Goal: Task Accomplishment & Management: Manage account settings

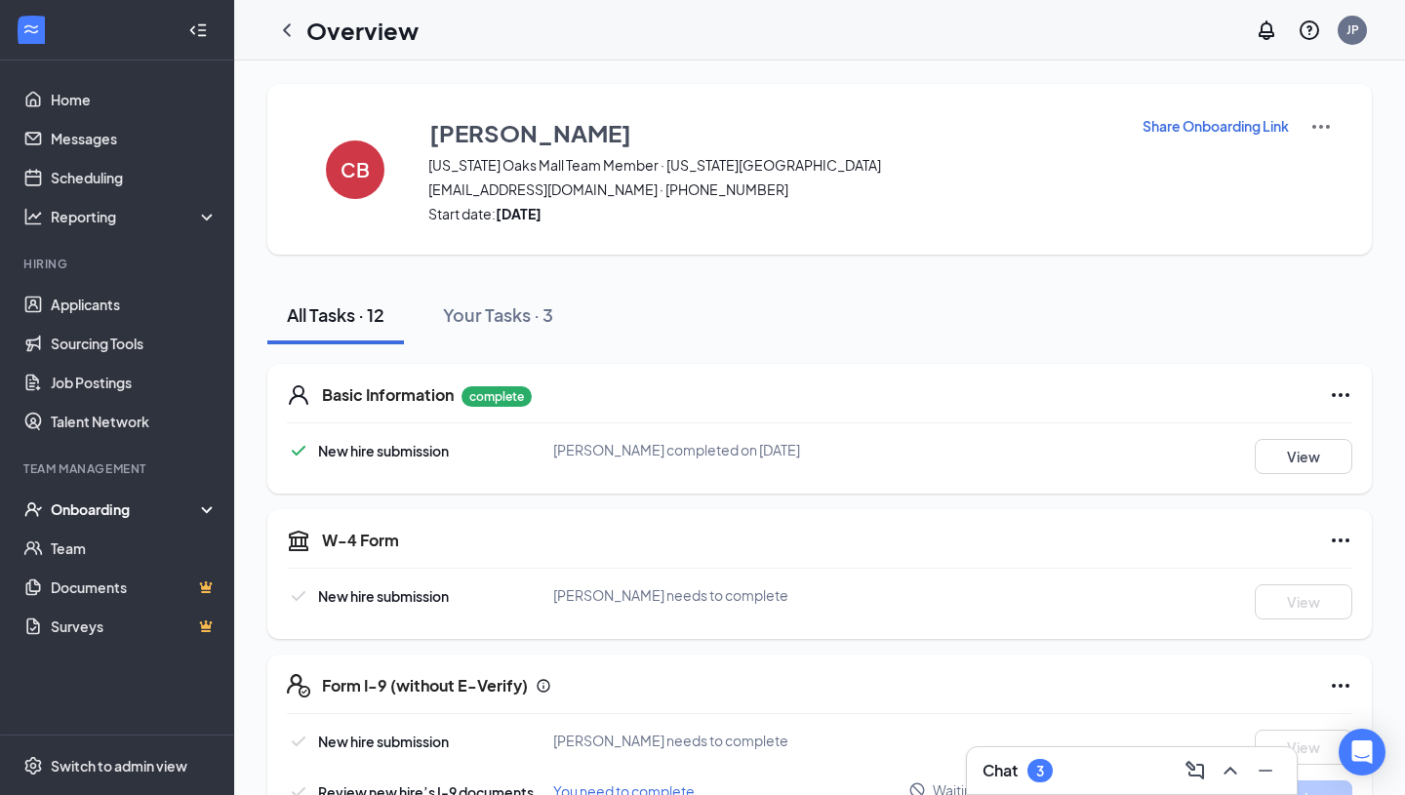
click at [108, 521] on div "Onboarding" at bounding box center [117, 509] width 234 height 39
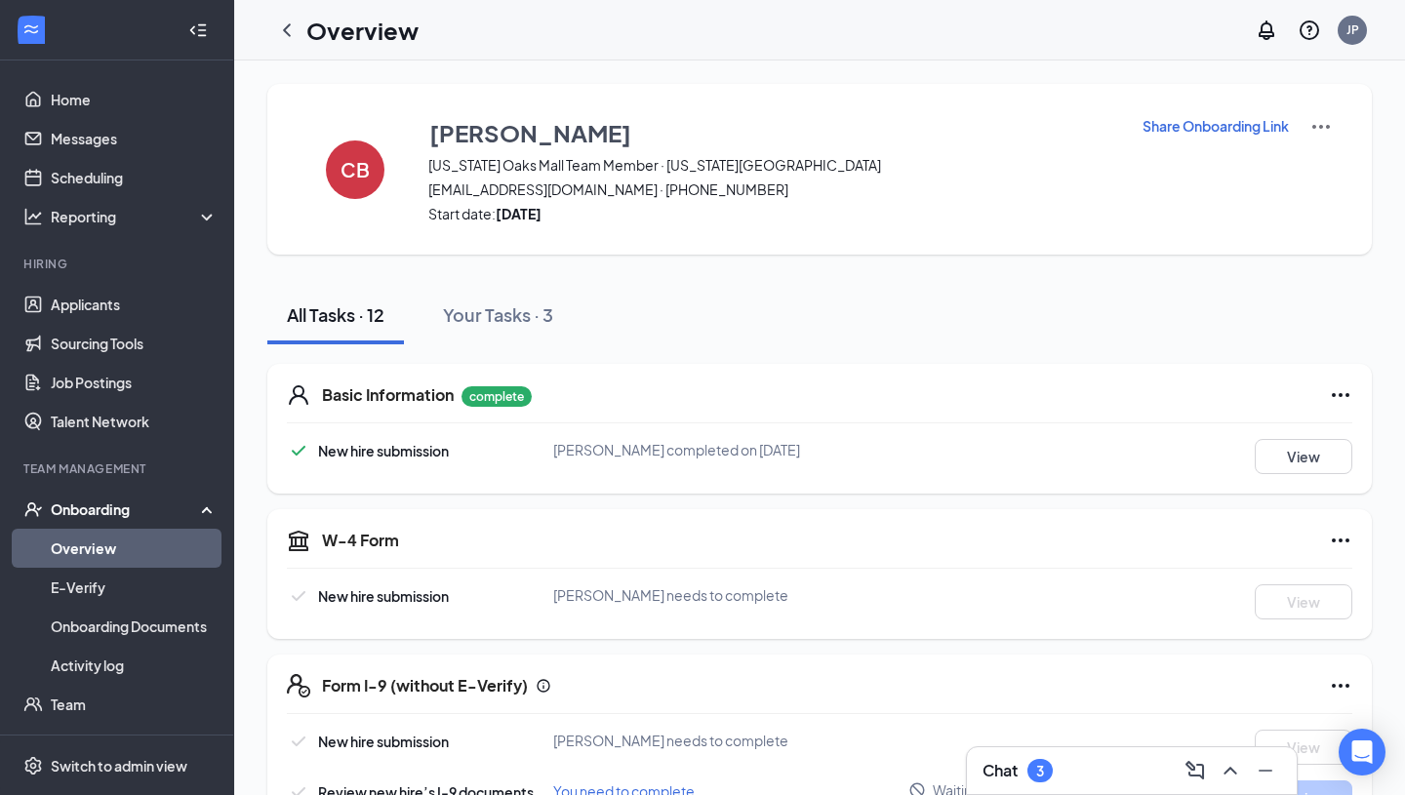
click at [373, 25] on h1 "Overview" at bounding box center [362, 30] width 112 height 33
click at [287, 27] on icon "ChevronLeft" at bounding box center [286, 30] width 23 height 23
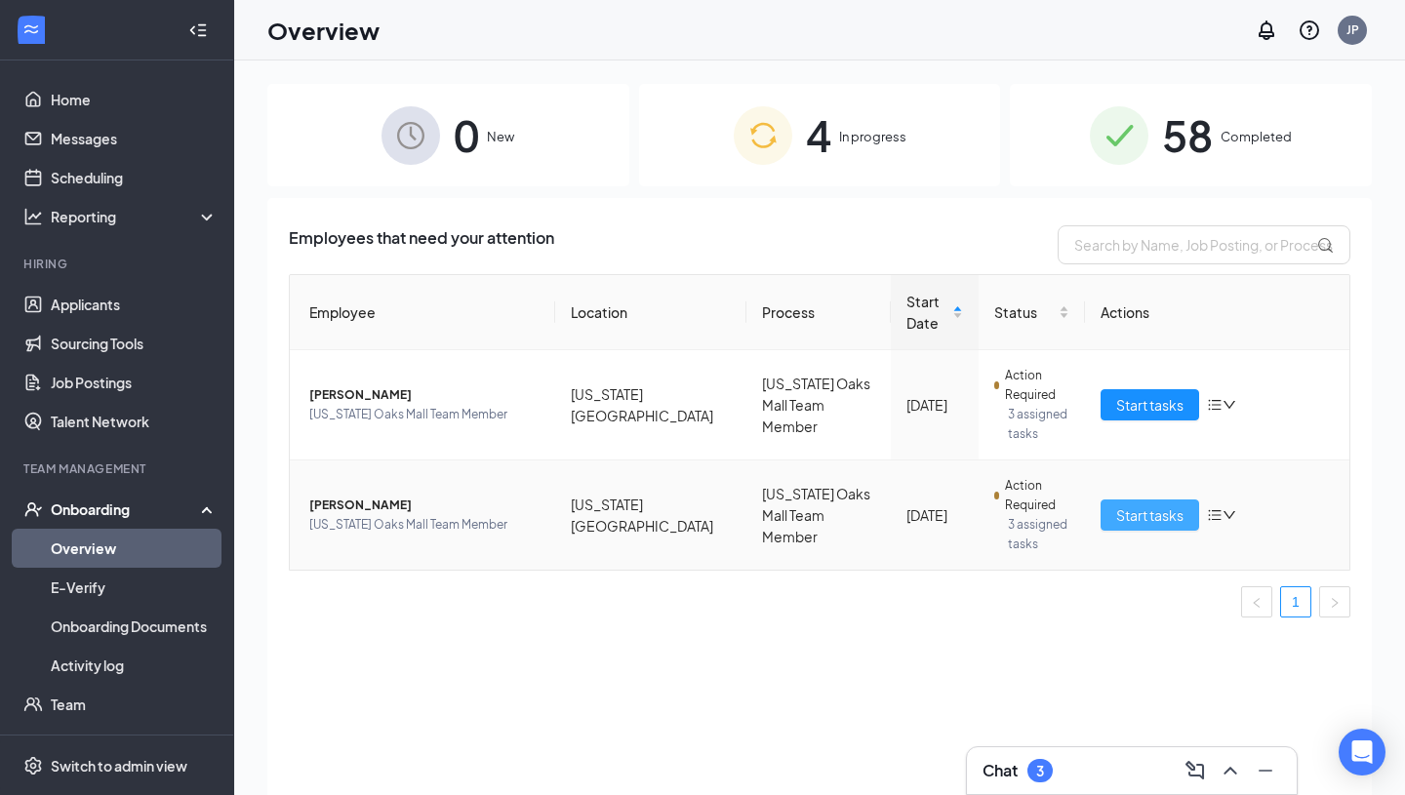
click at [1149, 515] on span "Start tasks" at bounding box center [1149, 514] width 67 height 21
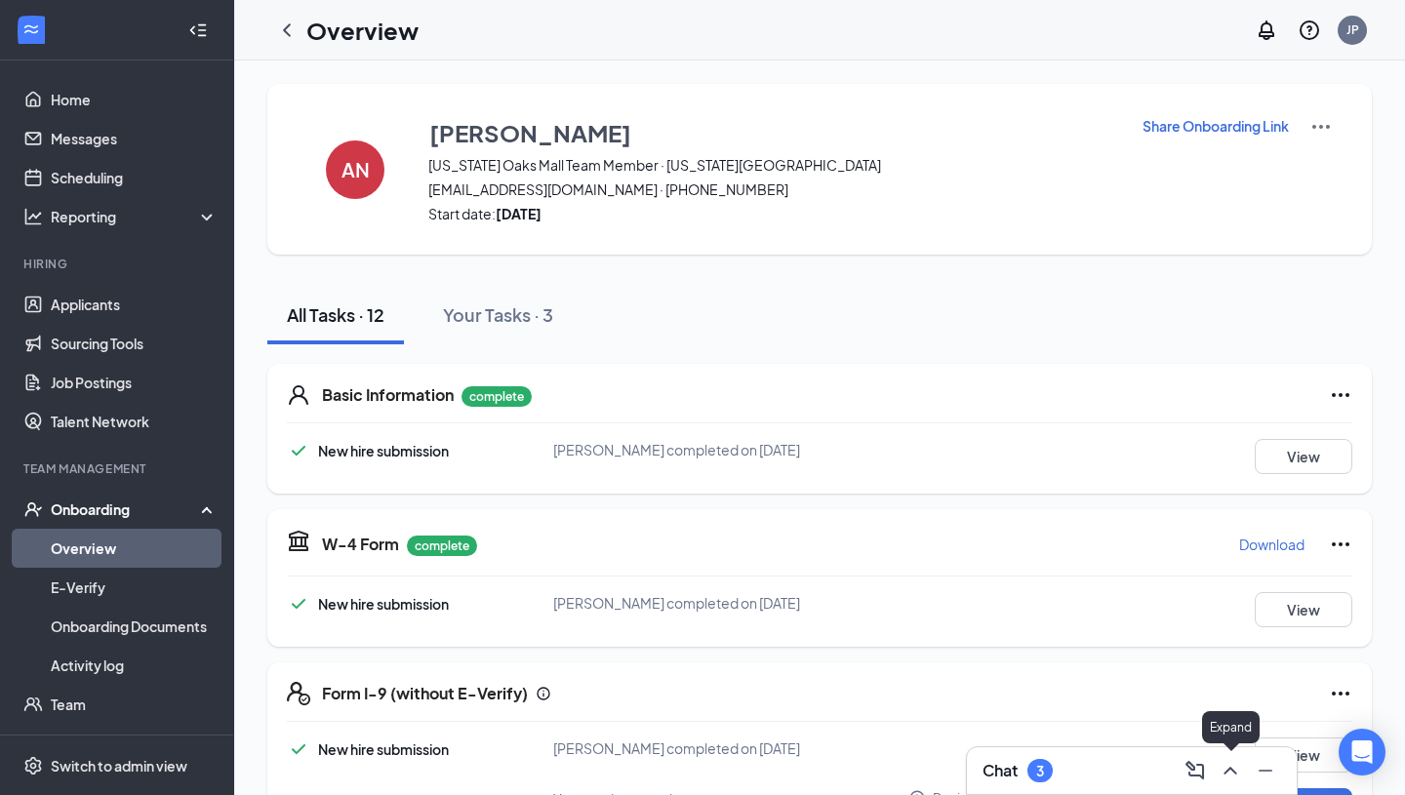
click at [1226, 766] on icon "ChevronUp" at bounding box center [1230, 770] width 23 height 23
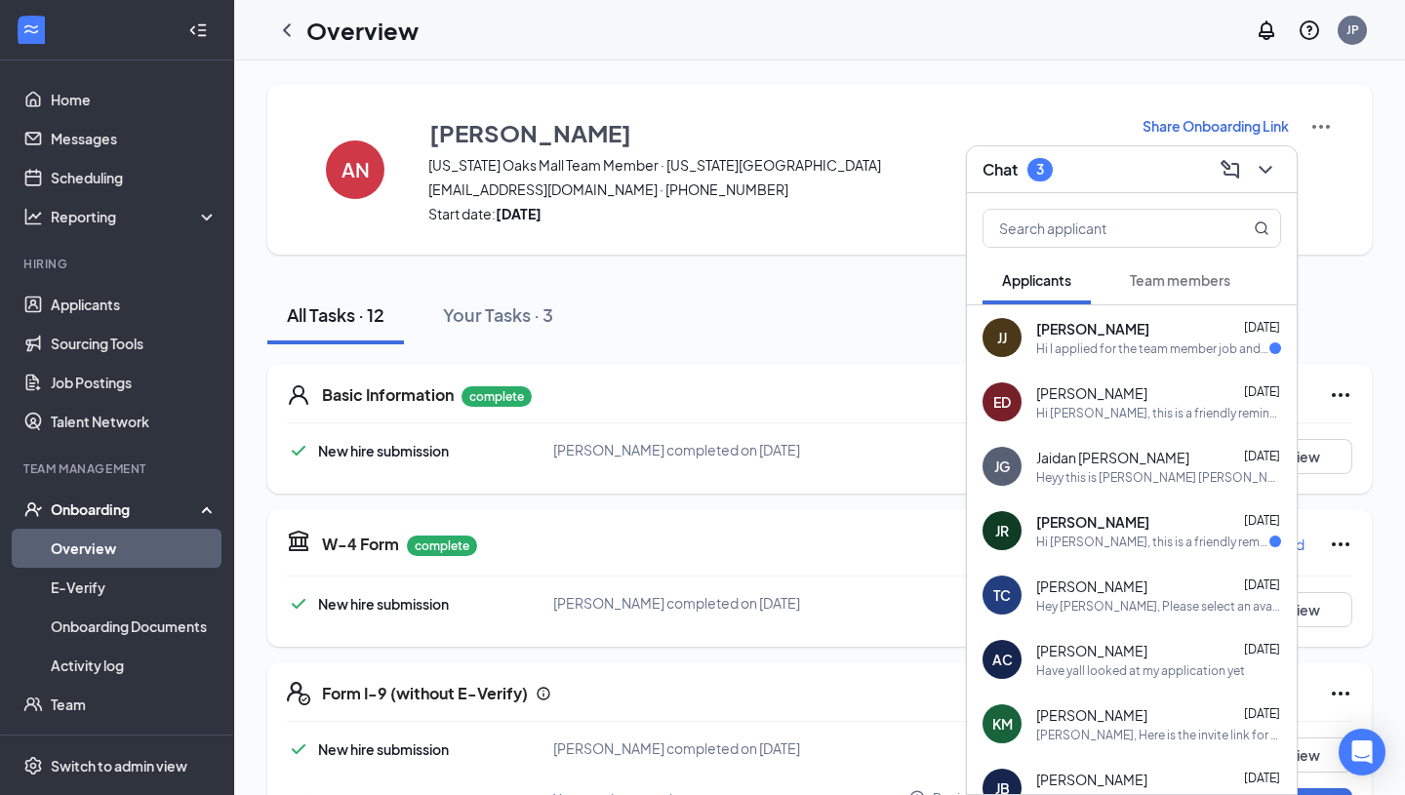
click at [1137, 352] on div "Hi I applied for the team member job and I am wanting to check up on my applica…" at bounding box center [1152, 348] width 233 height 17
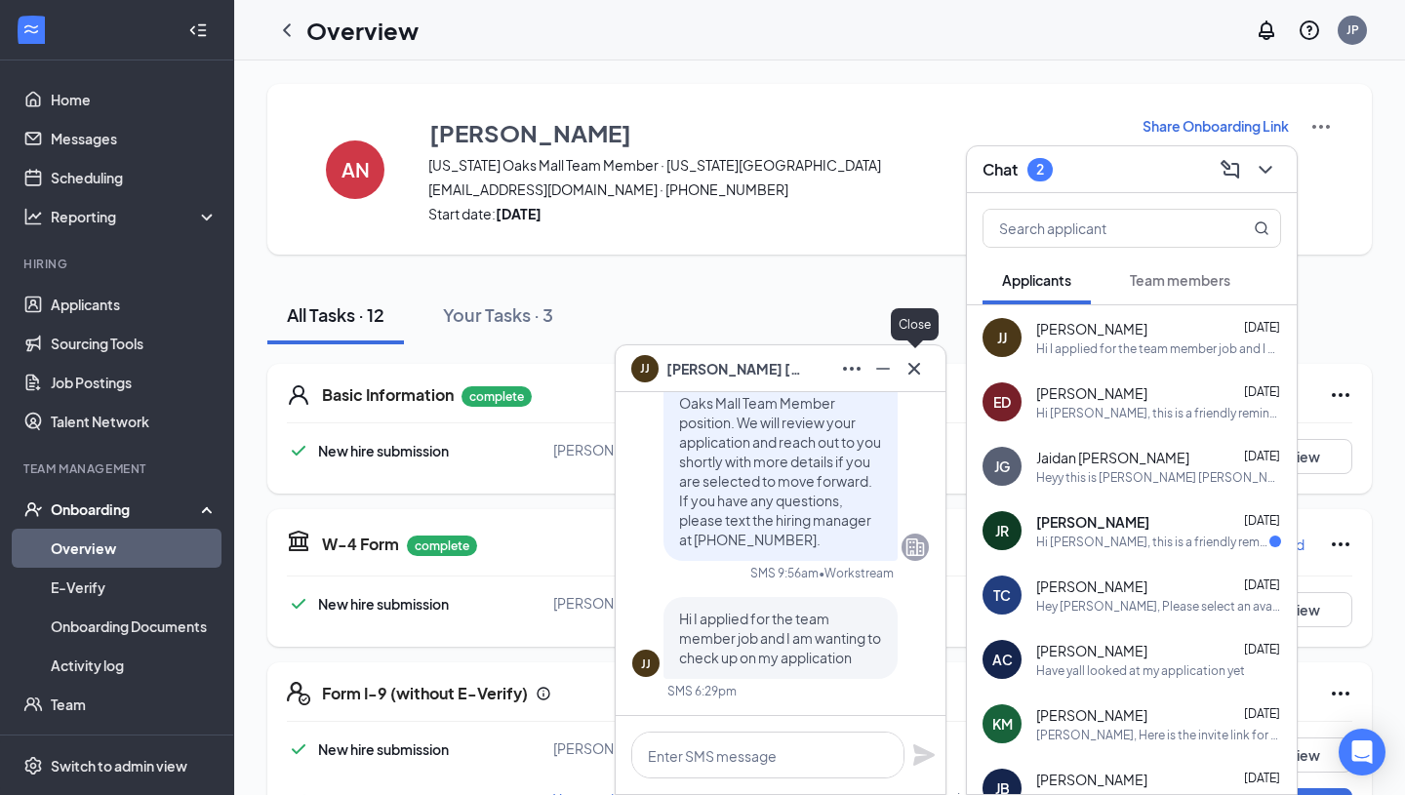
click at [911, 371] on icon "Cross" at bounding box center [914, 368] width 12 height 12
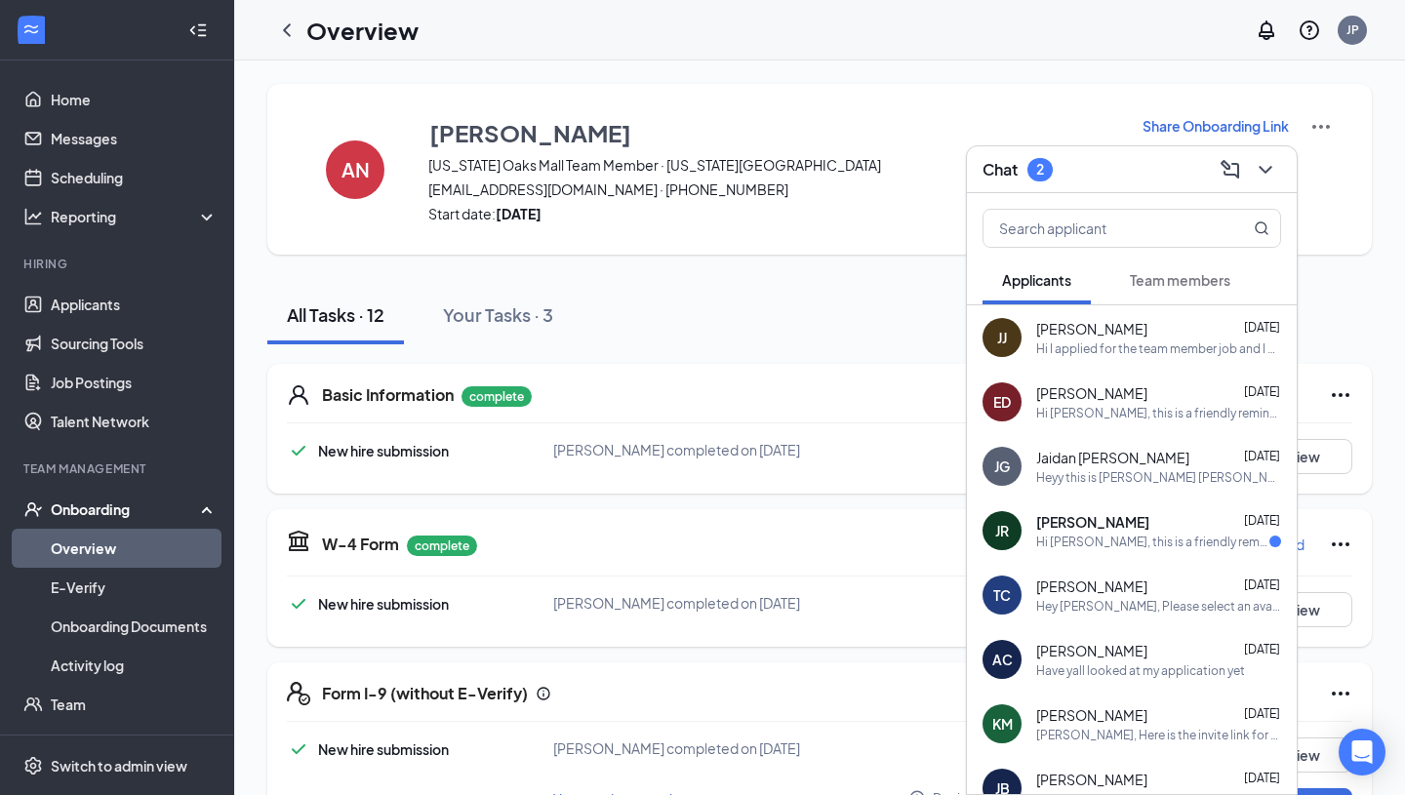
click at [1103, 527] on div "[PERSON_NAME] [DATE]" at bounding box center [1158, 522] width 245 height 20
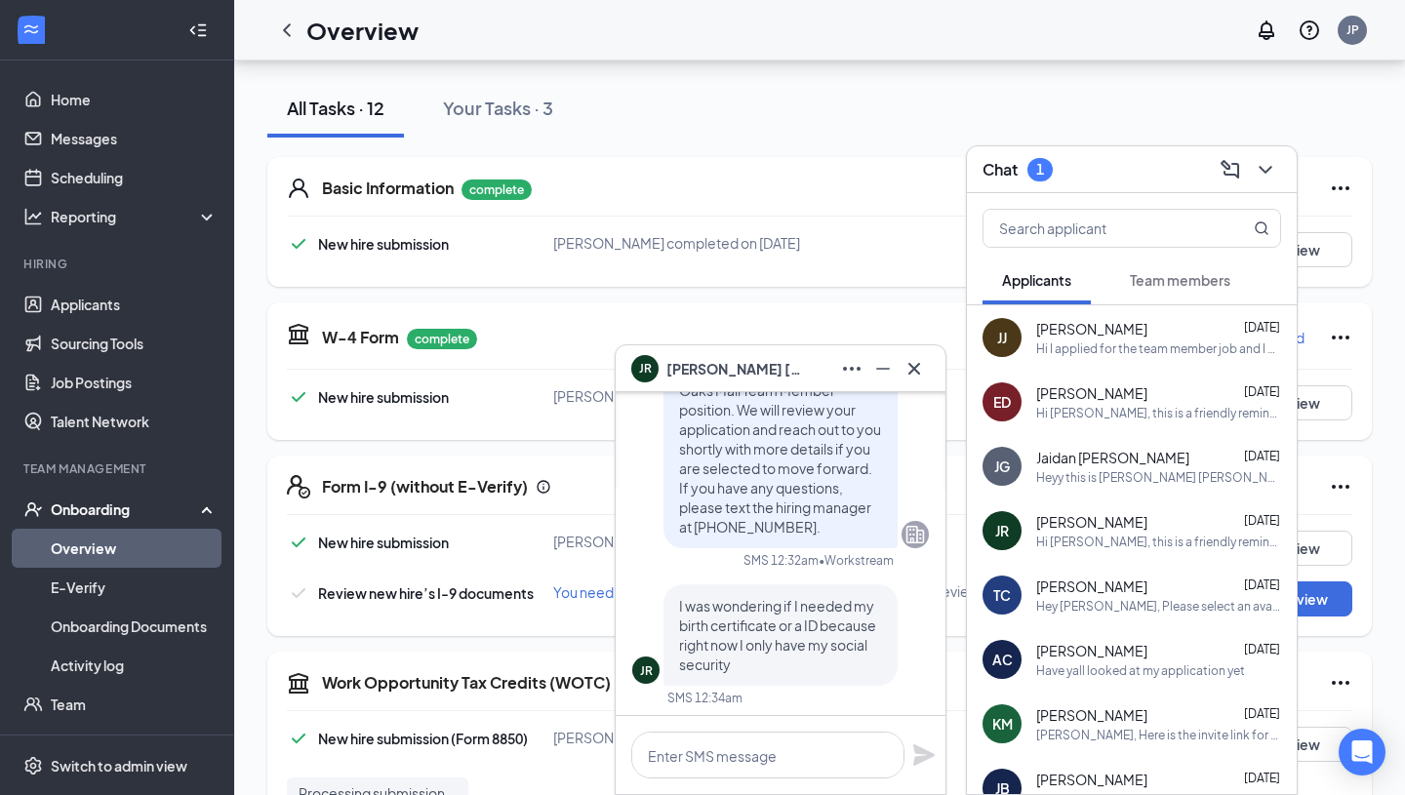
scroll to position [-766, 0]
click at [912, 372] on icon "Cross" at bounding box center [913, 368] width 23 height 23
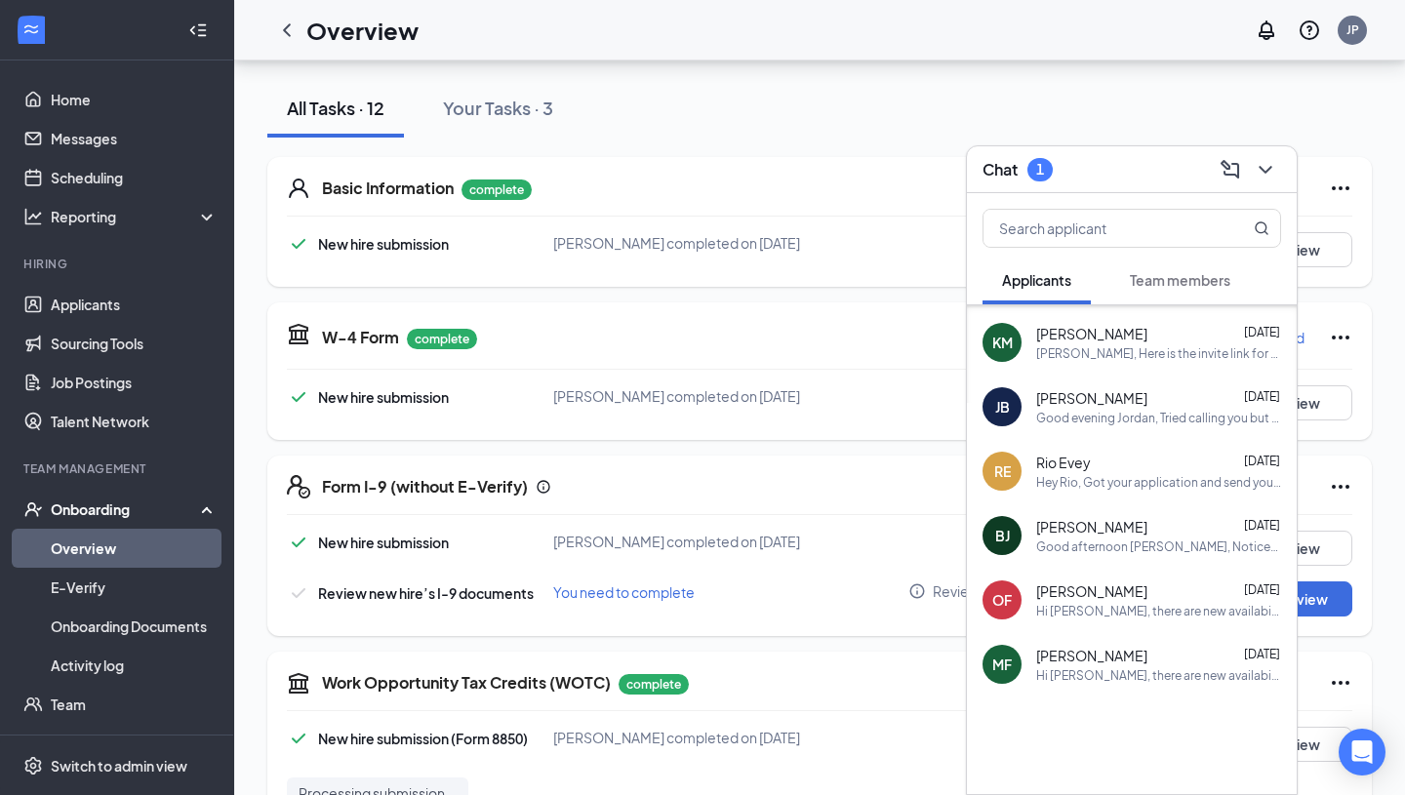
scroll to position [0, 0]
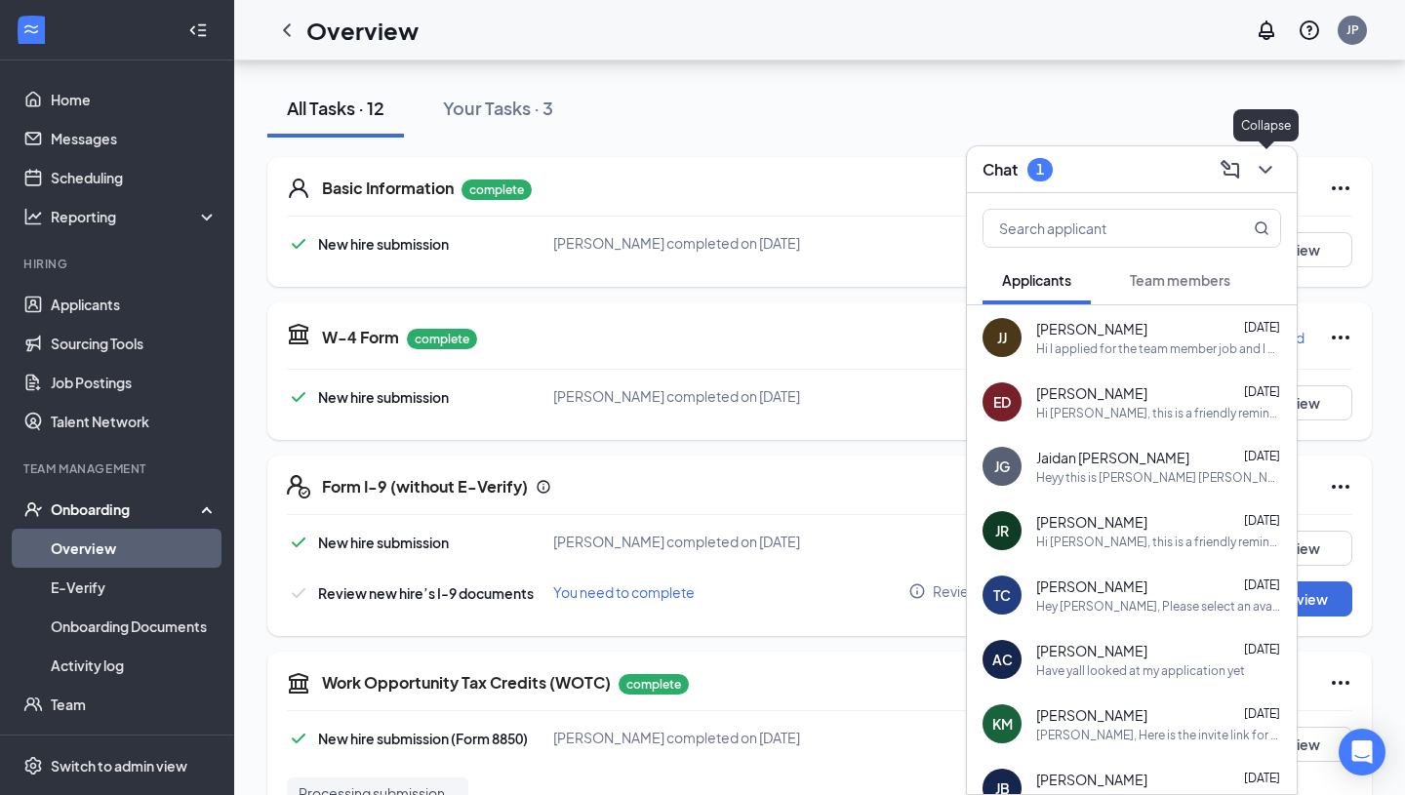
click at [1265, 167] on icon "ChevronDown" at bounding box center [1265, 169] width 23 height 23
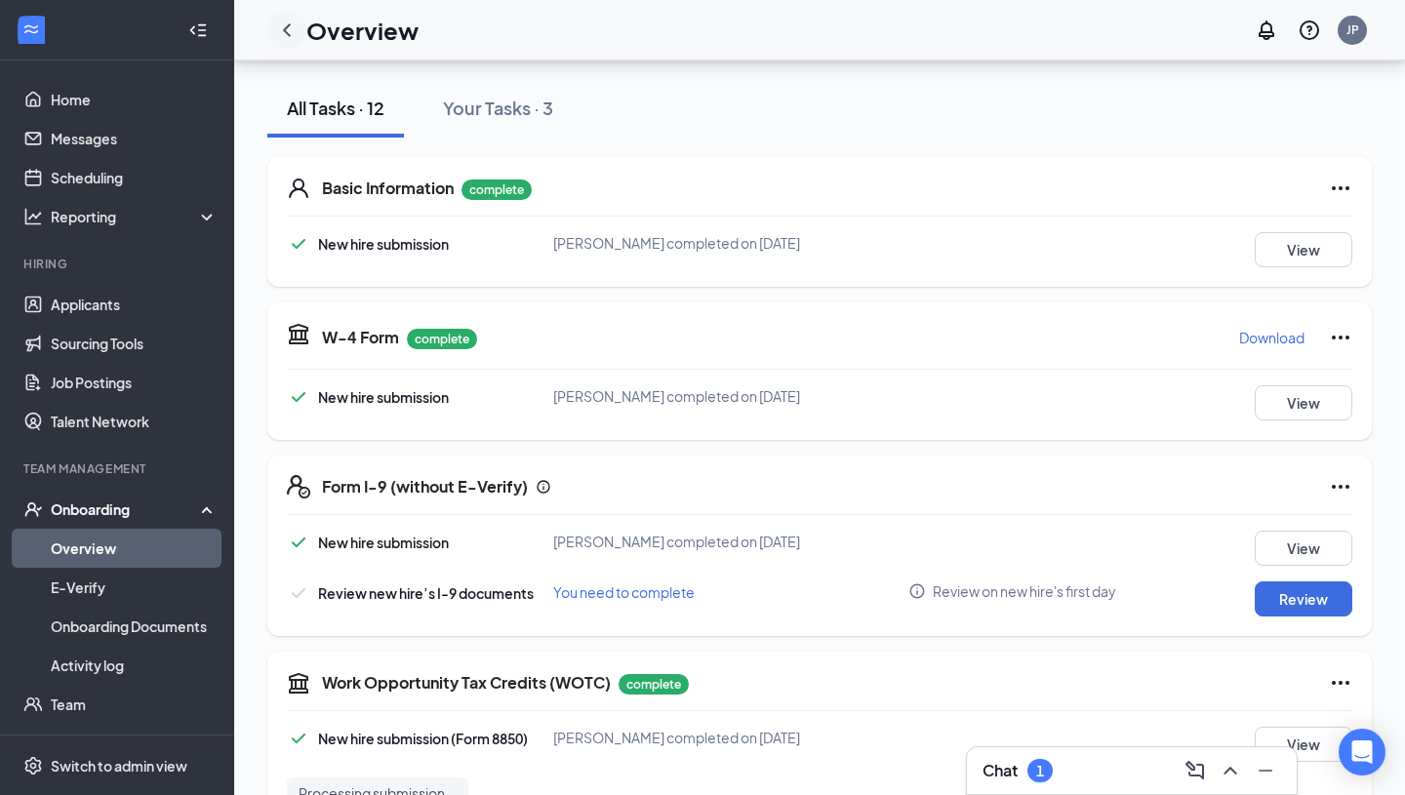
click at [287, 32] on icon "ChevronLeft" at bounding box center [287, 29] width 8 height 13
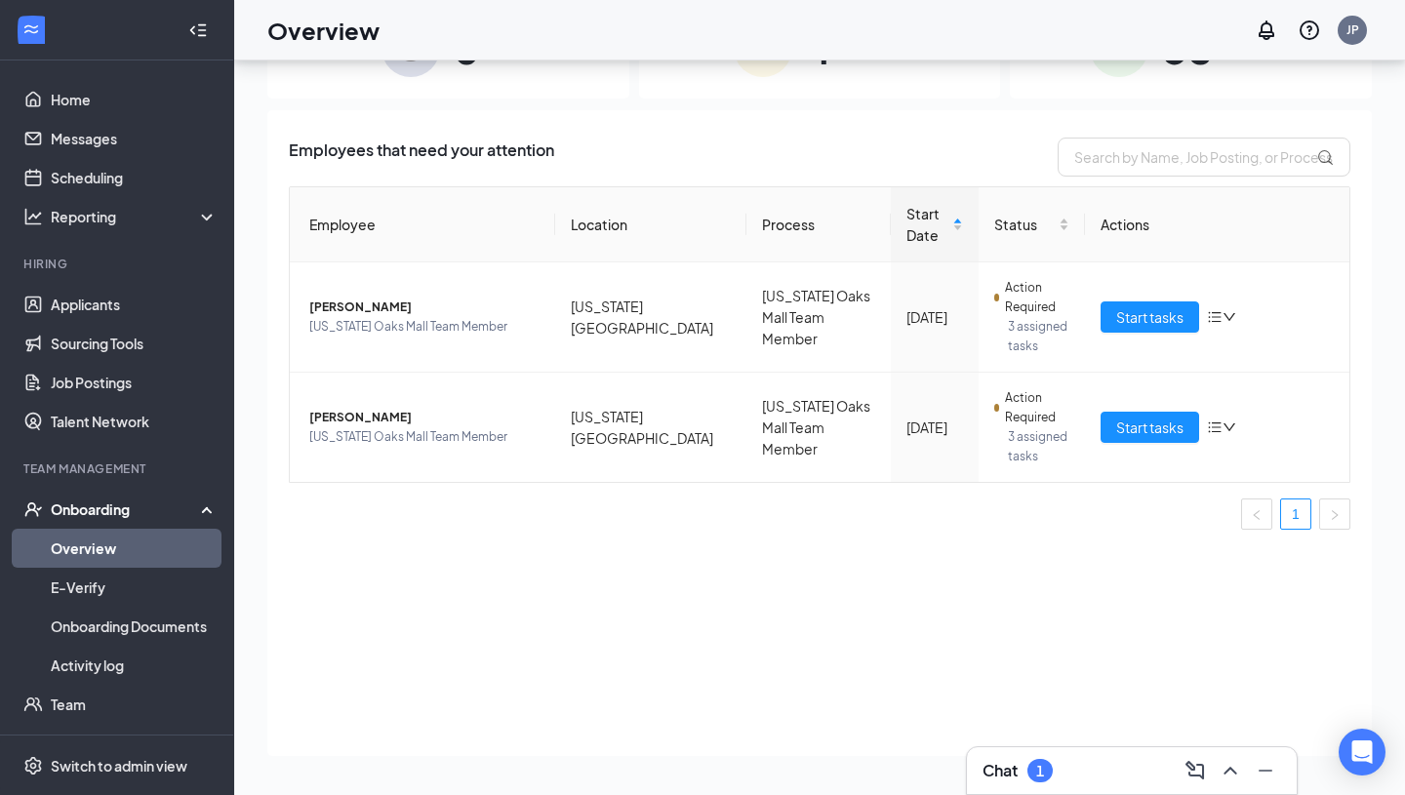
scroll to position [88, 0]
click at [493, 427] on span "[US_STATE] Oaks Mall Team Member" at bounding box center [424, 437] width 230 height 20
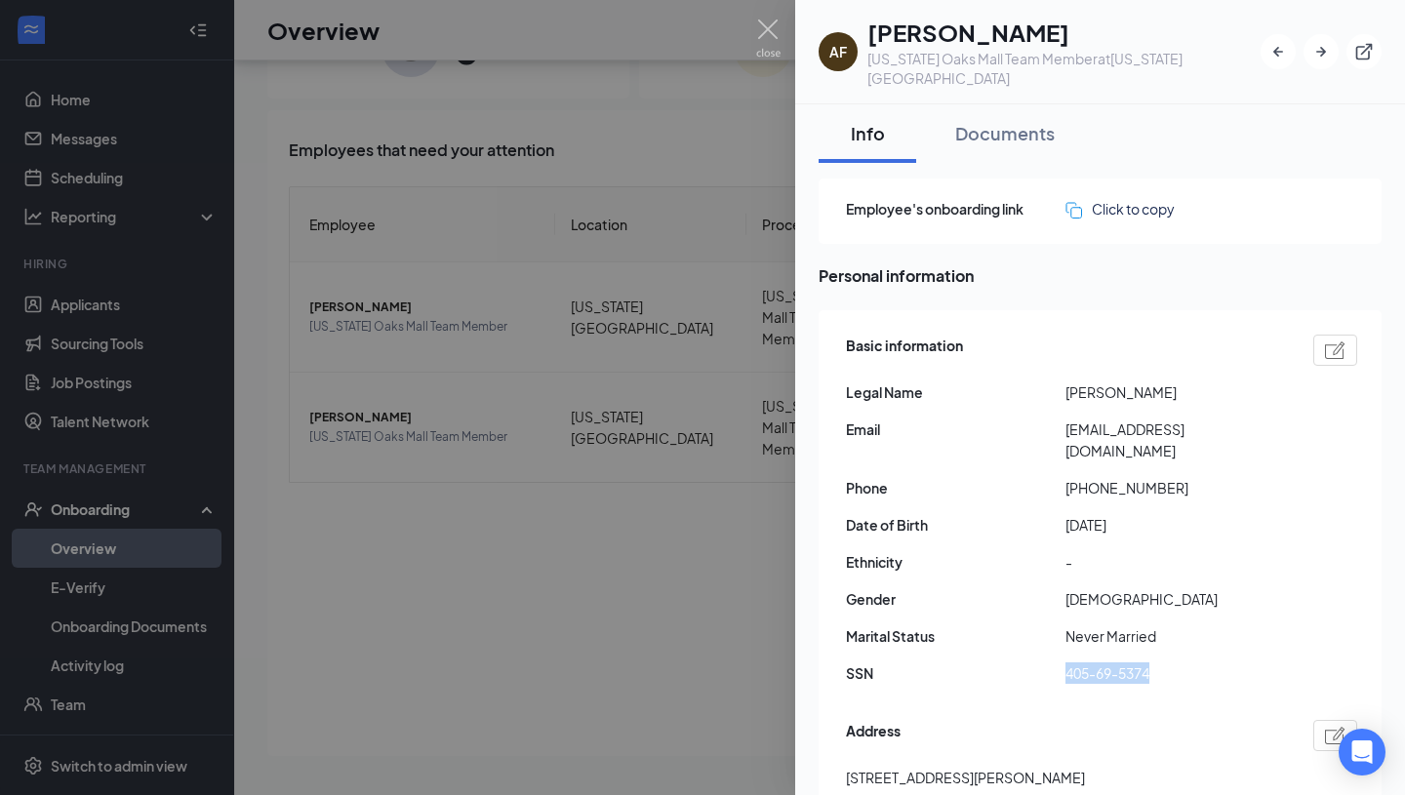
drag, startPoint x: 1152, startPoint y: 633, endPoint x: 1064, endPoint y: 635, distance: 87.8
click at [1065, 662] on span "405-69-5374" at bounding box center [1175, 672] width 220 height 21
copy div "405-69-5374"
click at [517, 597] on div at bounding box center [702, 397] width 1405 height 795
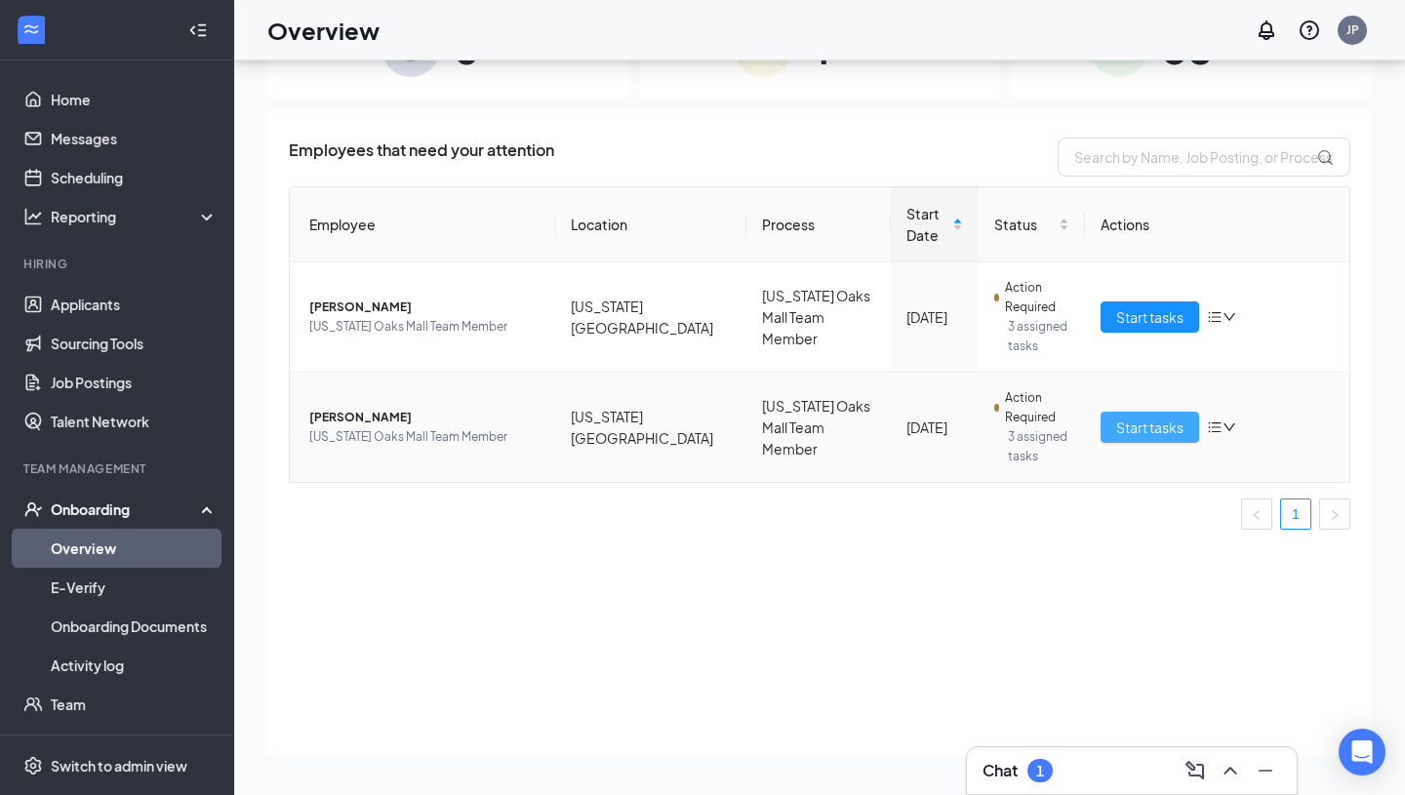
click at [1128, 430] on span "Start tasks" at bounding box center [1149, 427] width 67 height 21
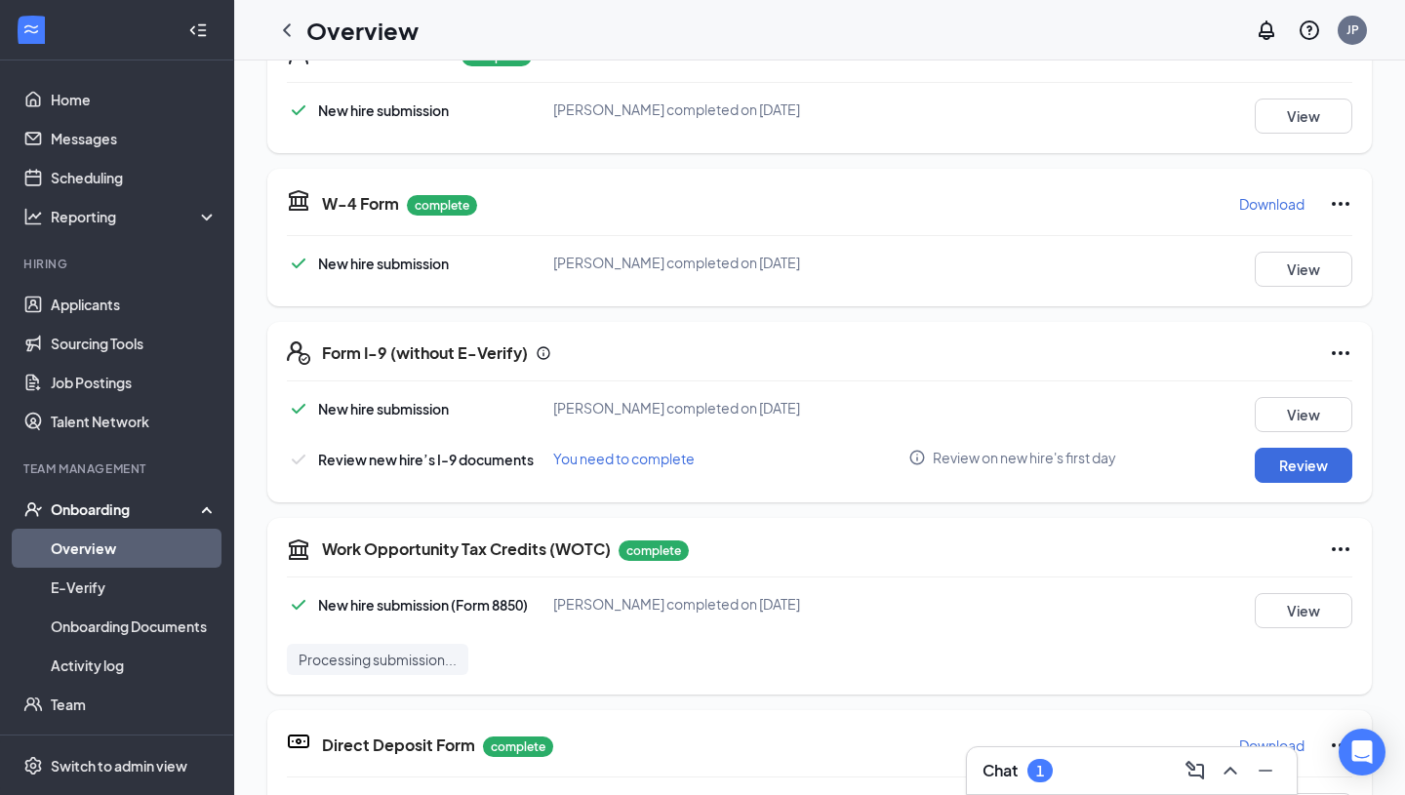
scroll to position [353, 0]
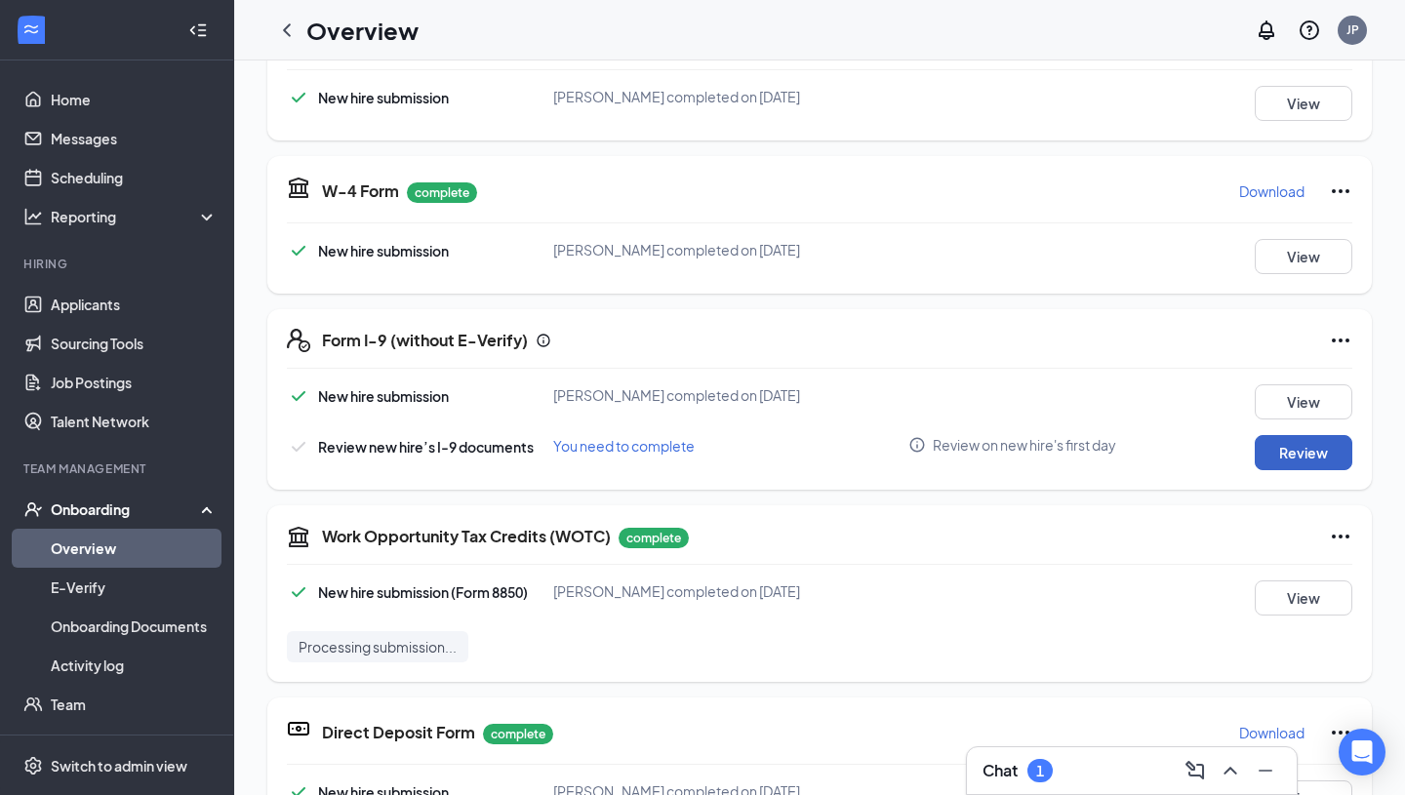
click at [1286, 459] on button "Review" at bounding box center [1304, 452] width 98 height 35
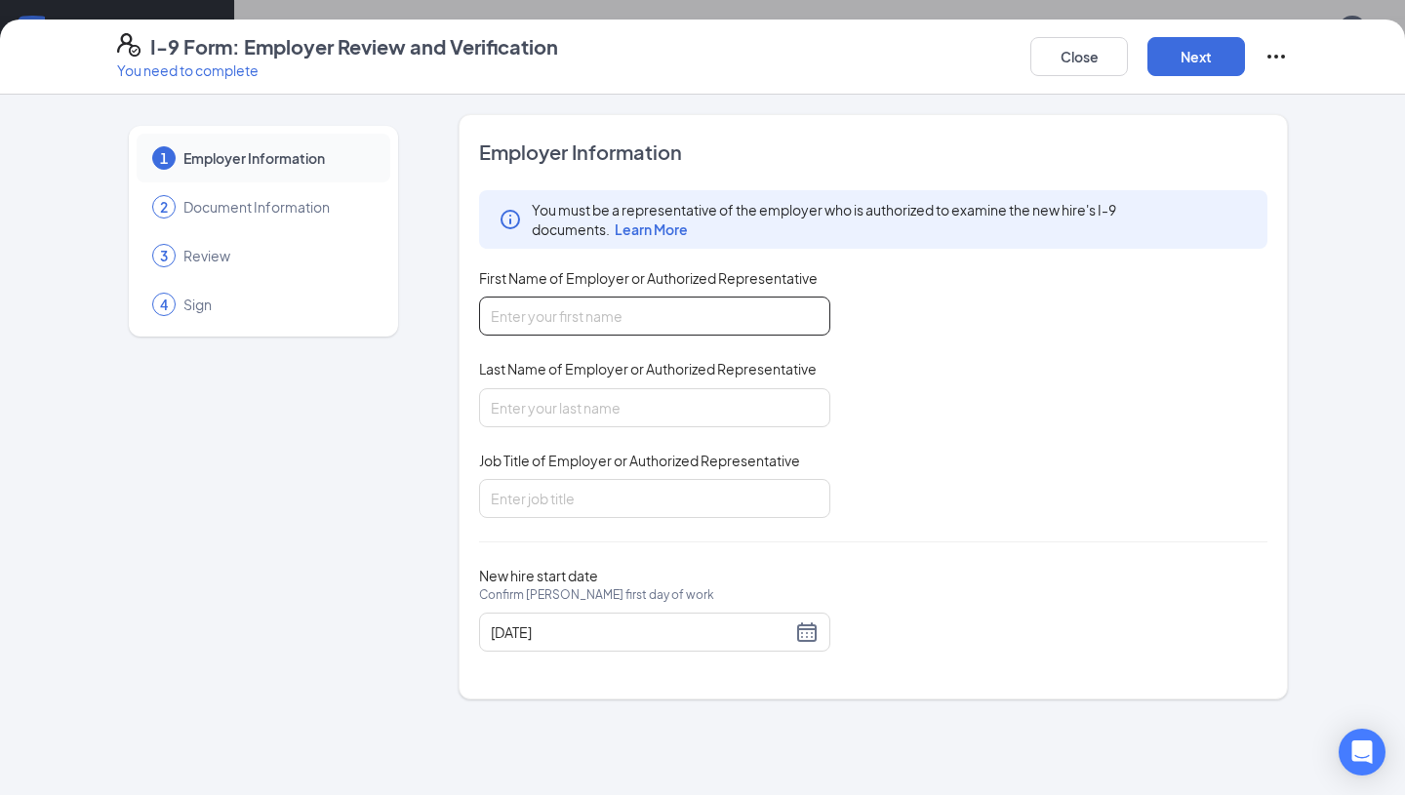
click at [602, 320] on input "First Name of Employer or Authorized Representative" at bounding box center [654, 316] width 351 height 39
type input "[PERSON_NAME]"
type input "Pilgrim"
click at [566, 499] on input "Job Title of Employer or Authorized Representative" at bounding box center [654, 498] width 351 height 39
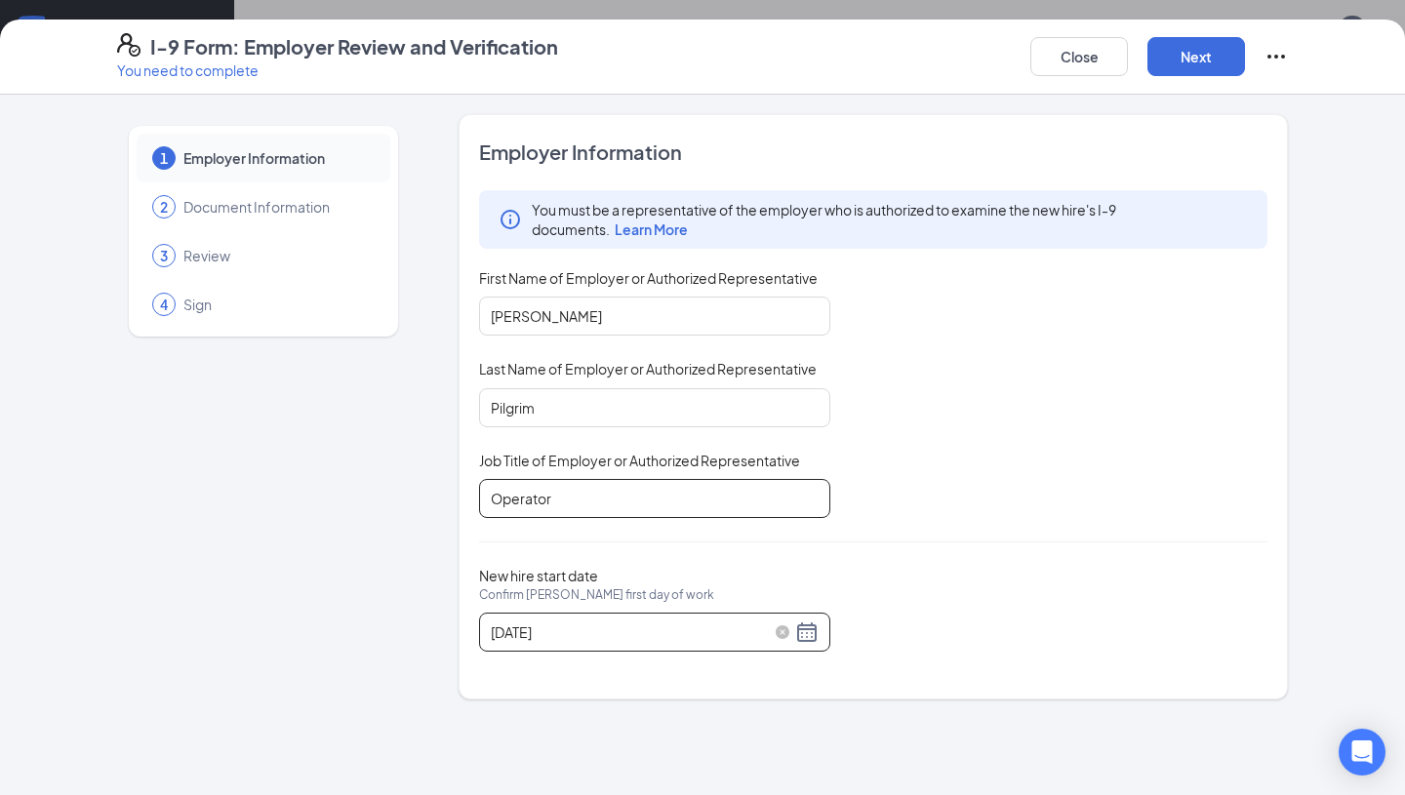
type input "Operator"
click at [806, 634] on div "[DATE]" at bounding box center [655, 631] width 328 height 23
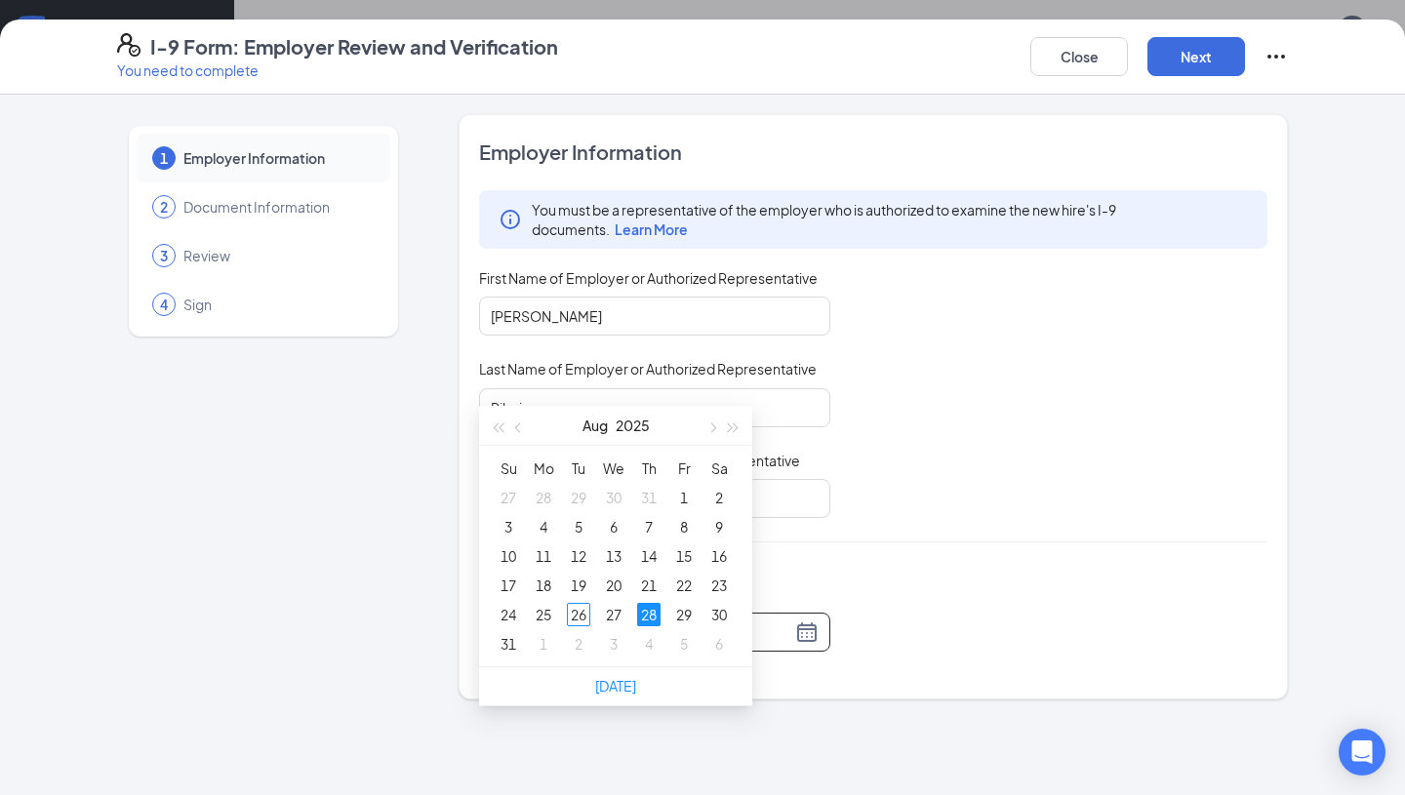
scroll to position [252, 0]
type input "[DATE]"
click at [644, 607] on div "28" at bounding box center [648, 612] width 23 height 23
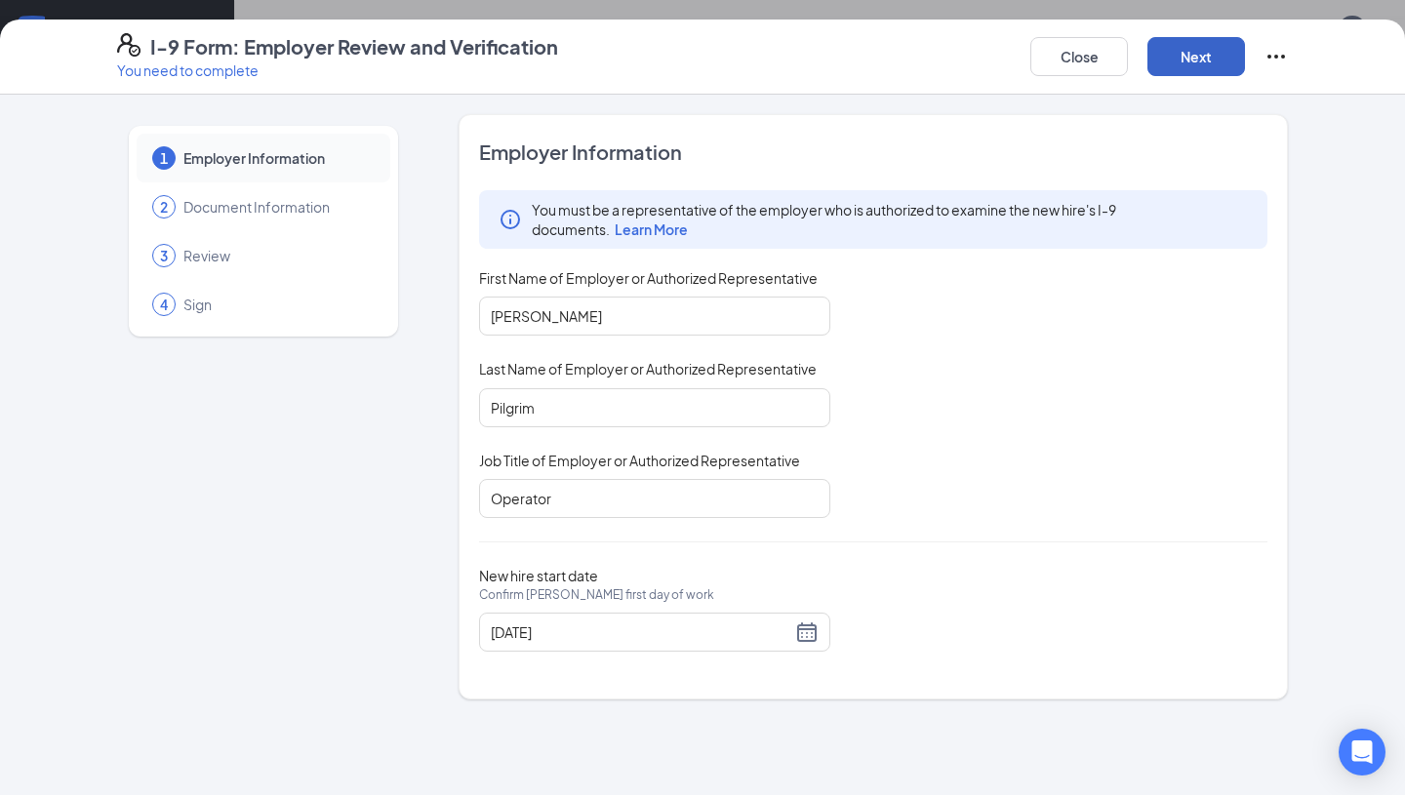
click at [1190, 70] on button "Next" at bounding box center [1196, 56] width 98 height 39
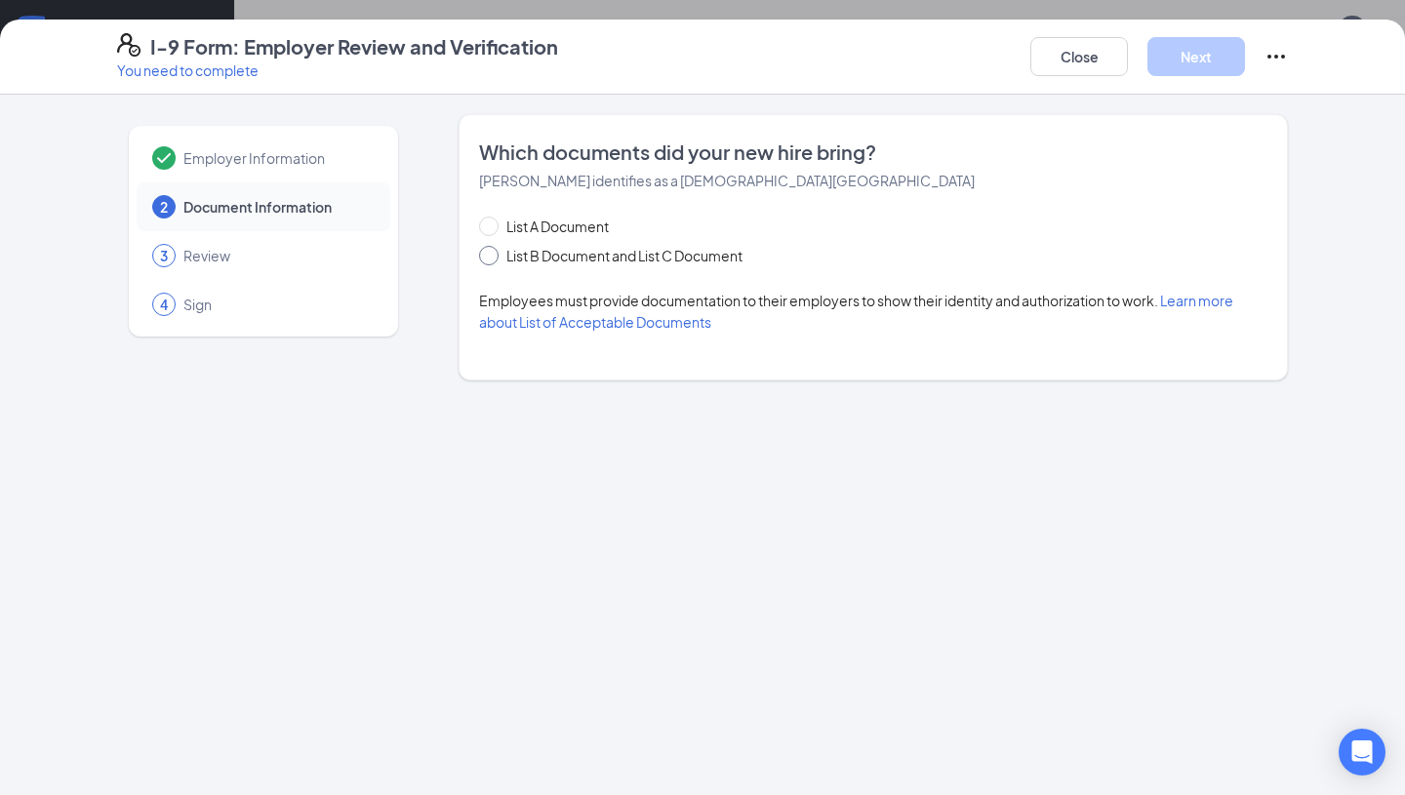
click at [491, 255] on input "List B Document and List C Document" at bounding box center [486, 253] width 14 height 14
radio input "true"
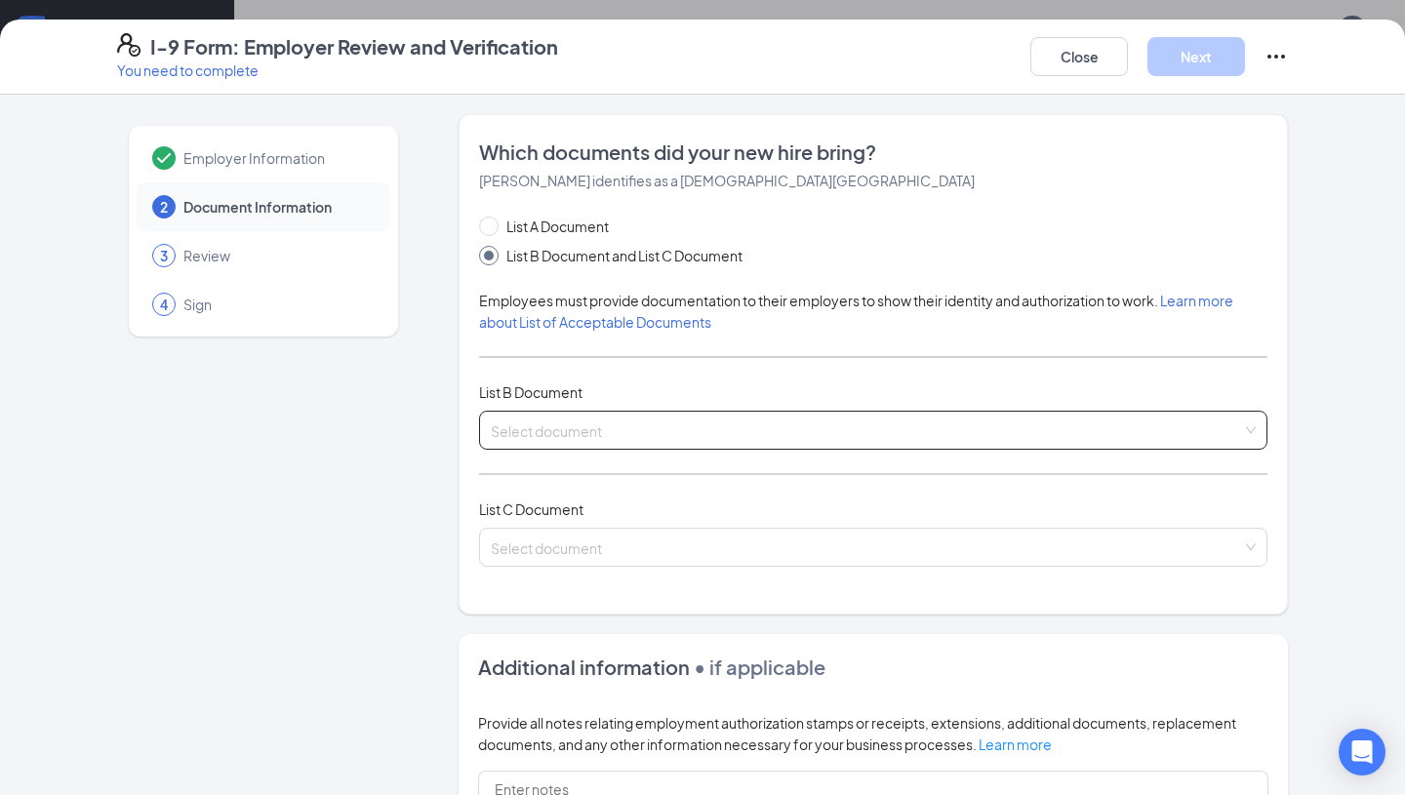
click at [550, 421] on input "search" at bounding box center [866, 426] width 751 height 29
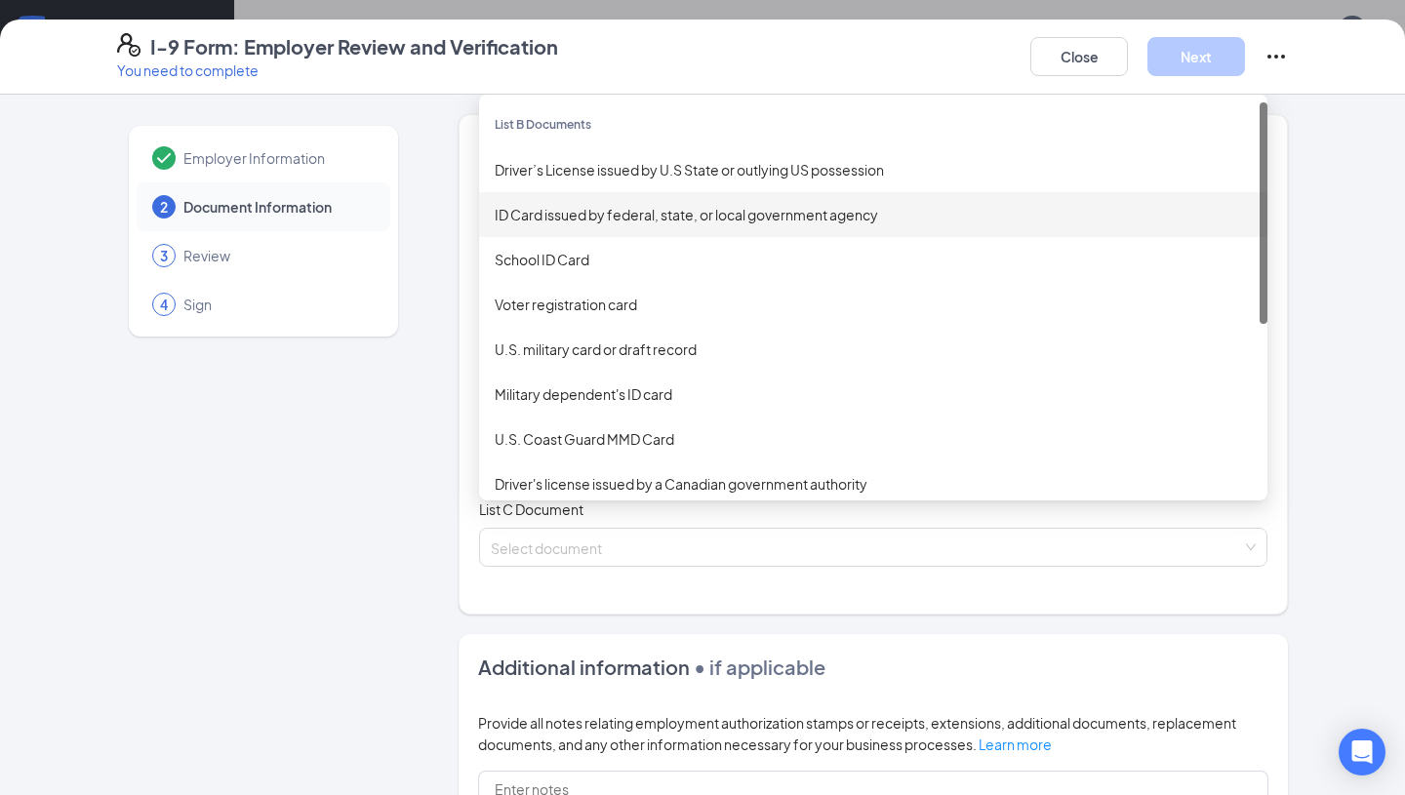
click at [560, 220] on div "ID Card issued by federal, state, or local government agency" at bounding box center [873, 214] width 757 height 21
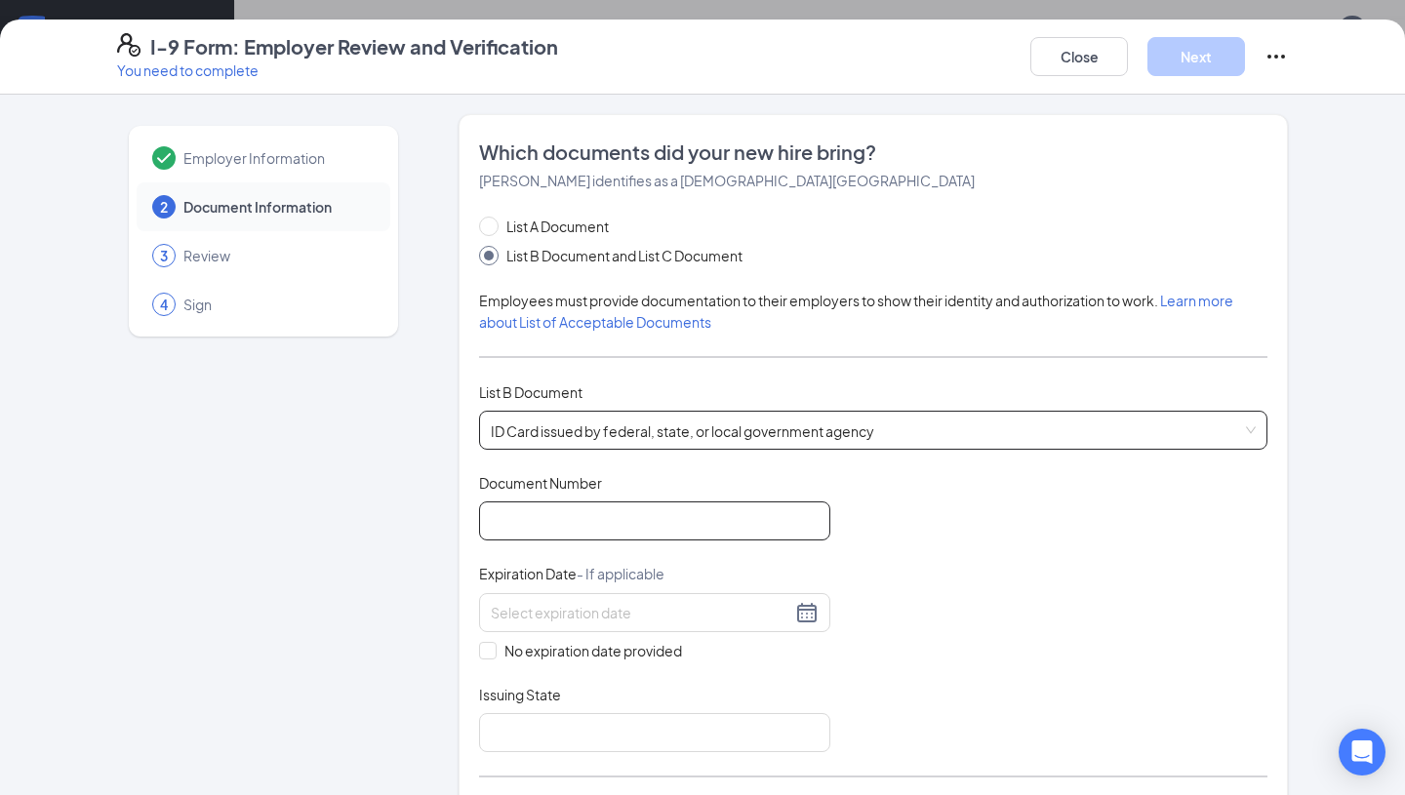
click at [563, 521] on input "Document Number" at bounding box center [654, 520] width 351 height 39
type input "N24-929-742"
click at [566, 610] on input at bounding box center [641, 612] width 300 height 21
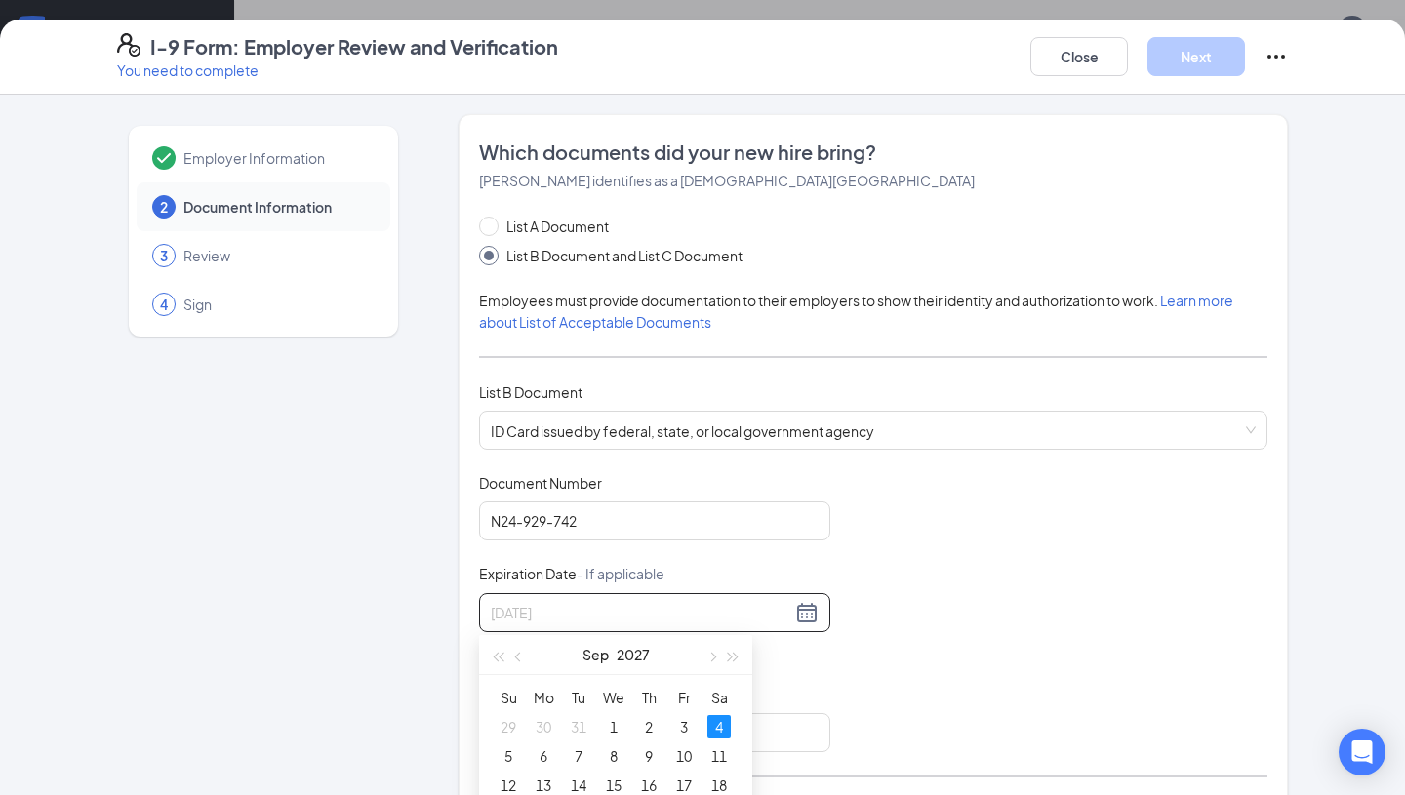
click at [716, 725] on div "4" at bounding box center [718, 726] width 23 height 23
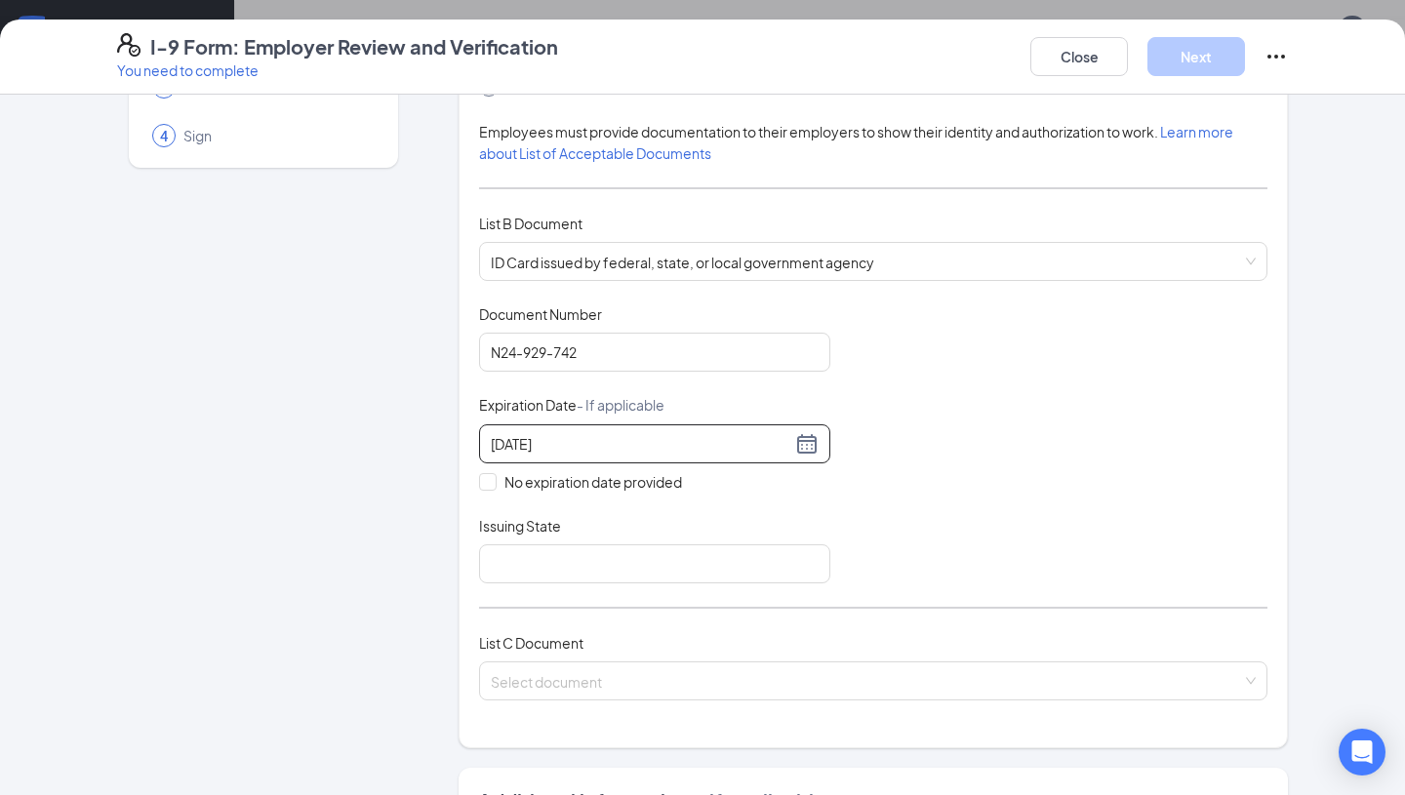
scroll to position [200, 0]
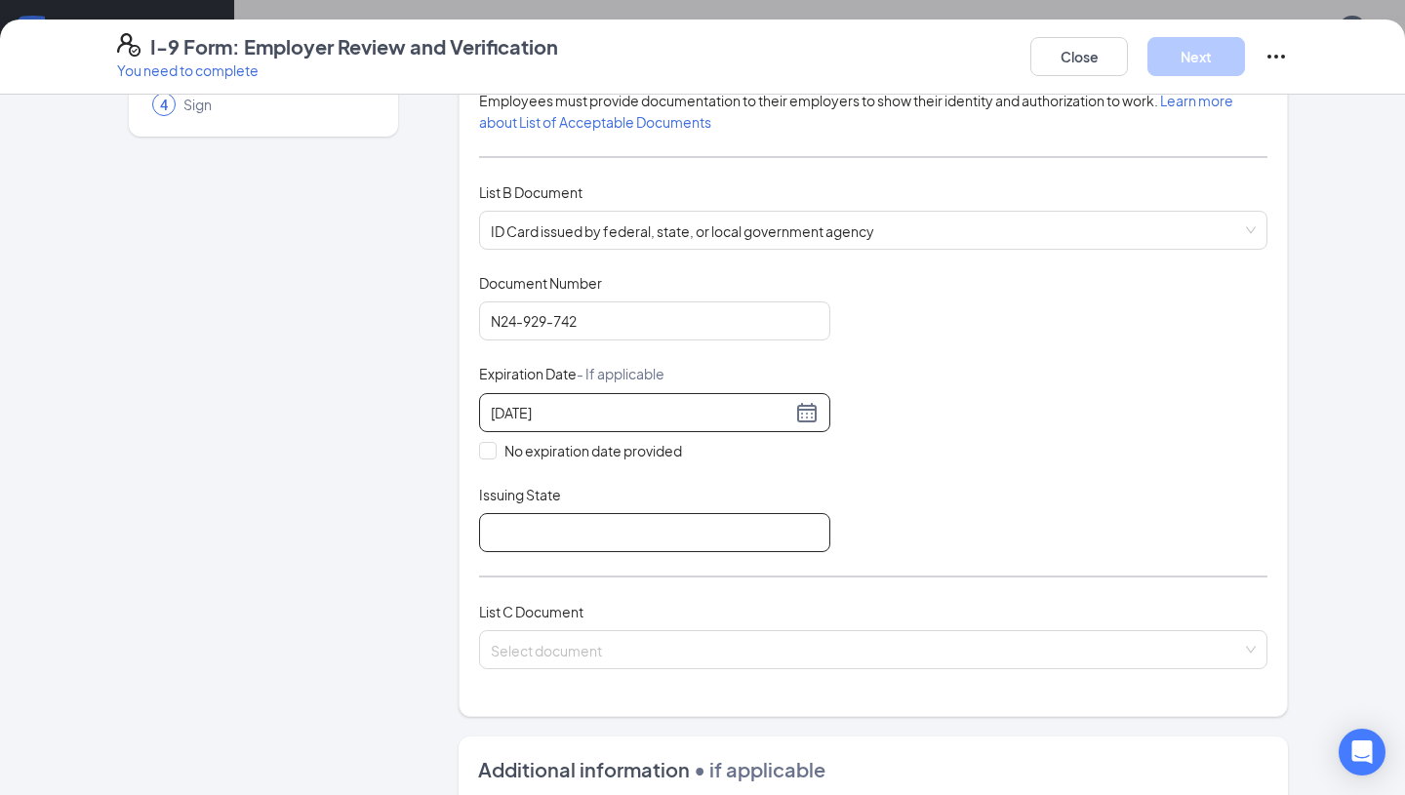
type input "[DATE]"
click at [635, 534] on input "Issuing State" at bounding box center [654, 532] width 351 height 39
type input "[US_STATE]"
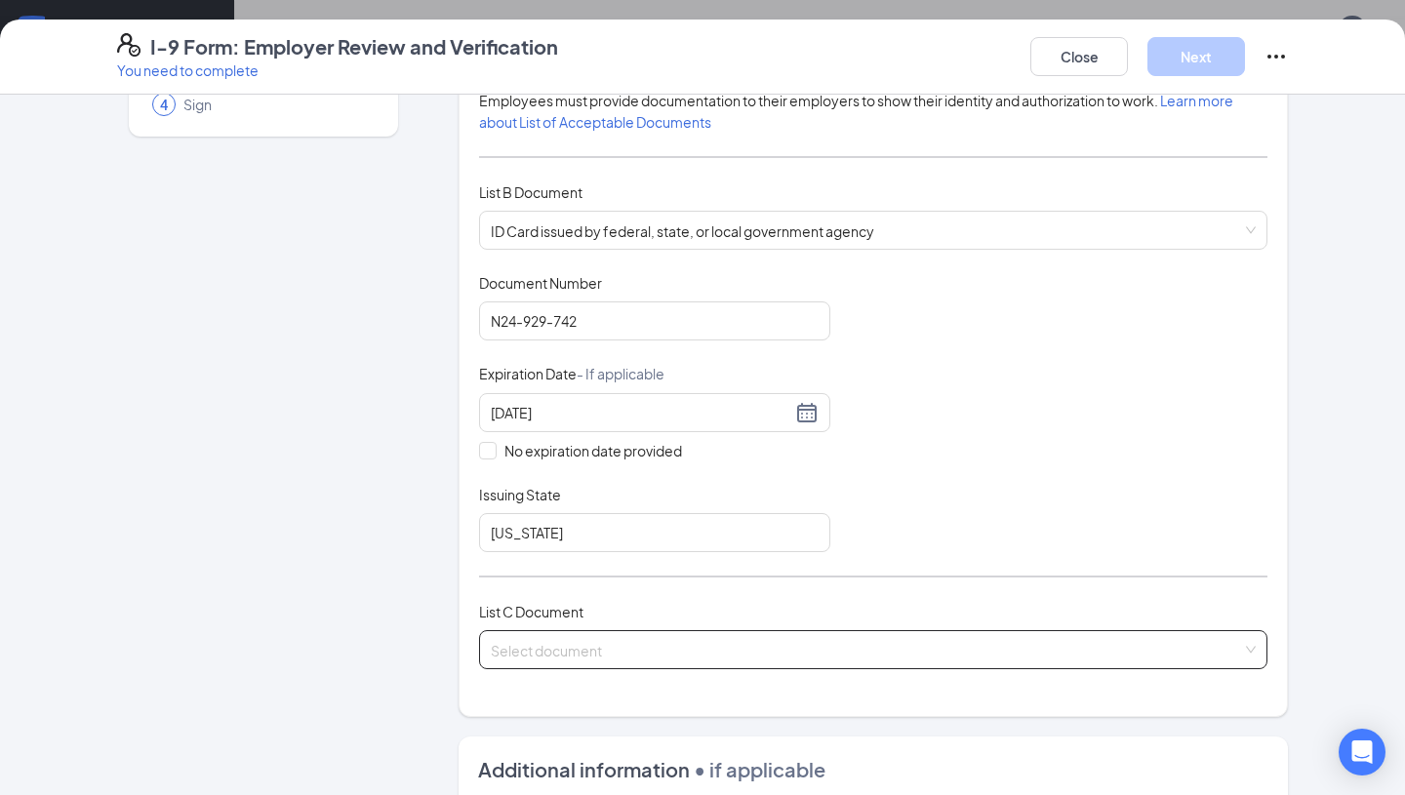
click at [630, 640] on input "search" at bounding box center [866, 645] width 751 height 29
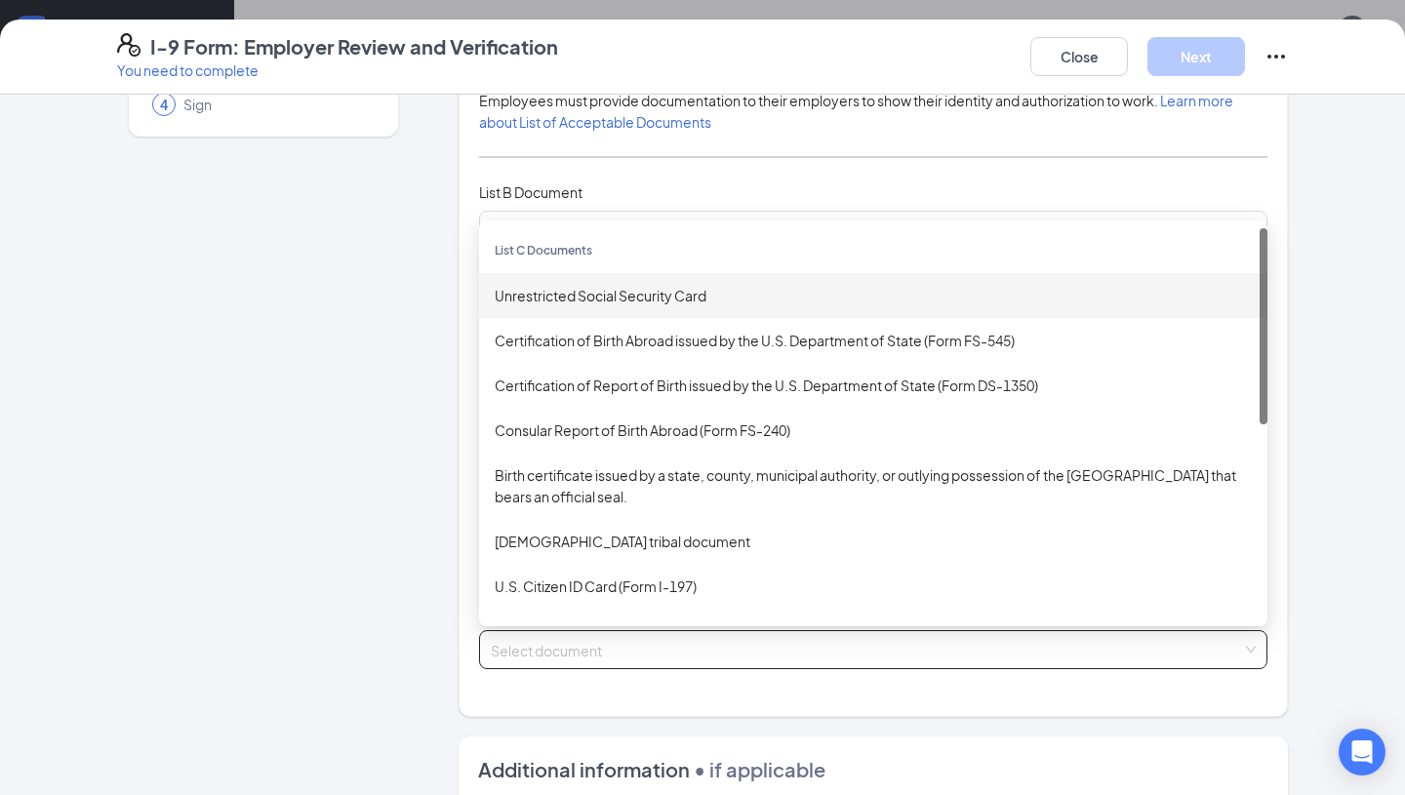
click at [562, 301] on div "Unrestricted Social Security Card" at bounding box center [873, 295] width 757 height 21
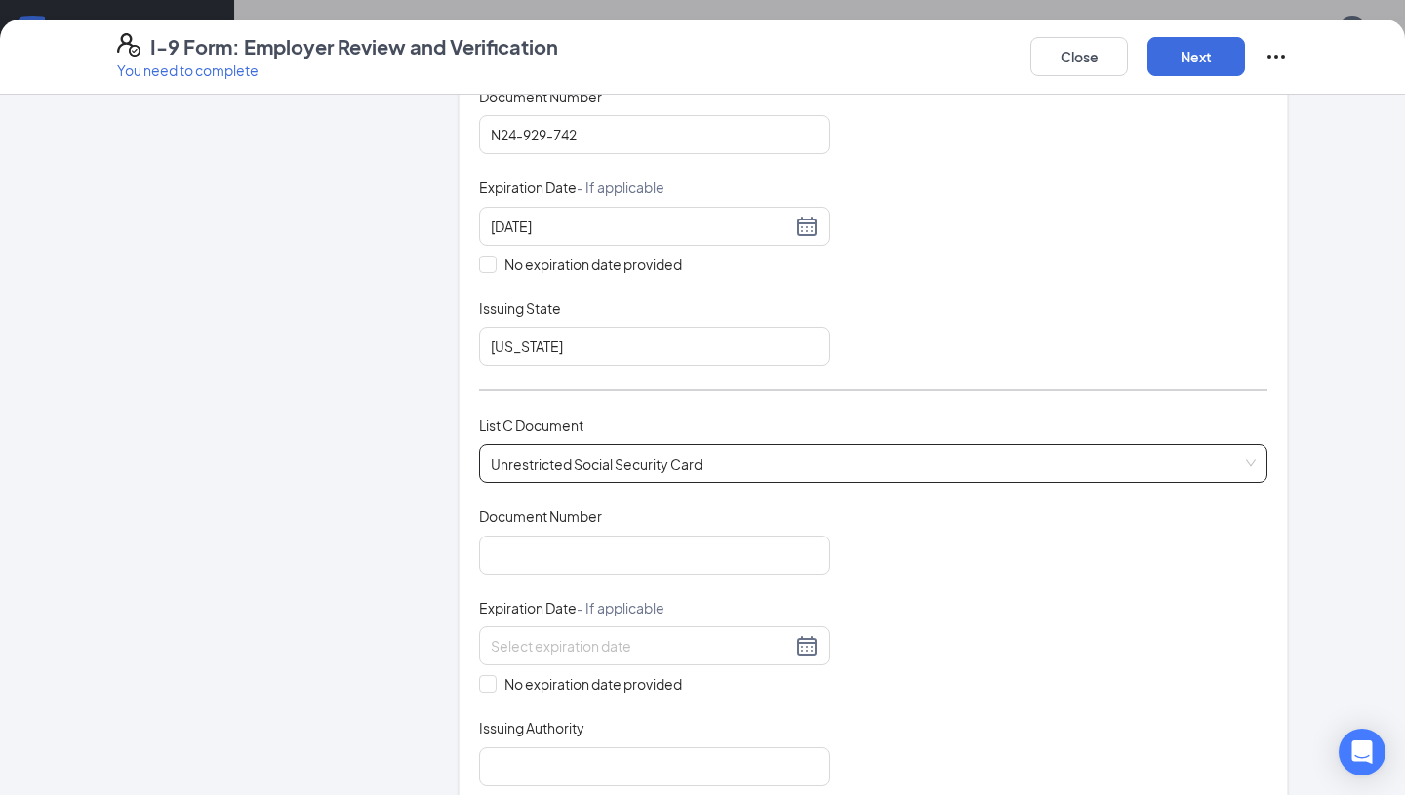
scroll to position [416, 0]
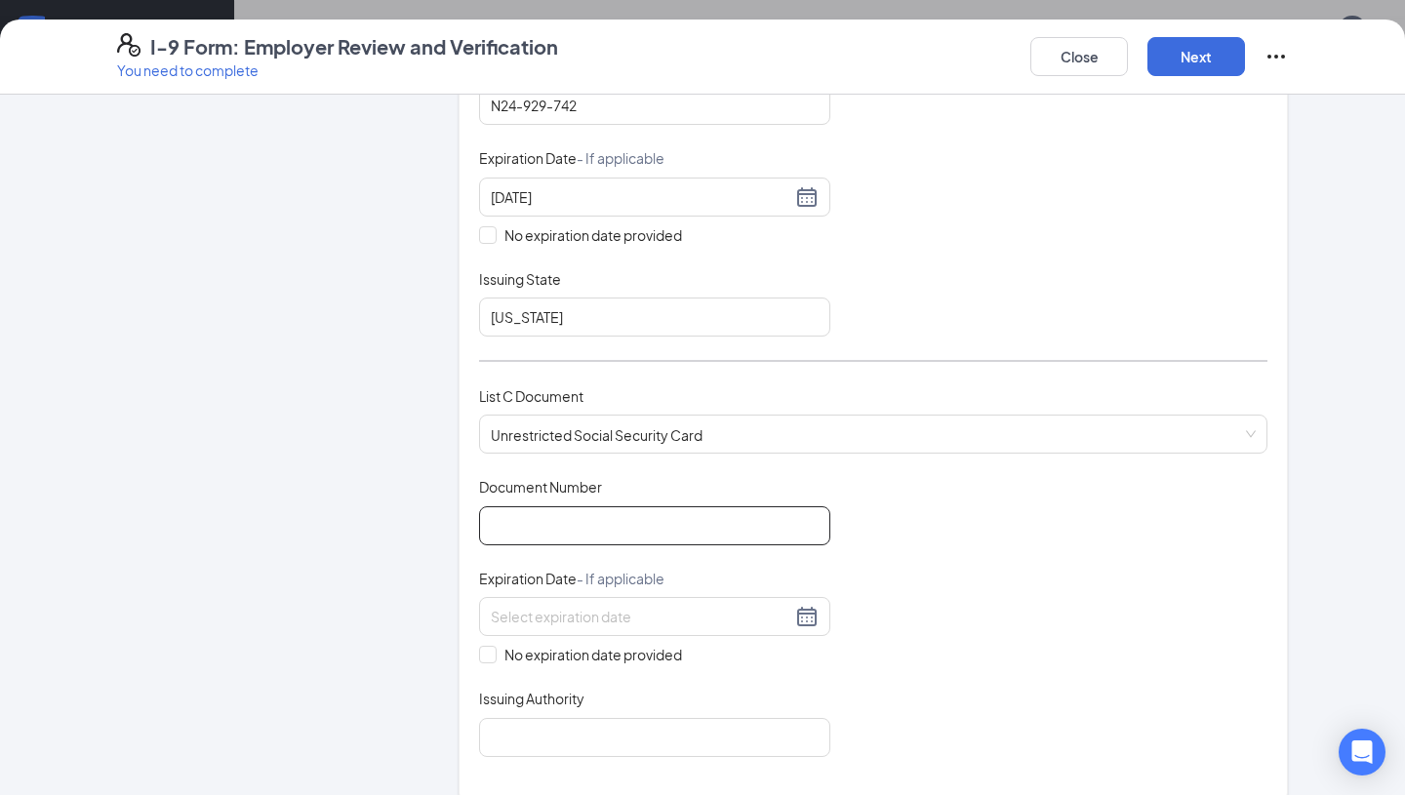
click at [539, 527] on input "Document Number" at bounding box center [654, 525] width 351 height 39
paste input "405-69-5374"
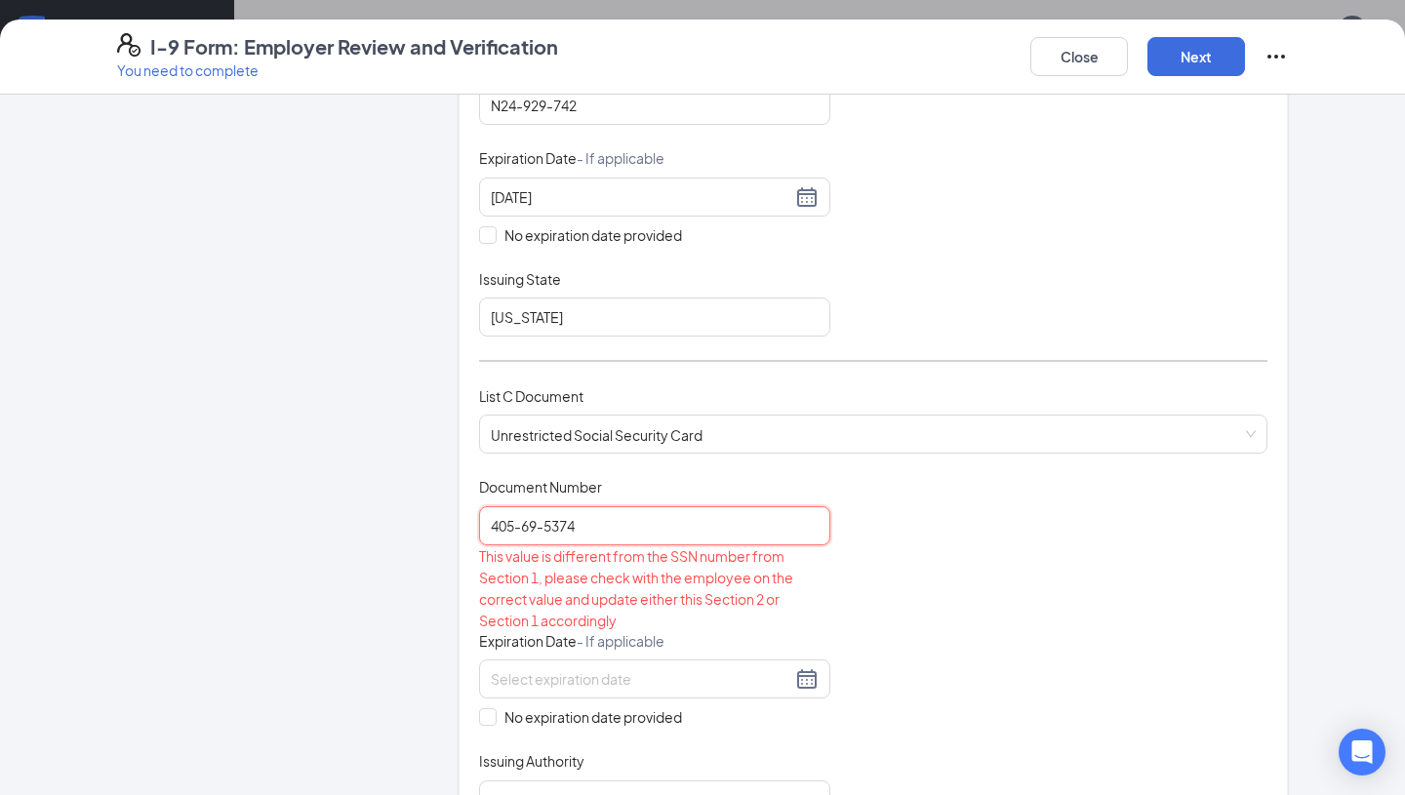
click at [496, 526] on input "405-69-5374" at bounding box center [654, 525] width 351 height 39
click at [523, 529] on input "405-69-5374" at bounding box center [654, 525] width 351 height 39
click at [539, 530] on input "40569-5374" at bounding box center [654, 525] width 351 height 39
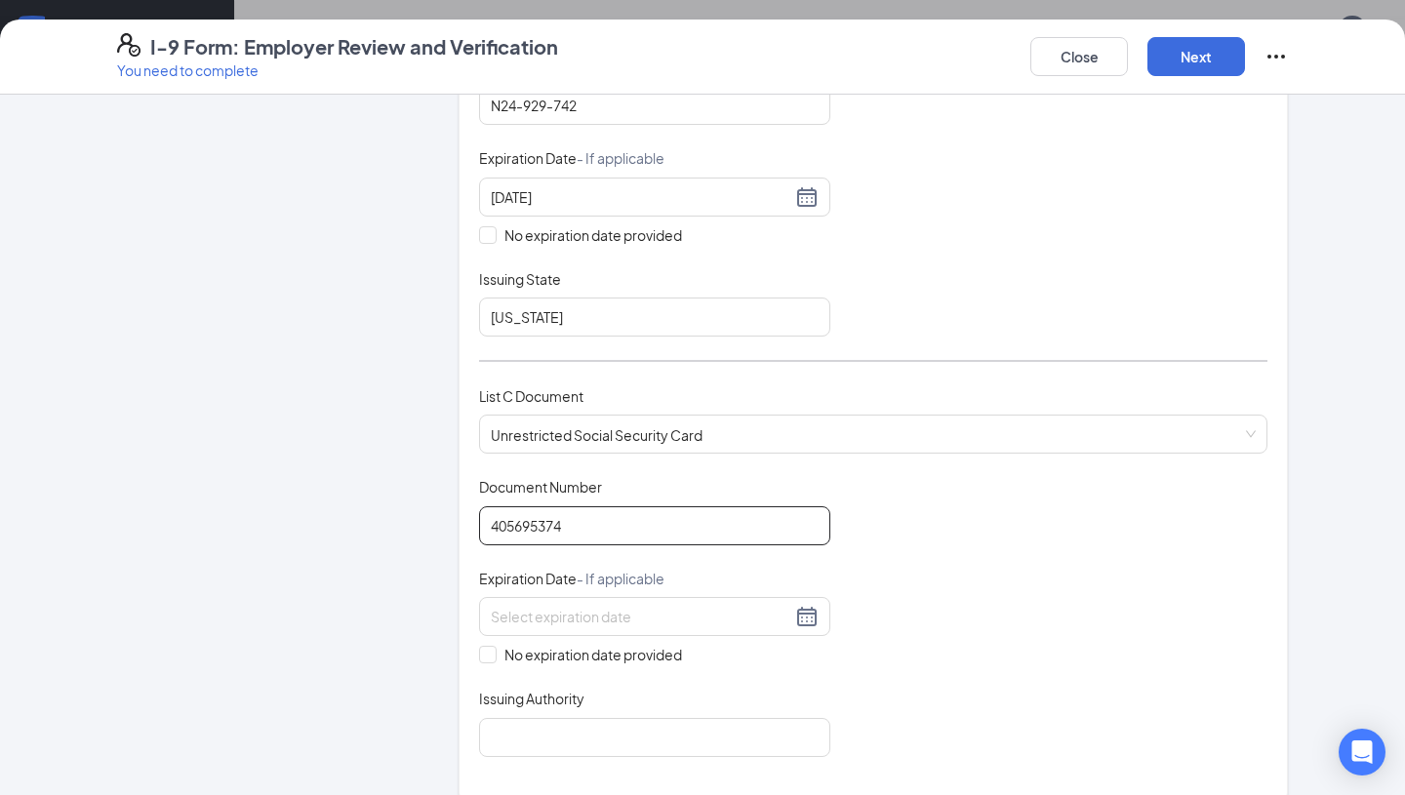
type input "405695374"
click at [336, 598] on div "Employer Information 2 Document Information 3 Review 4 Sign" at bounding box center [263, 511] width 293 height 1624
click at [488, 647] on input "No expiration date provided" at bounding box center [486, 653] width 14 height 14
checkbox input "true"
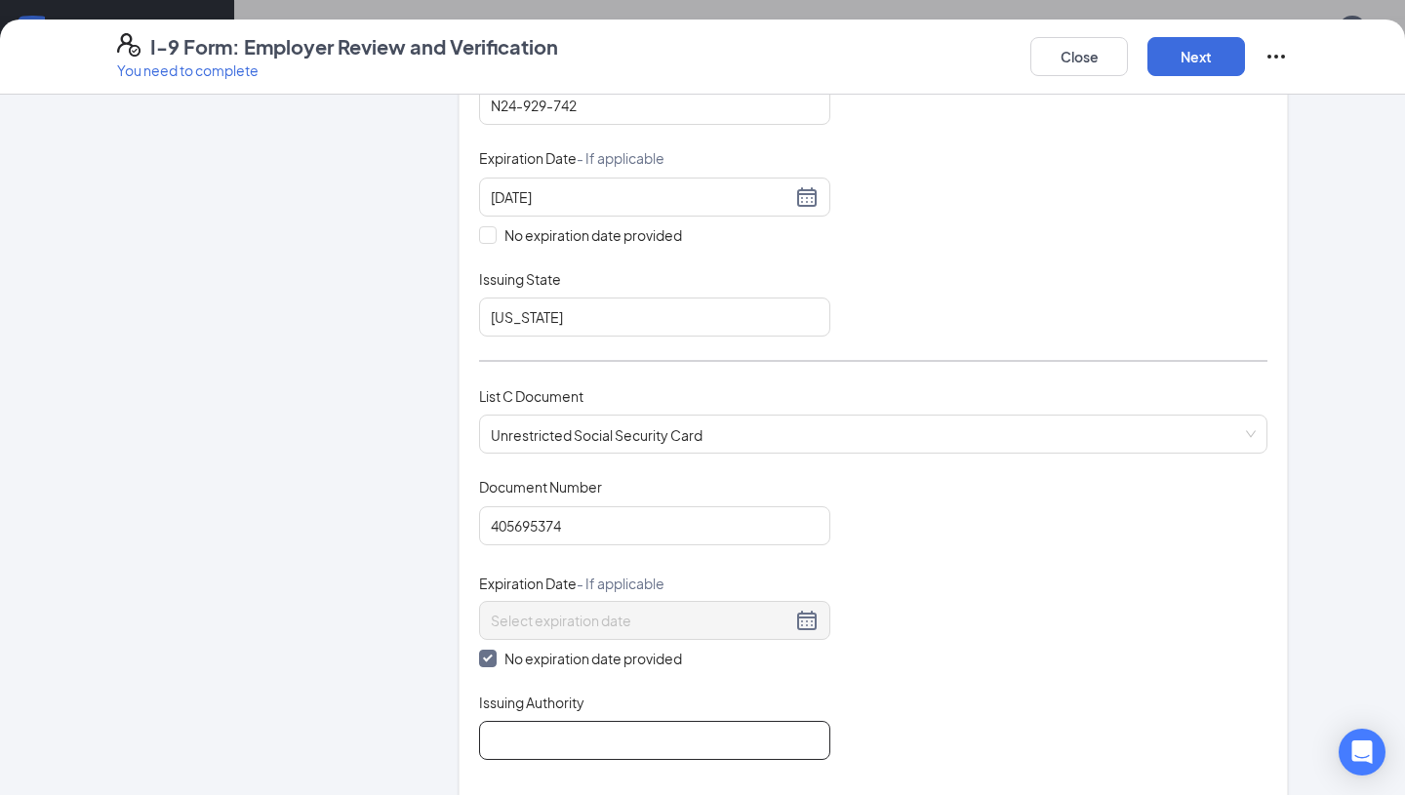
click at [527, 726] on input "Issuing Authority" at bounding box center [654, 740] width 351 height 39
type input "Social Security Administration"
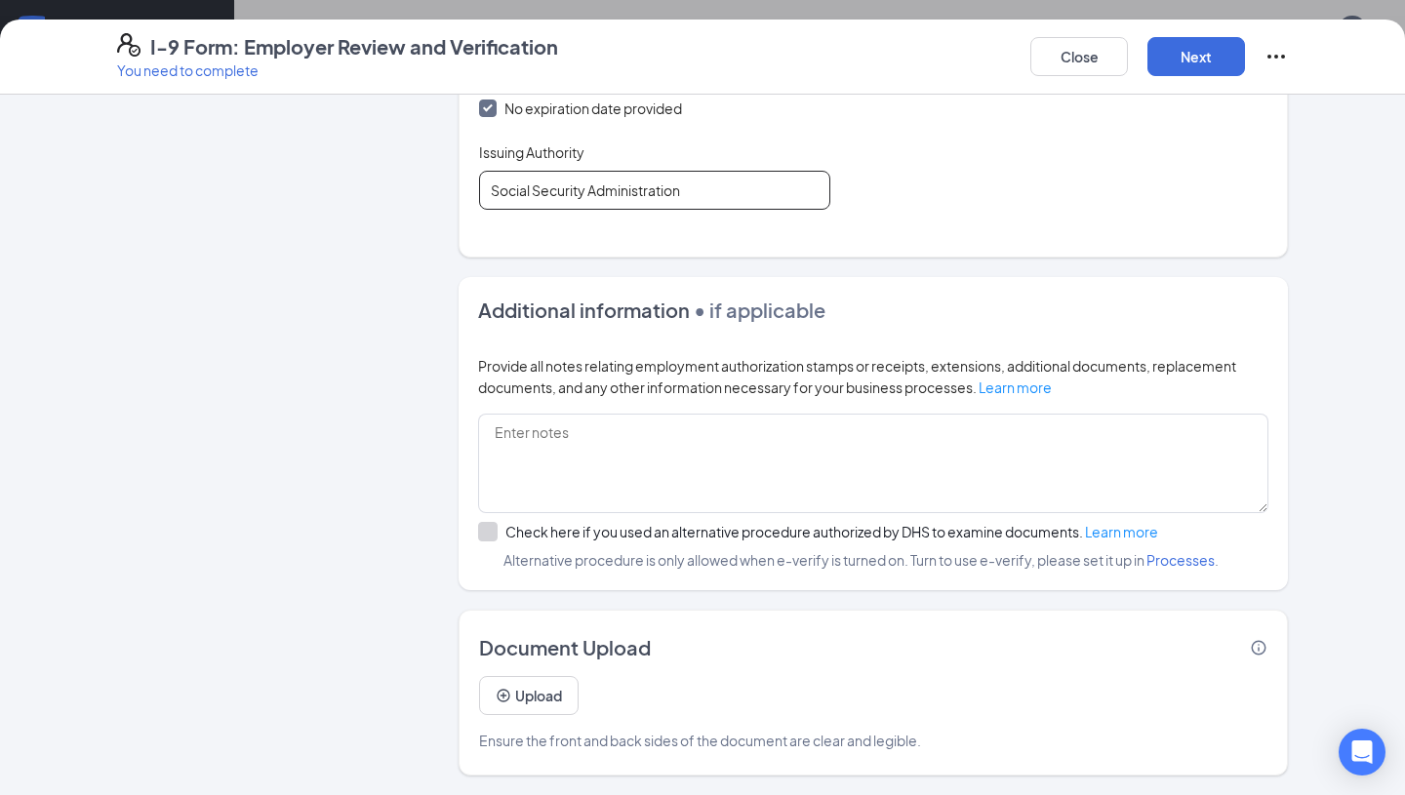
scroll to position [0, 0]
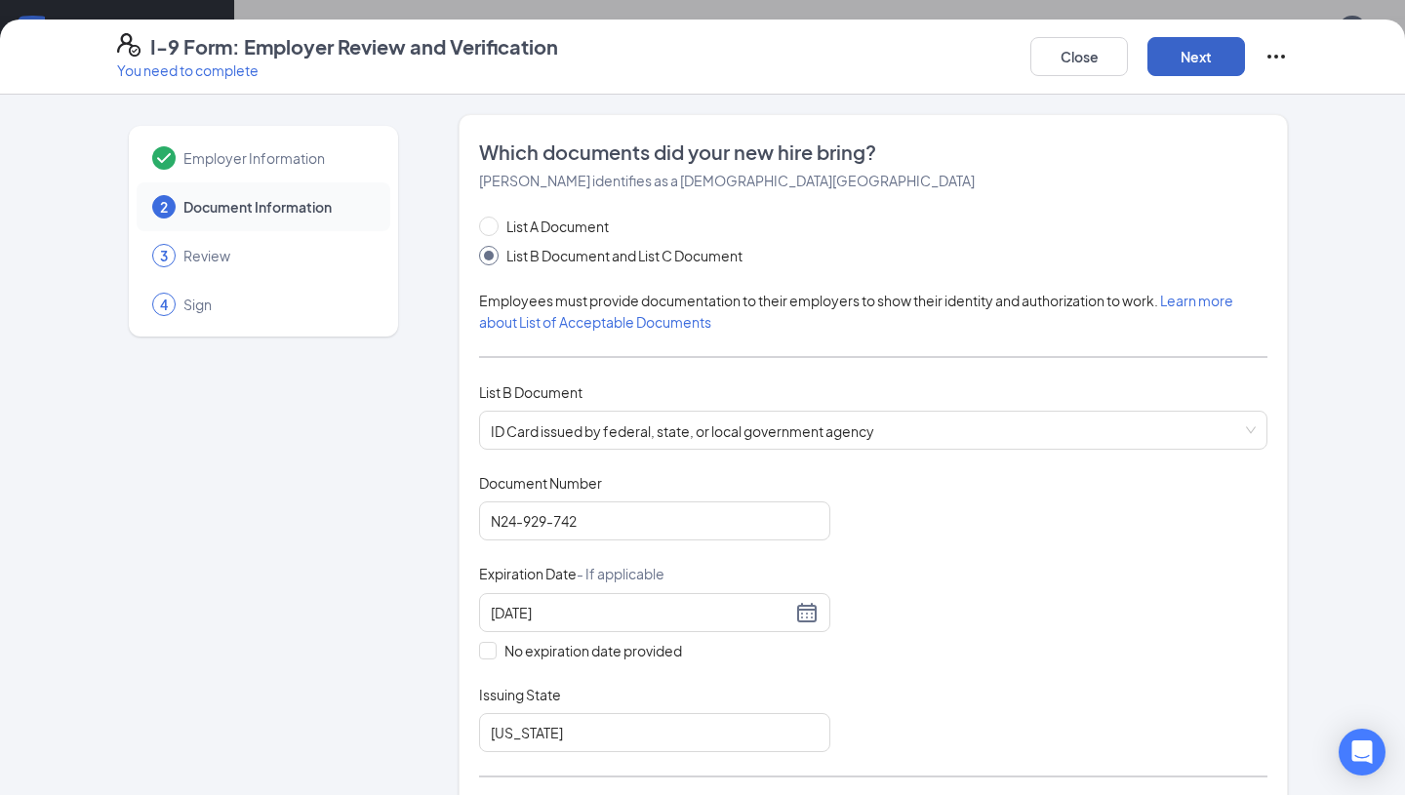
click at [1196, 61] on button "Next" at bounding box center [1196, 56] width 98 height 39
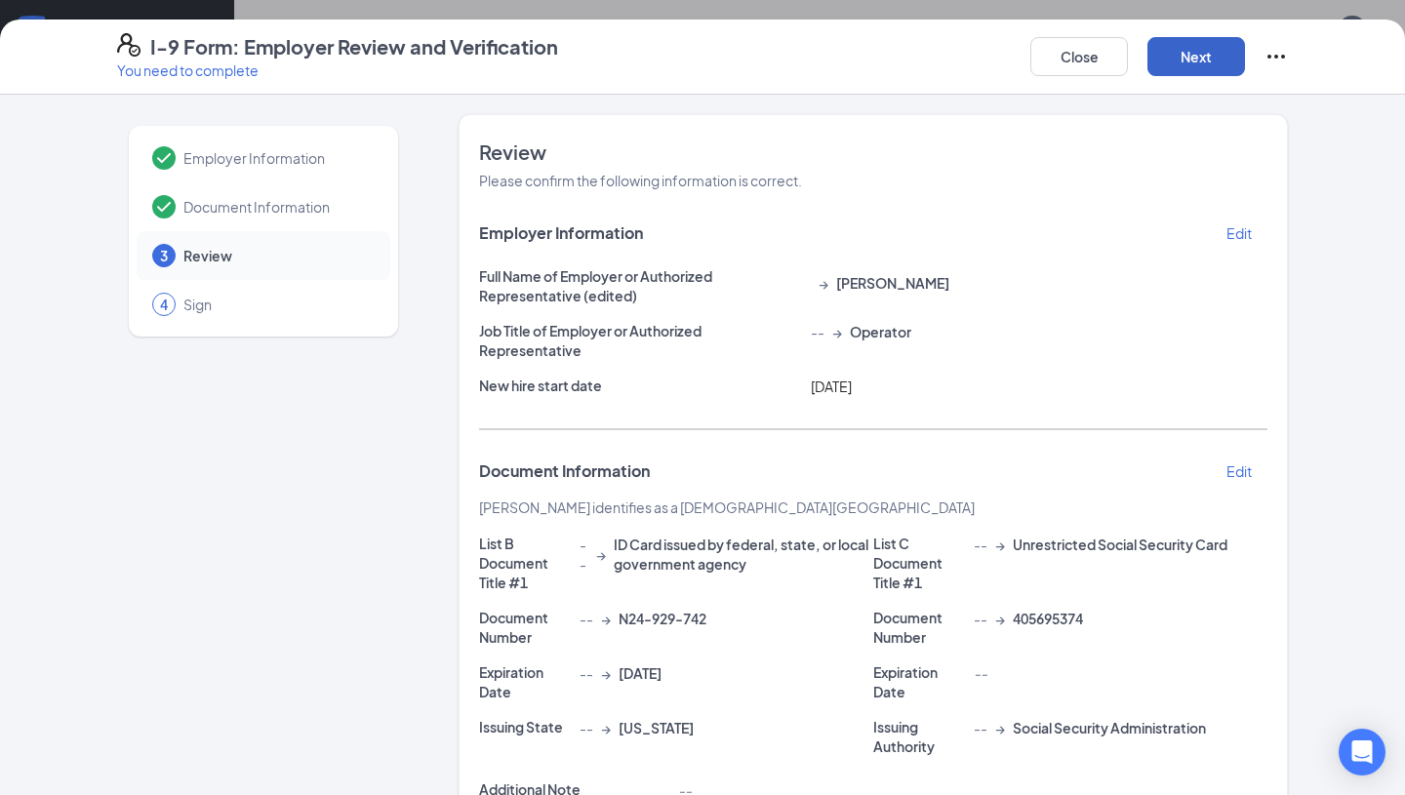
scroll to position [309, 0]
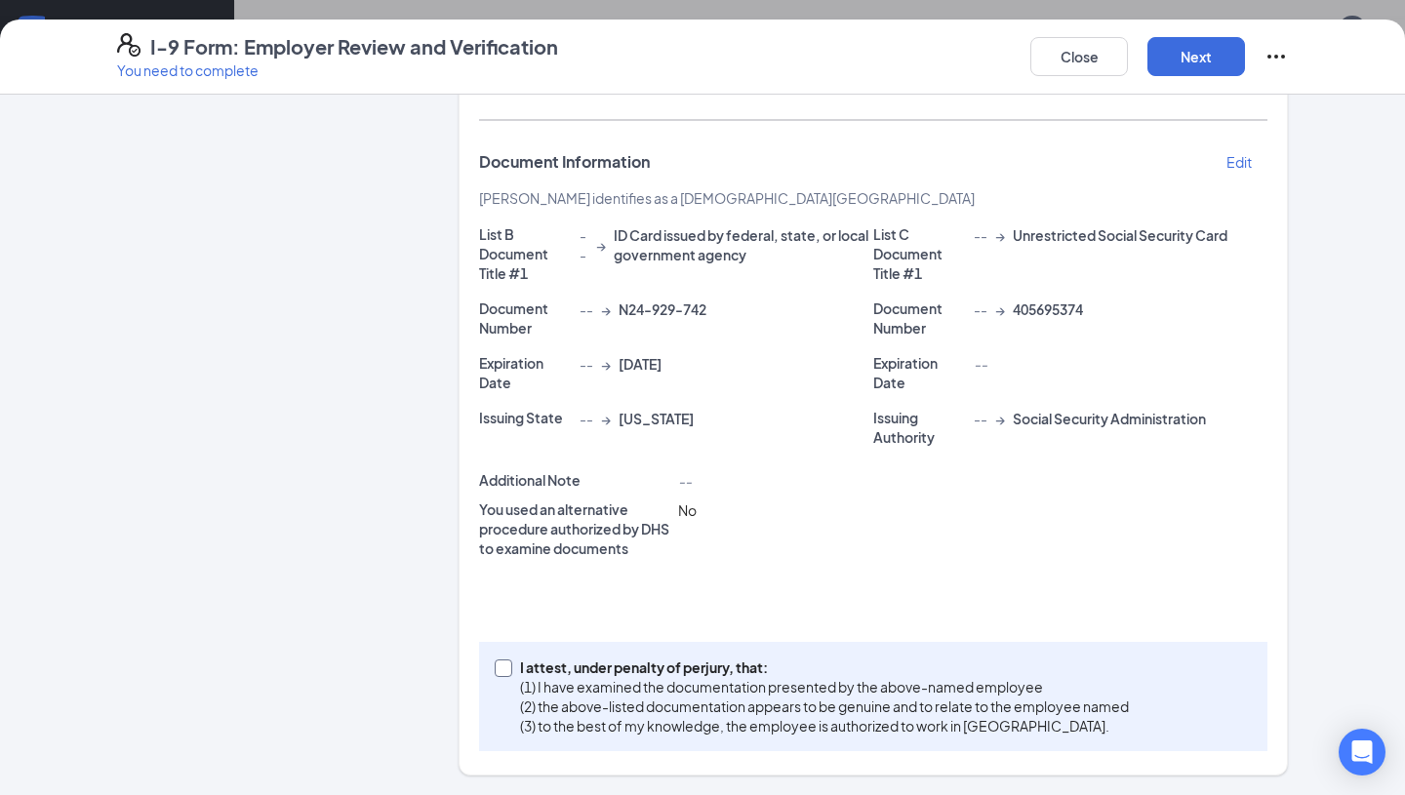
click at [503, 669] on input "I attest, under penalty of [PERSON_NAME], that: (1) I have examined the documen…" at bounding box center [502, 666] width 14 height 14
checkbox input "true"
click at [1173, 65] on button "Next" at bounding box center [1196, 56] width 98 height 39
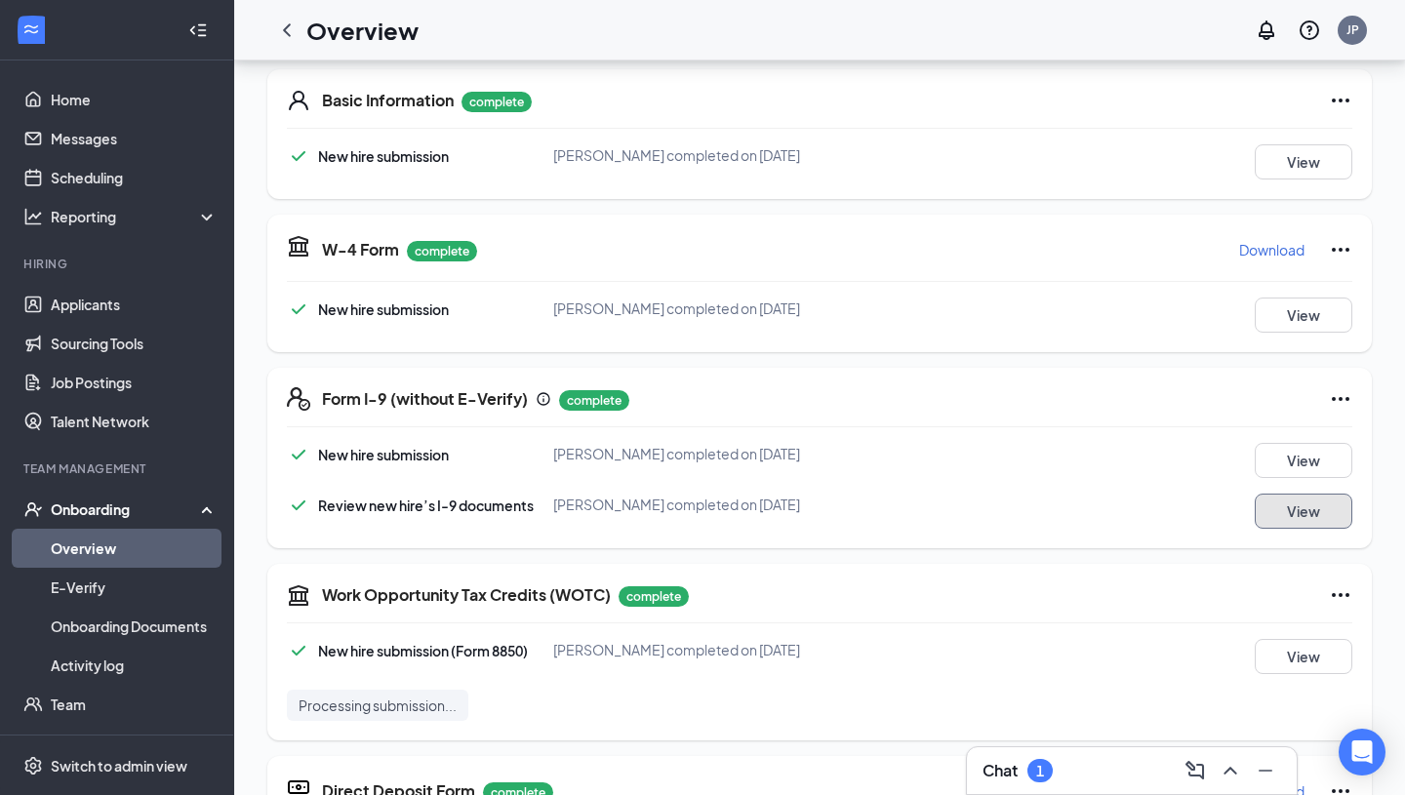
scroll to position [0, 0]
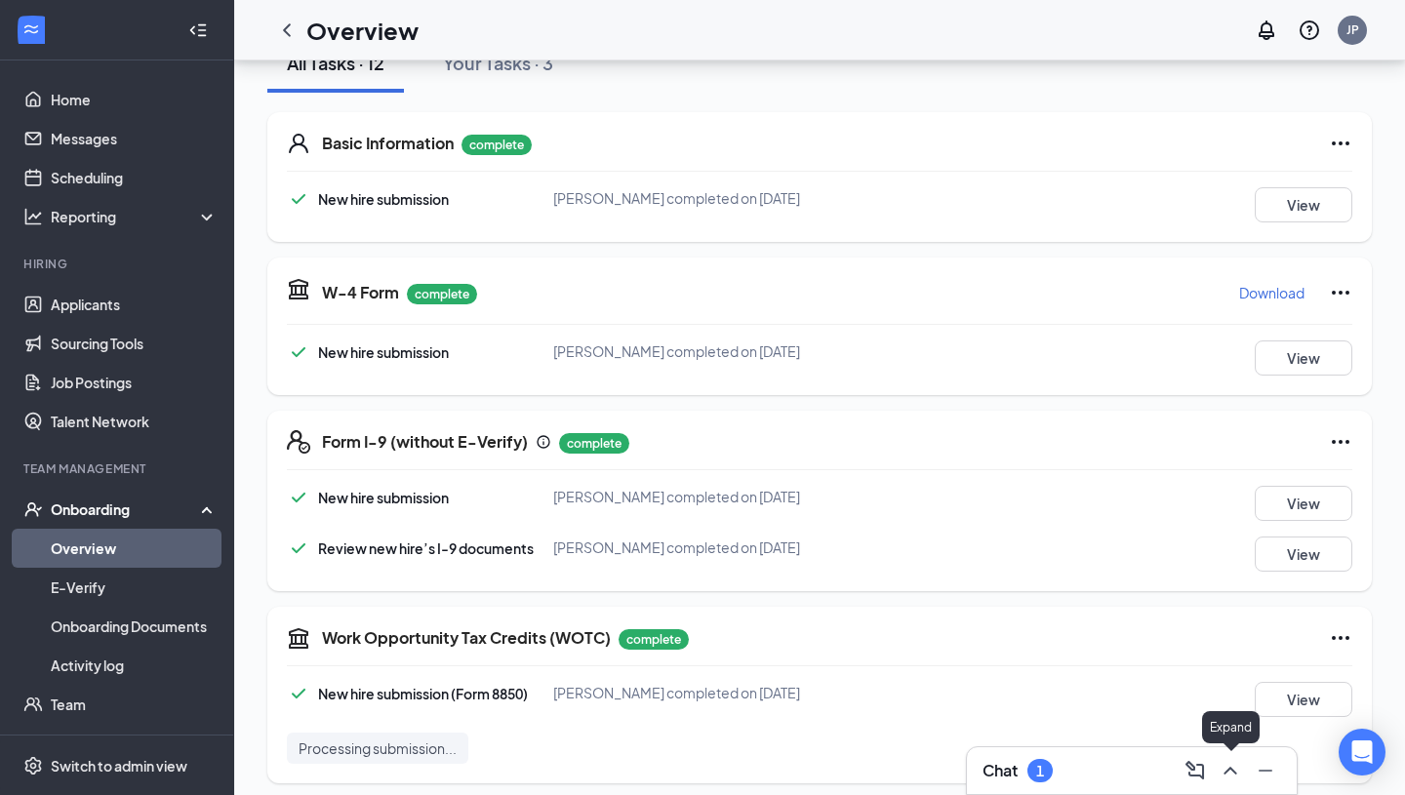
click at [1234, 779] on icon "ChevronUp" at bounding box center [1230, 770] width 23 height 23
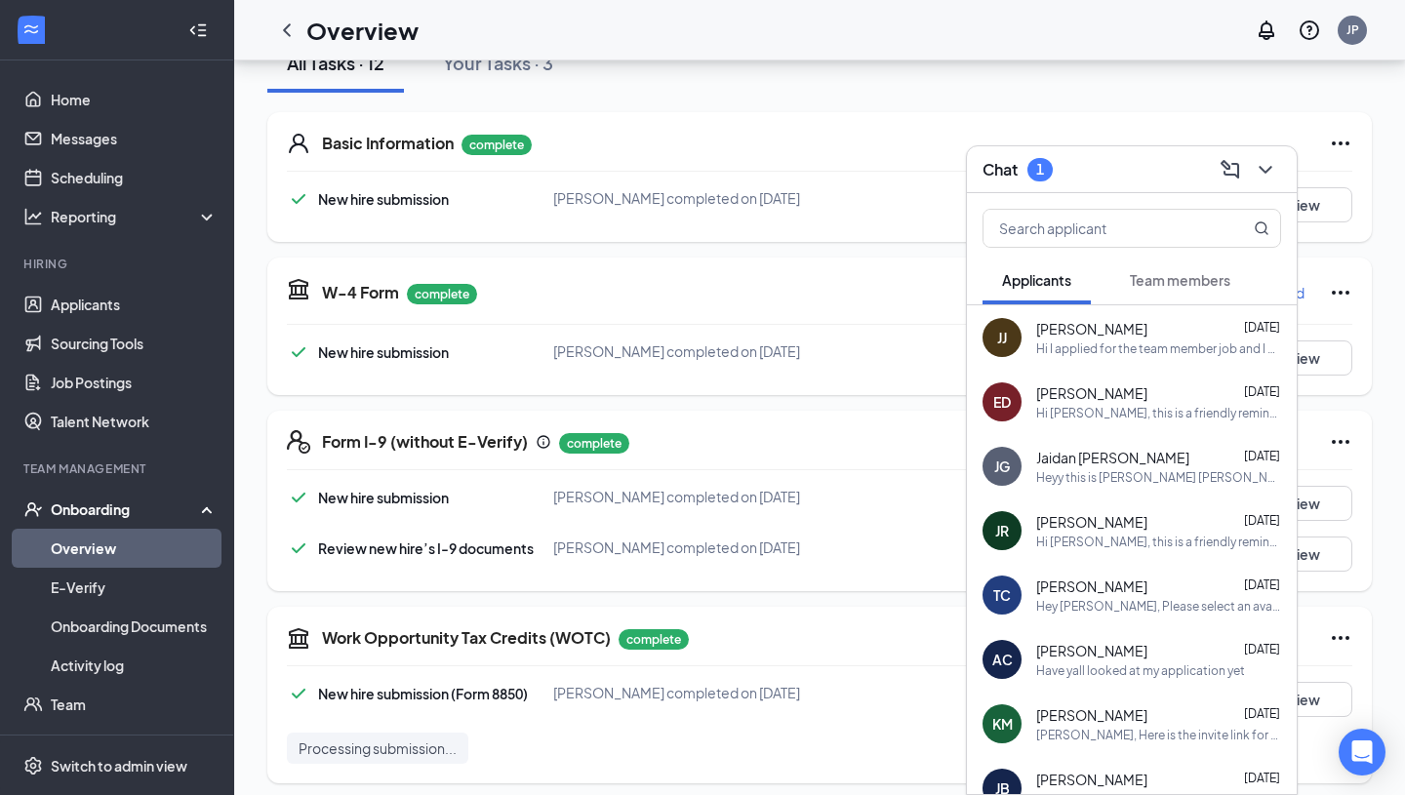
click at [1039, 172] on div "1" at bounding box center [1040, 169] width 8 height 17
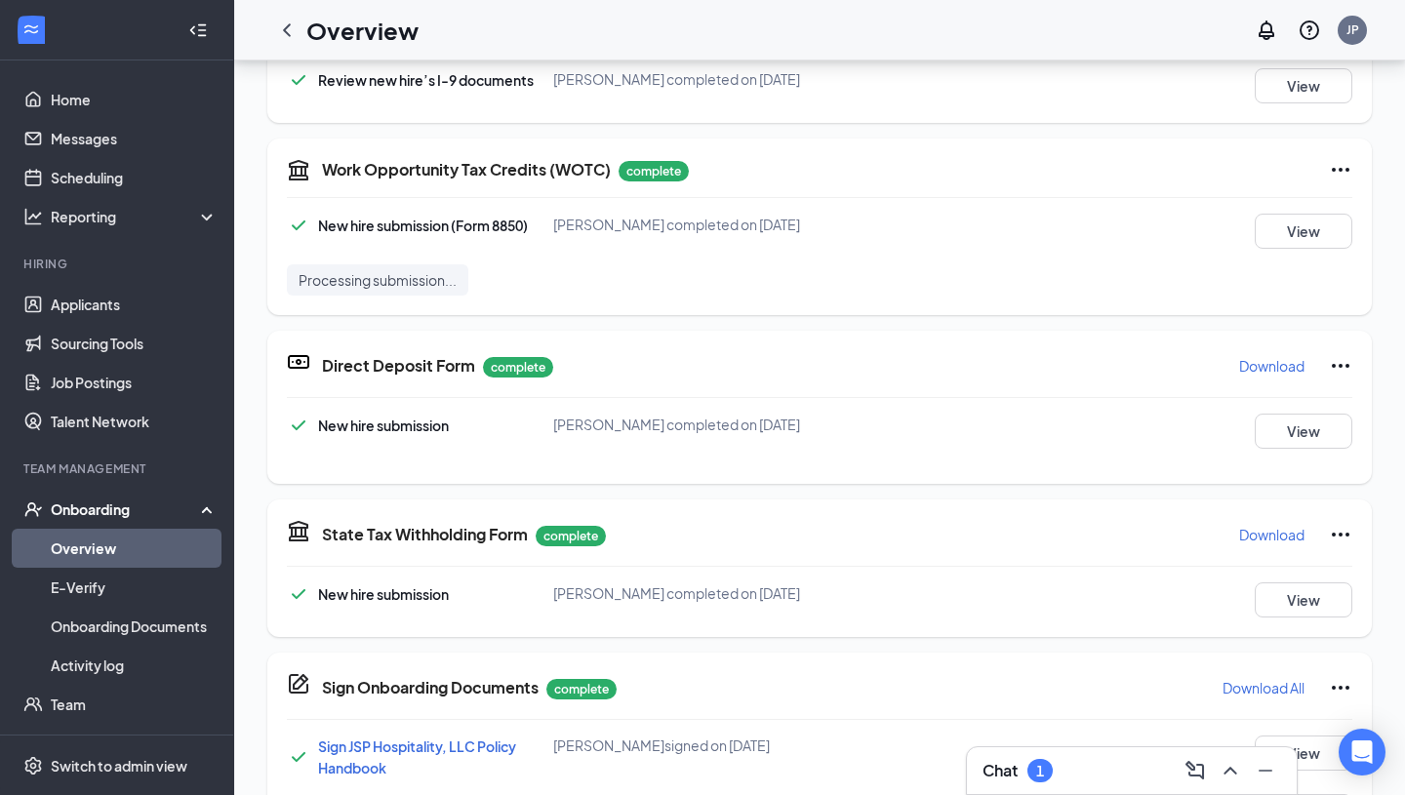
scroll to position [1101, 0]
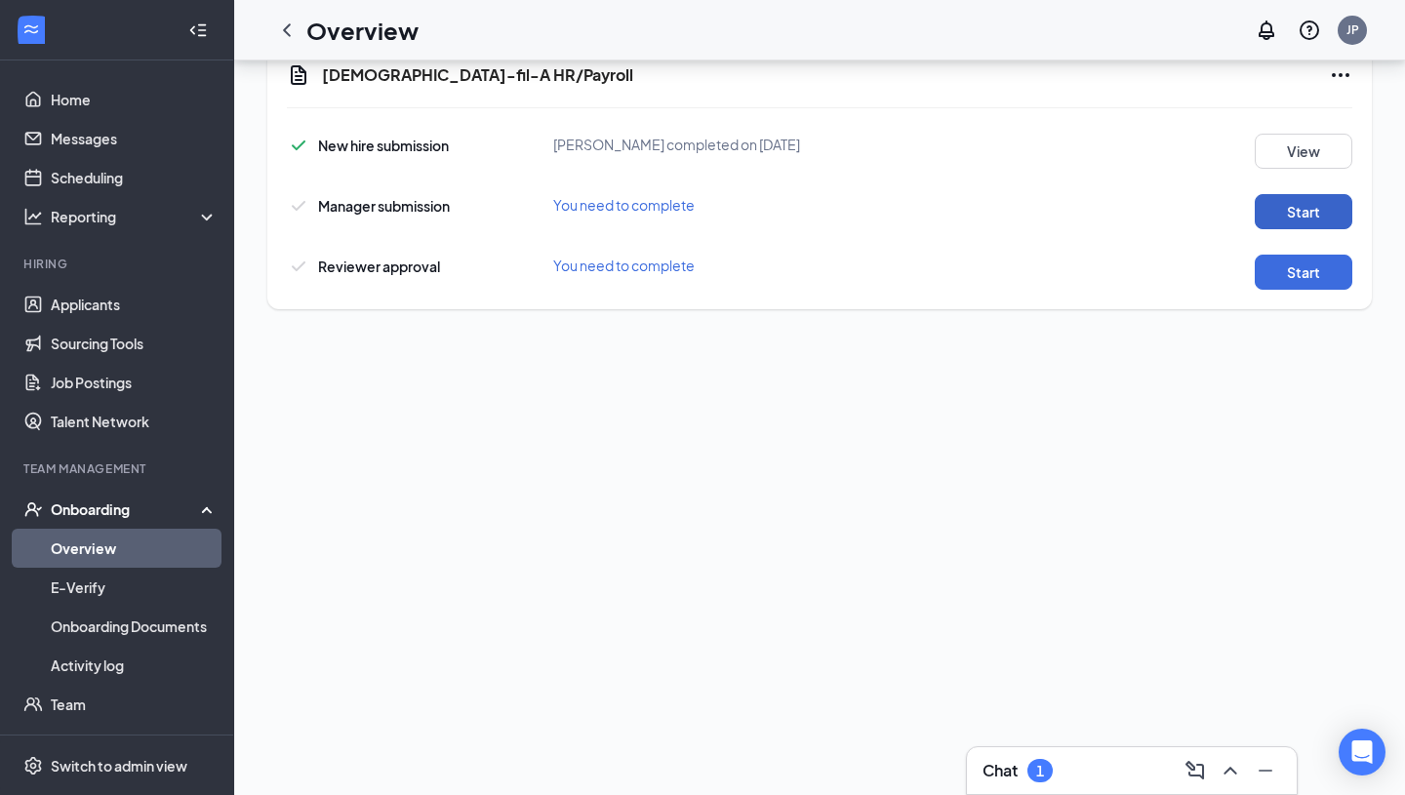
click at [1318, 194] on button "Start" at bounding box center [1304, 211] width 98 height 35
click at [1293, 255] on button "Start" at bounding box center [1304, 272] width 98 height 35
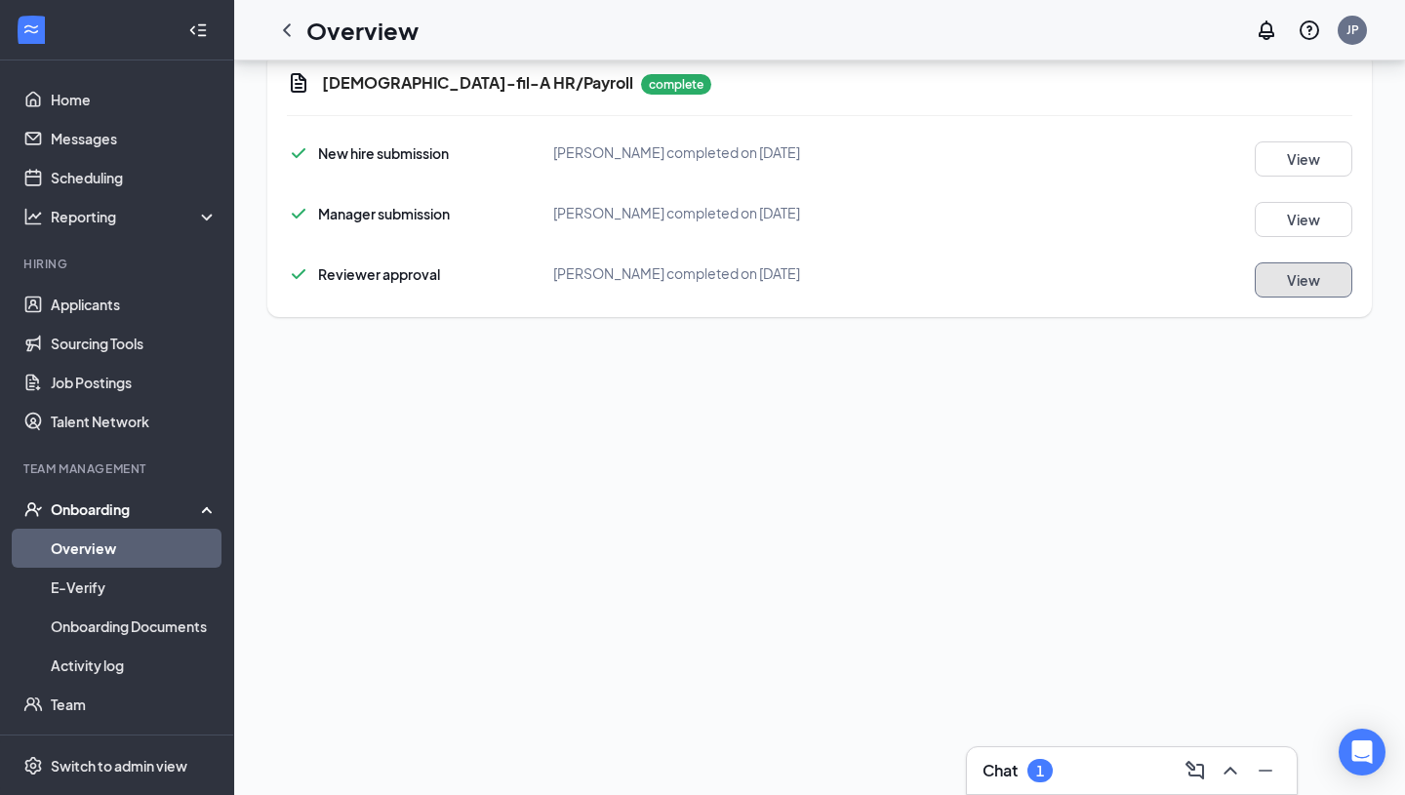
scroll to position [1109, 0]
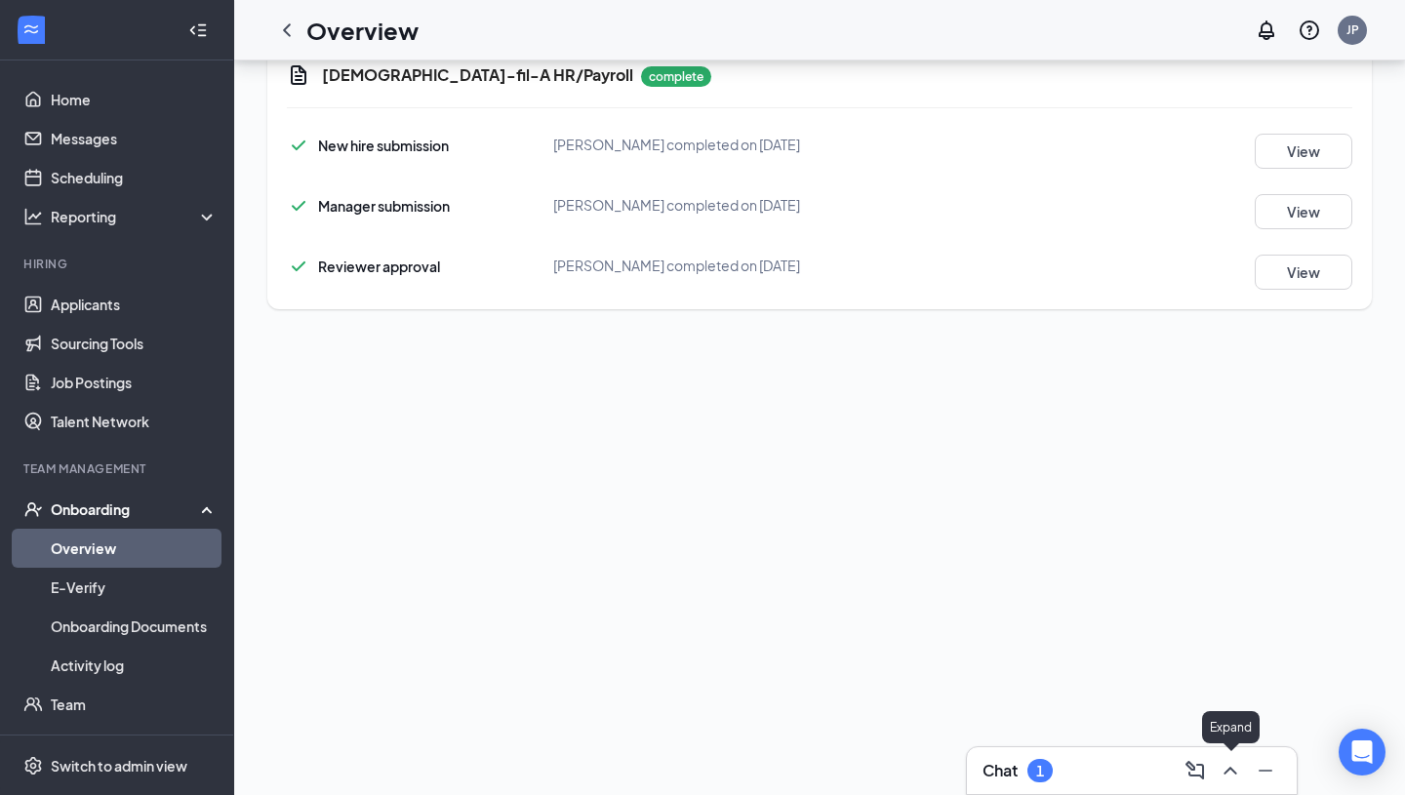
click at [1232, 779] on icon "ChevronUp" at bounding box center [1230, 770] width 23 height 23
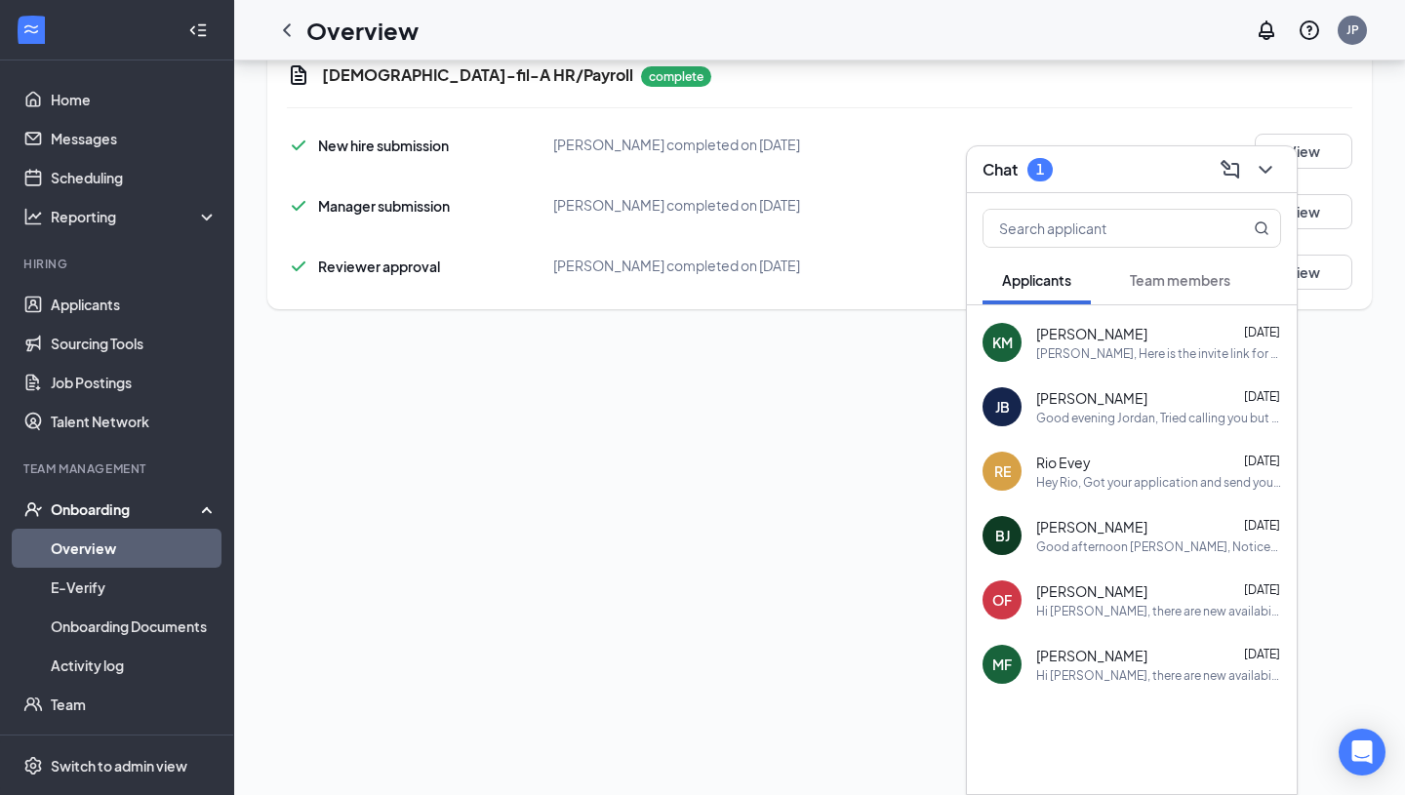
scroll to position [0, 0]
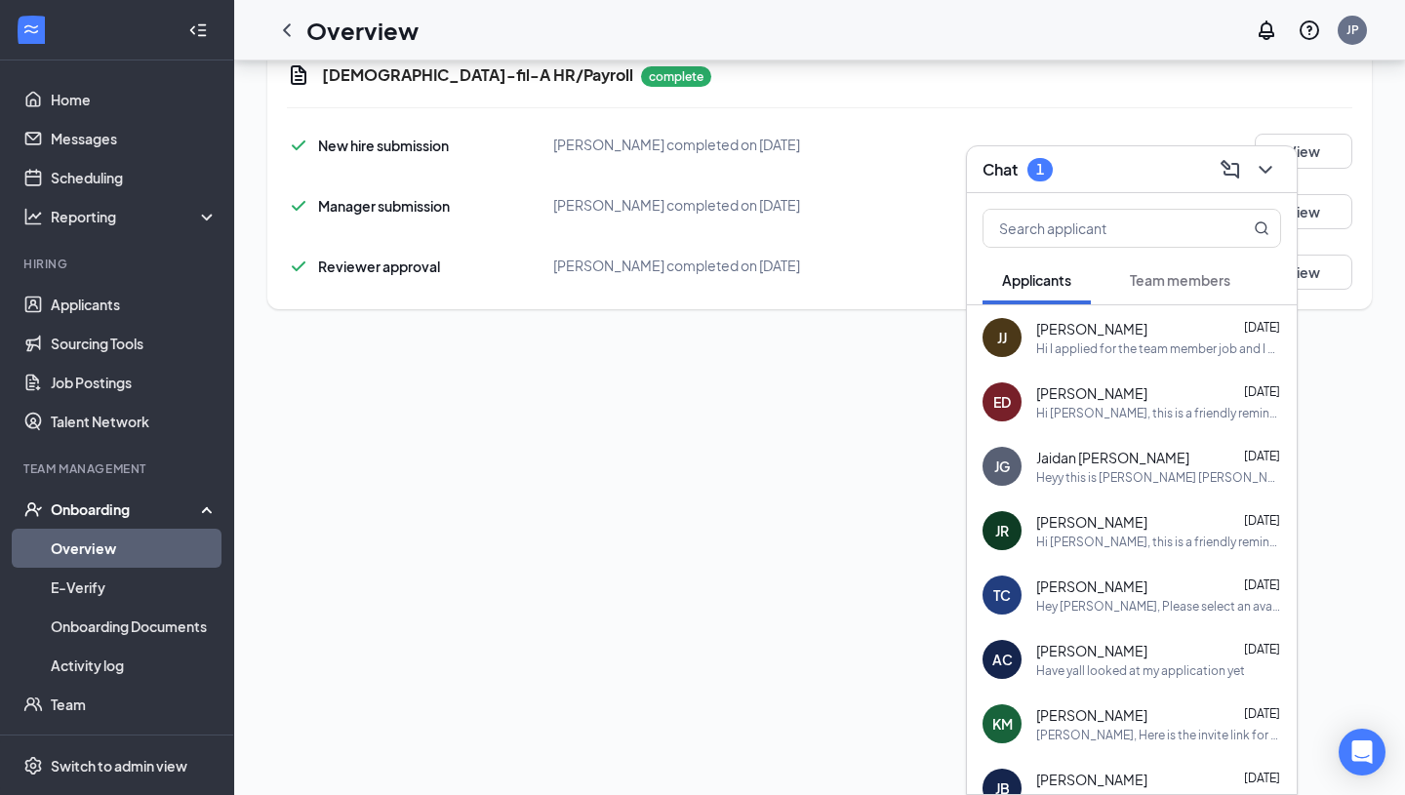
click at [92, 300] on link "Applicants" at bounding box center [134, 304] width 167 height 39
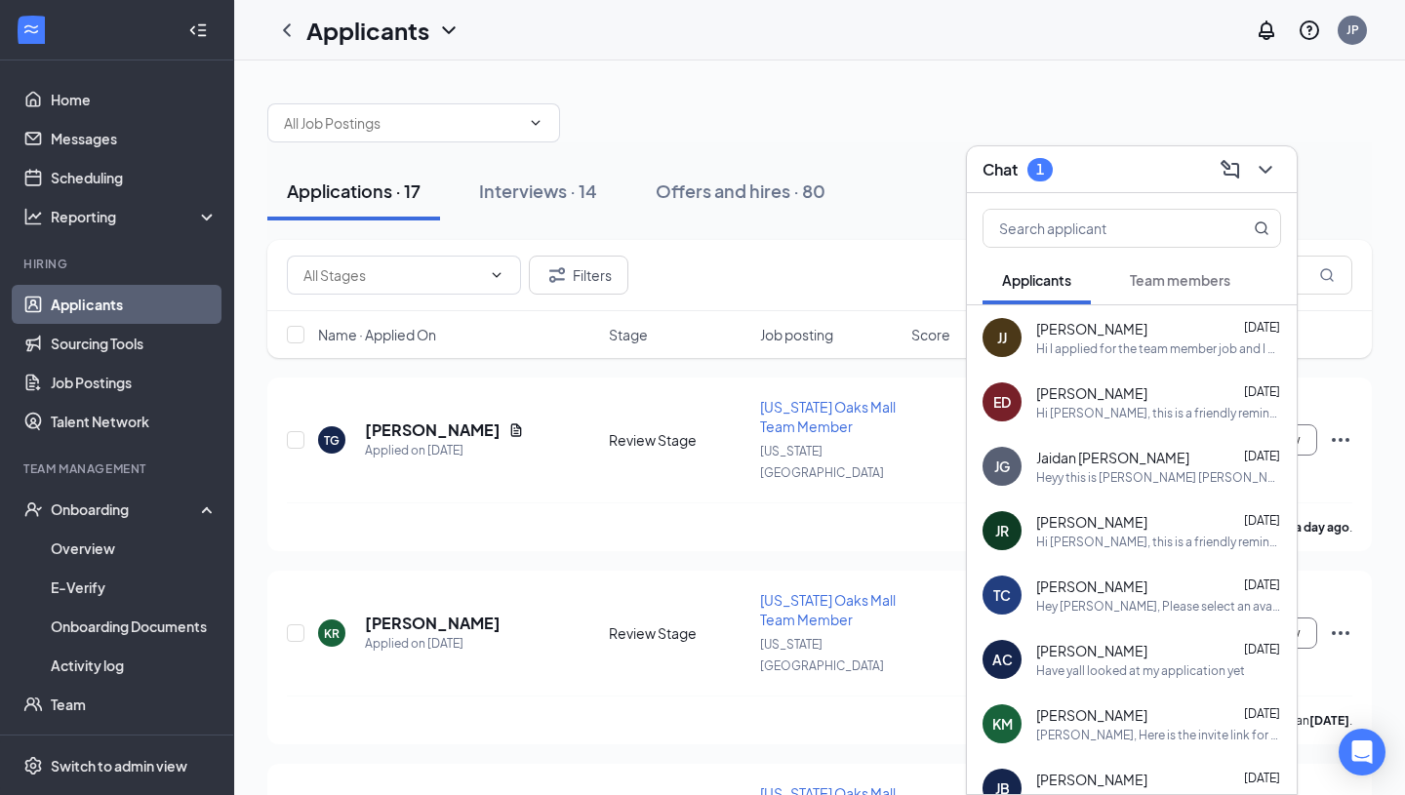
click at [1274, 169] on icon "ChevronDown" at bounding box center [1265, 169] width 23 height 23
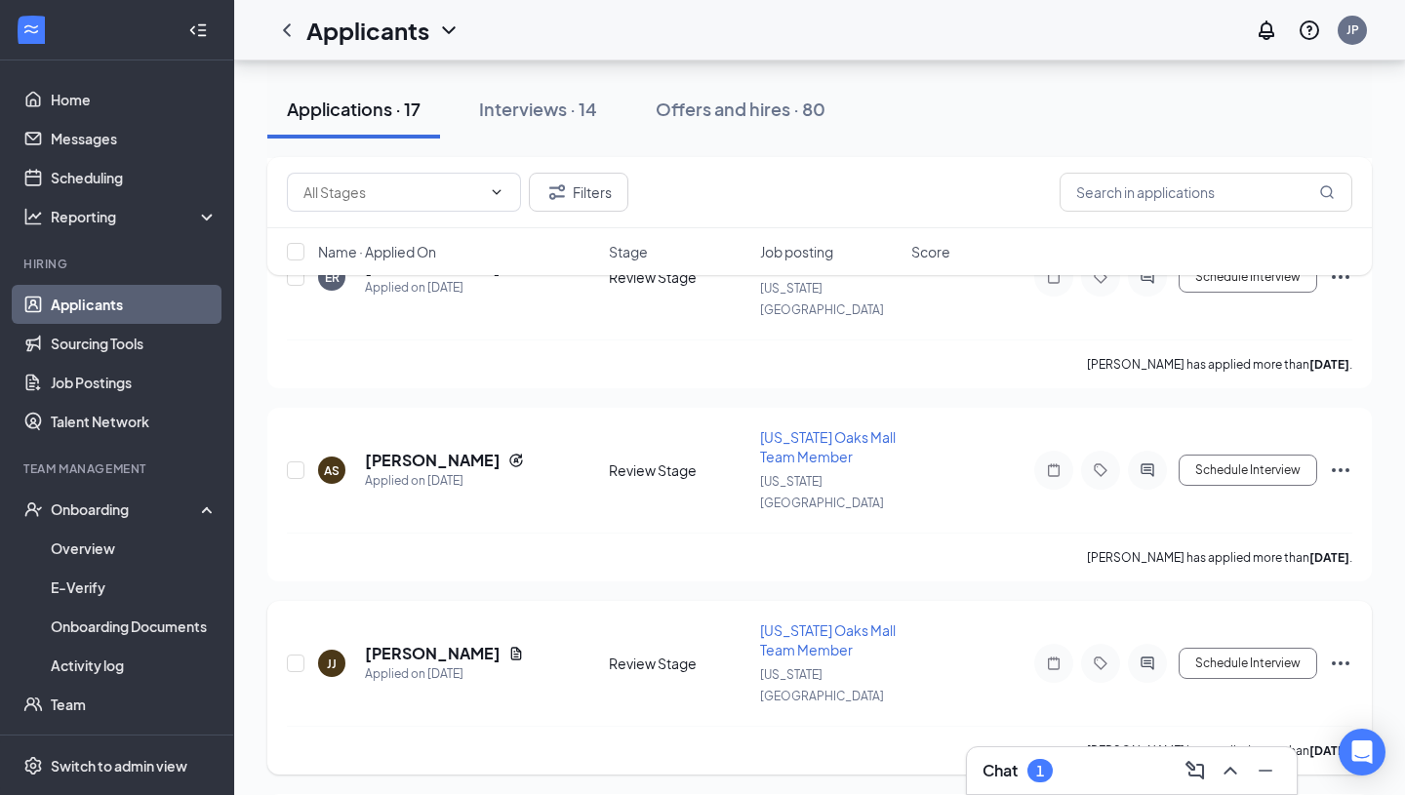
scroll to position [558, 0]
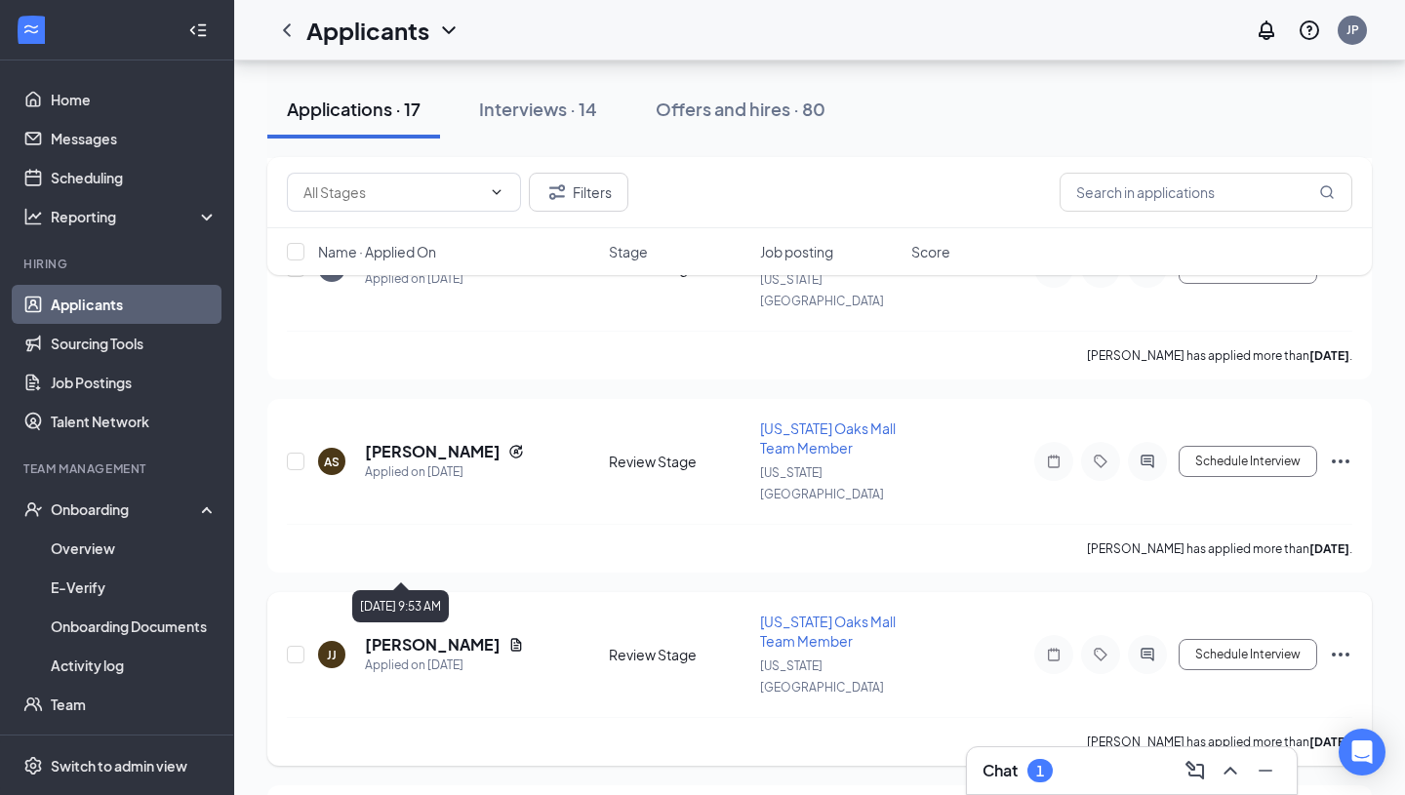
click at [423, 656] on div "Applied on [DATE]" at bounding box center [444, 666] width 159 height 20
click at [416, 634] on h5 "[PERSON_NAME]" at bounding box center [433, 644] width 136 height 21
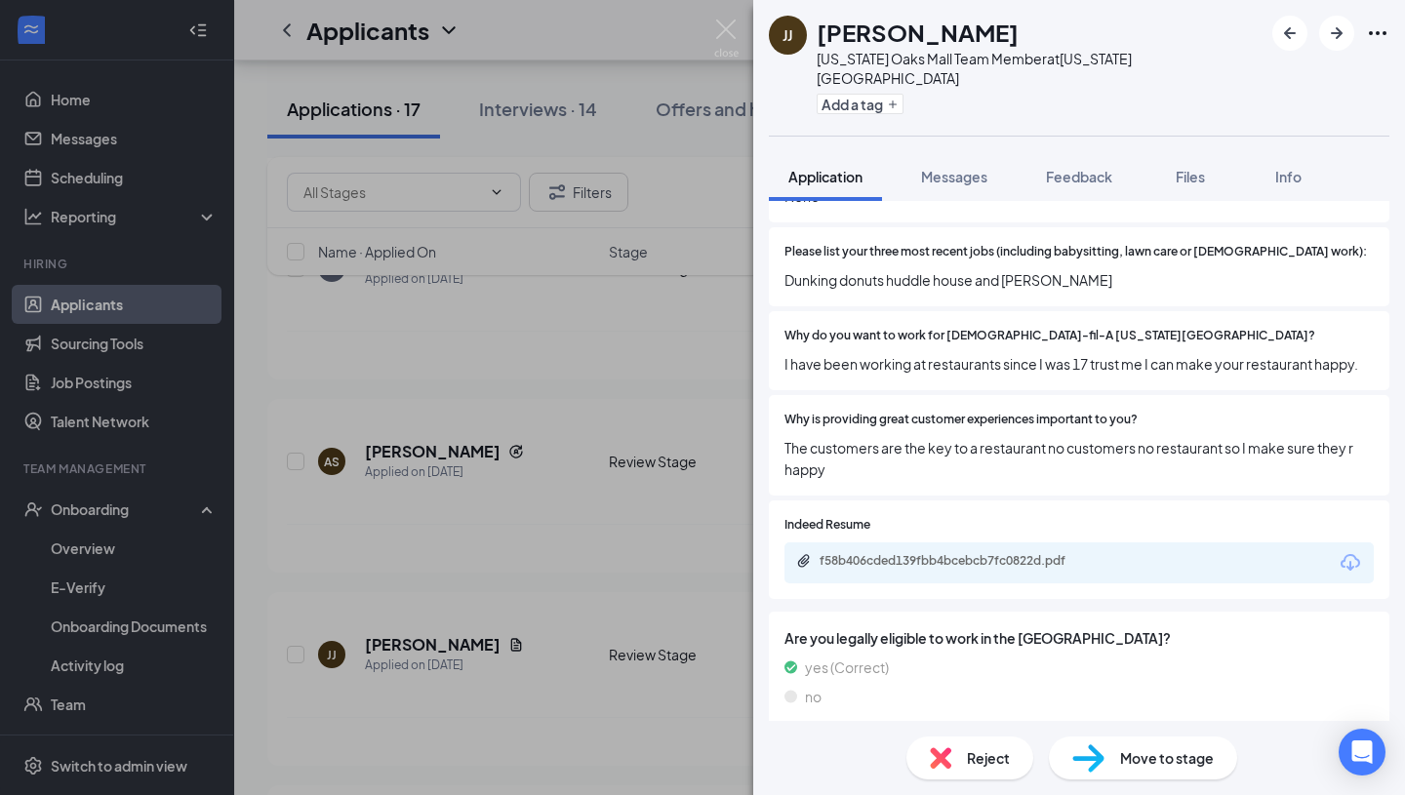
scroll to position [727, 0]
click at [723, 33] on img at bounding box center [726, 39] width 24 height 38
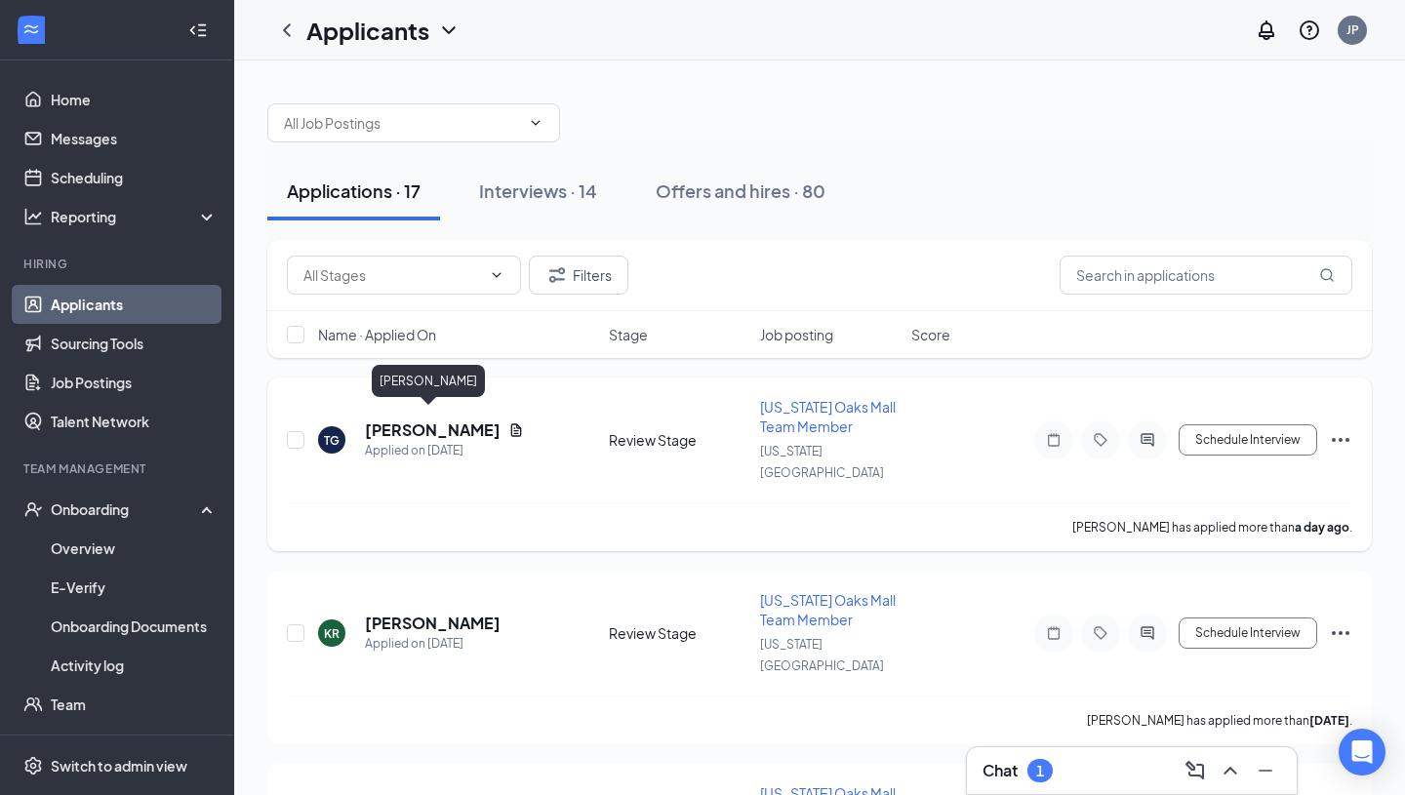
click at [421, 420] on h5 "[PERSON_NAME]" at bounding box center [433, 430] width 136 height 21
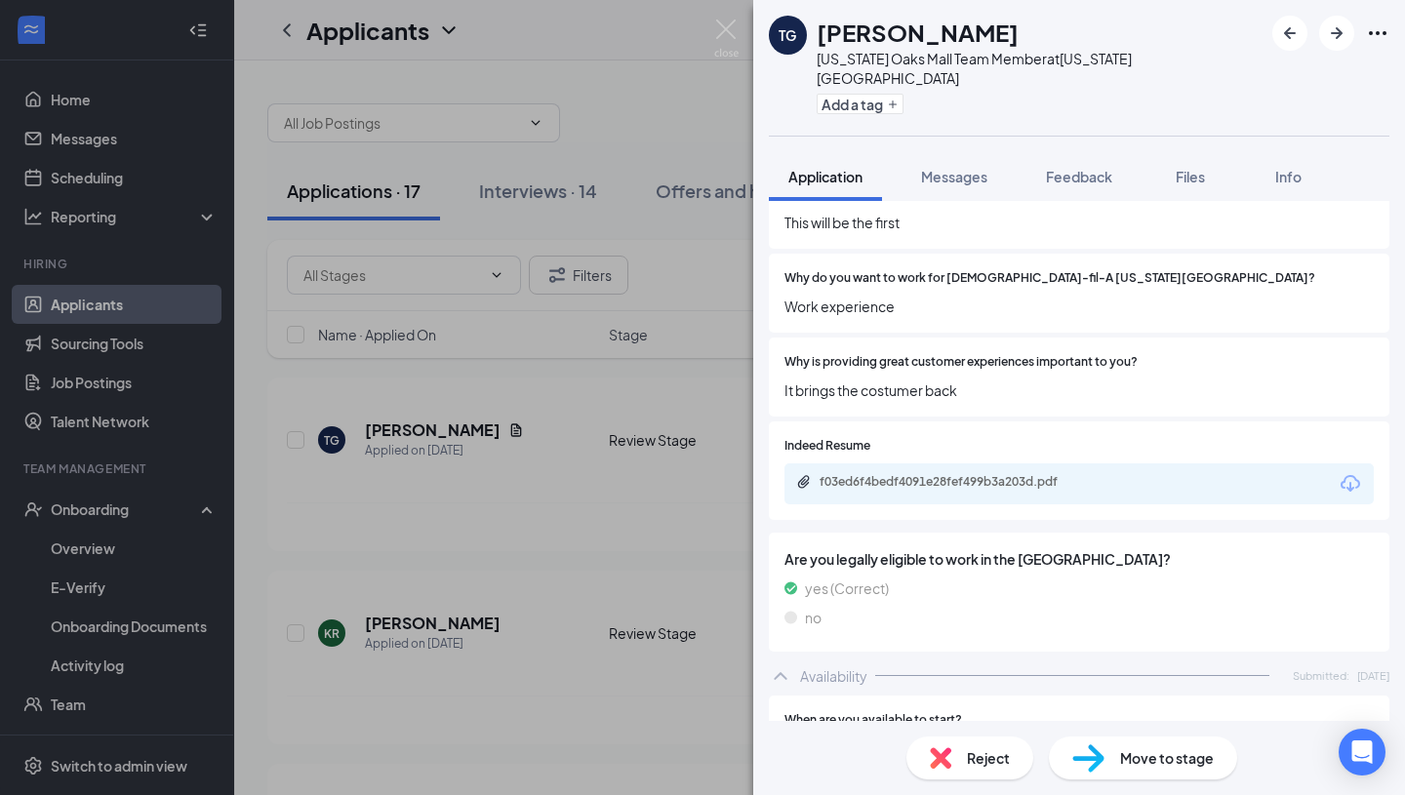
scroll to position [783, 0]
click at [727, 34] on img at bounding box center [726, 39] width 24 height 38
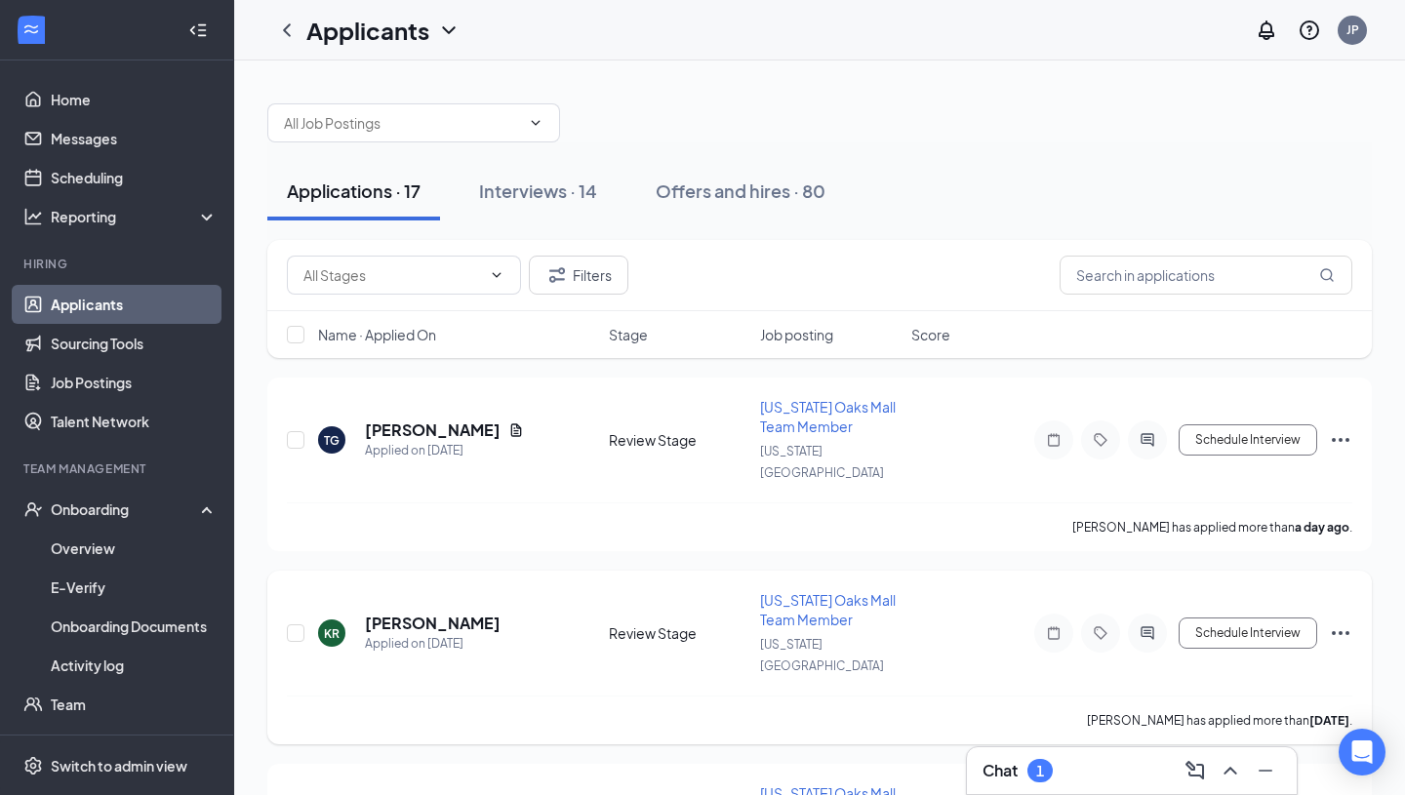
click at [428, 613] on h5 "[PERSON_NAME]" at bounding box center [433, 623] width 136 height 21
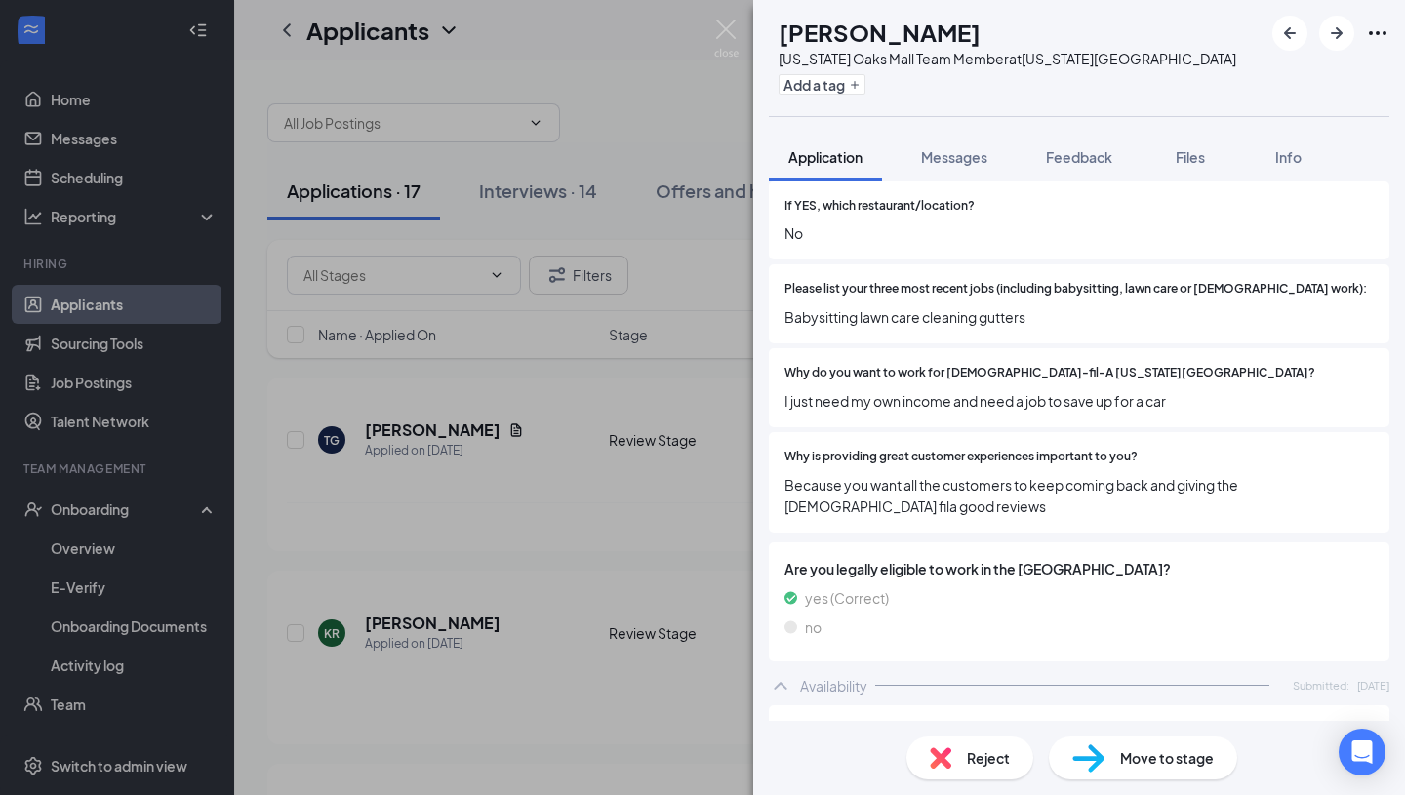
scroll to position [669, 0]
click at [734, 34] on img at bounding box center [726, 39] width 24 height 38
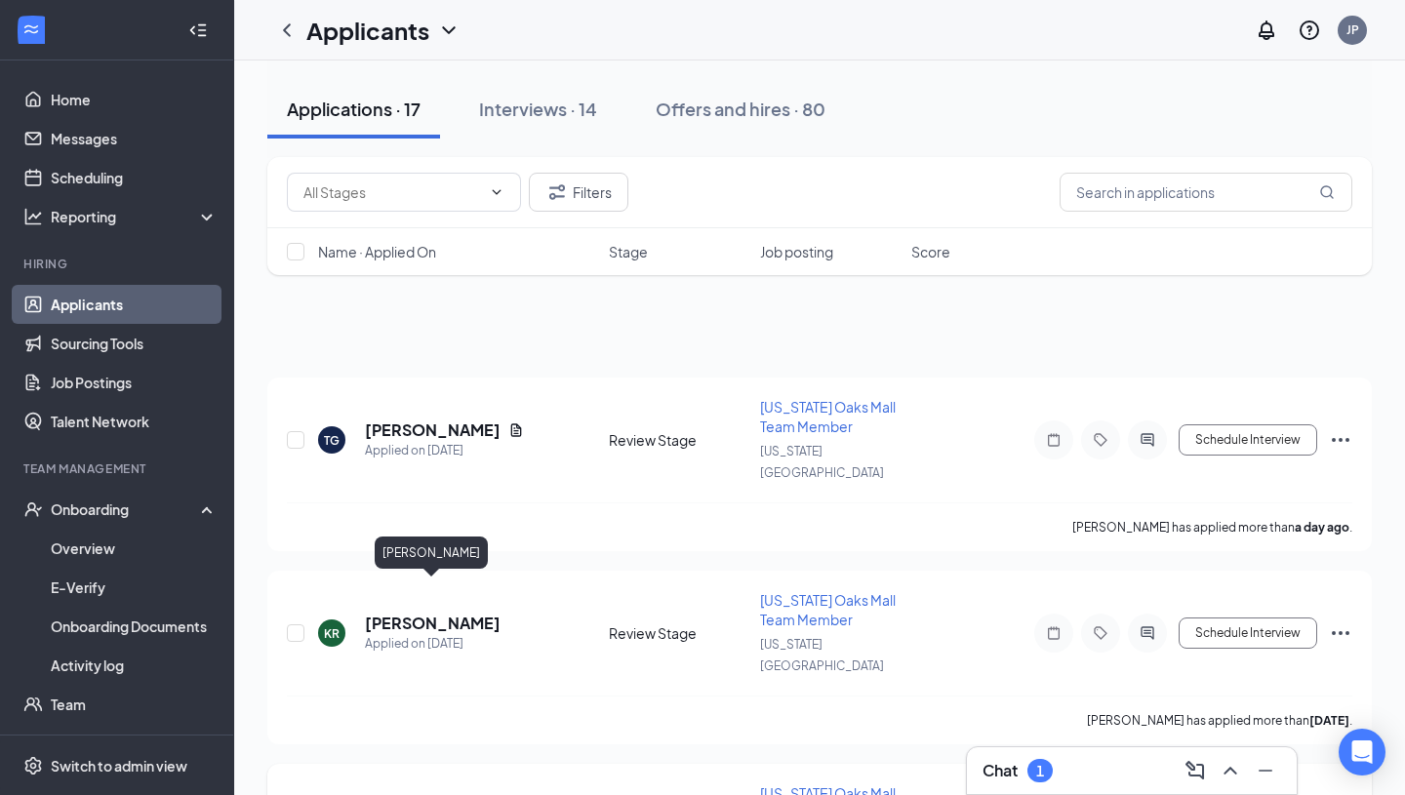
scroll to position [162, 0]
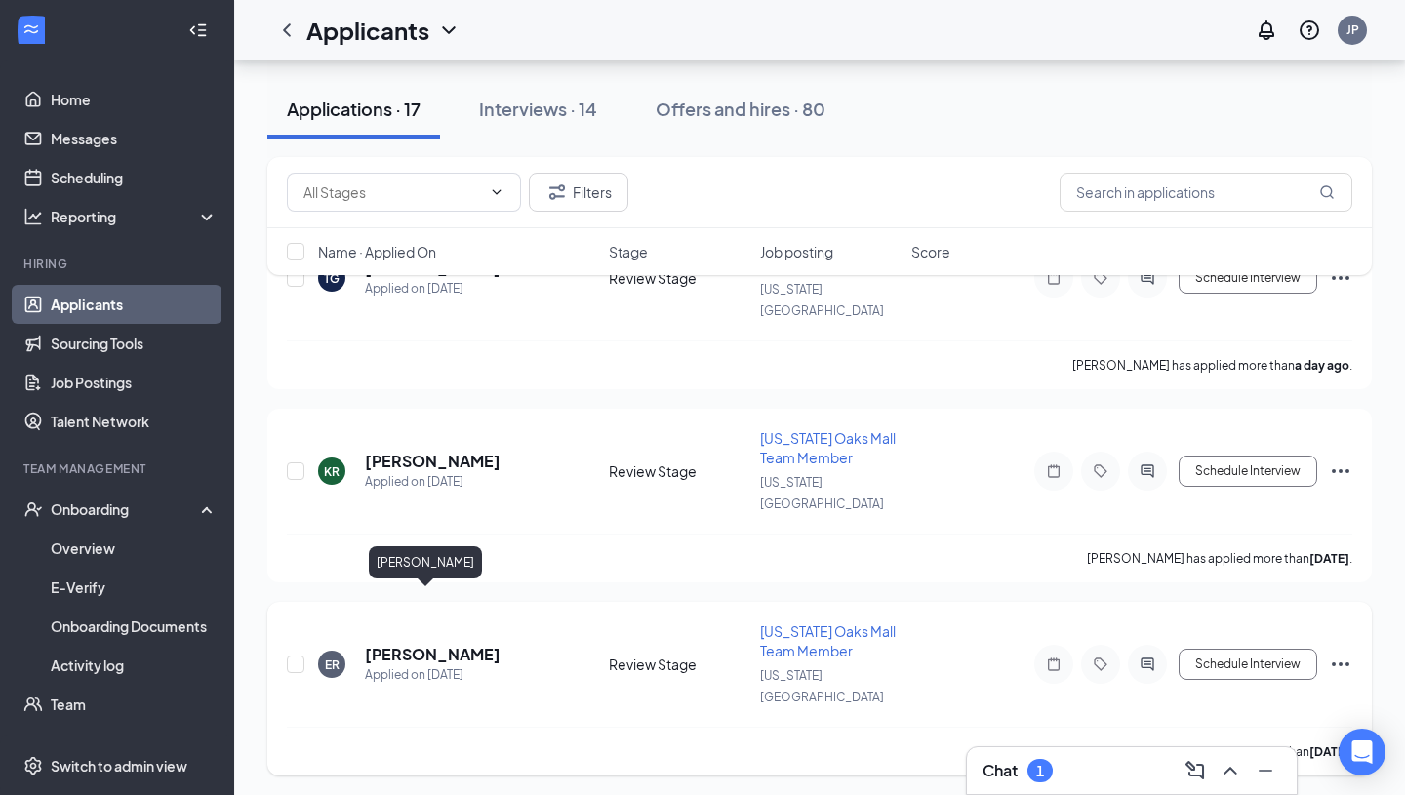
click at [411, 644] on h5 "[PERSON_NAME]" at bounding box center [433, 654] width 136 height 21
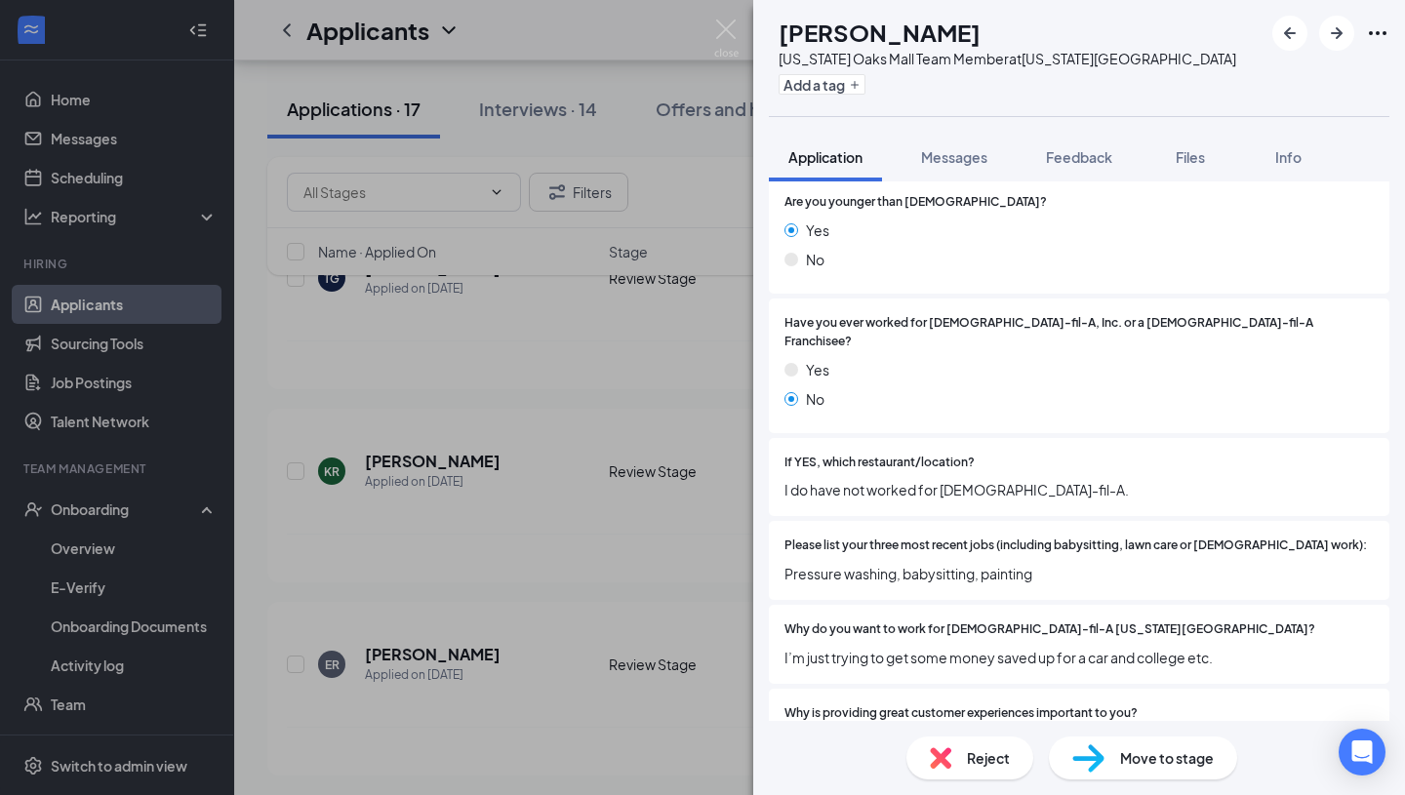
scroll to position [444, 0]
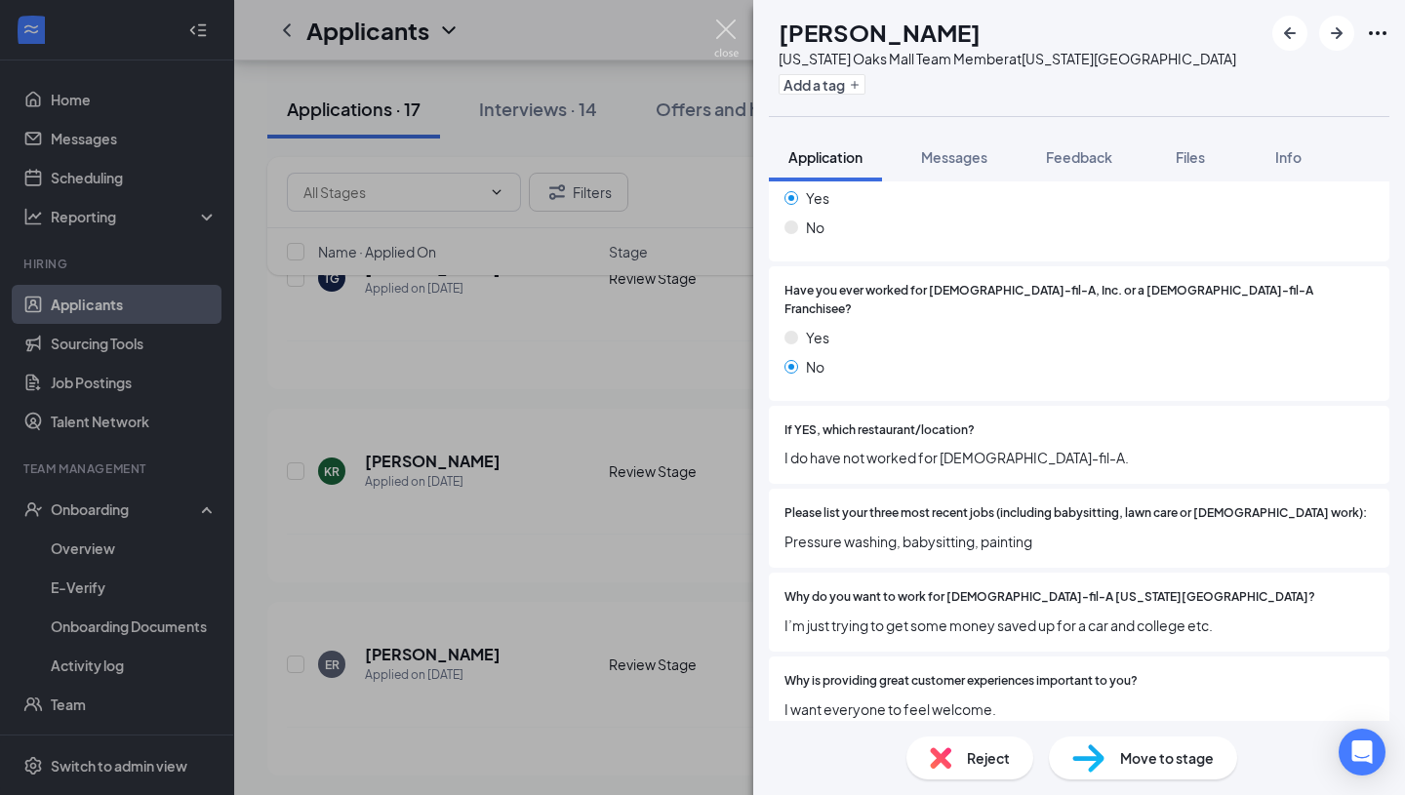
click at [732, 31] on img at bounding box center [726, 39] width 24 height 38
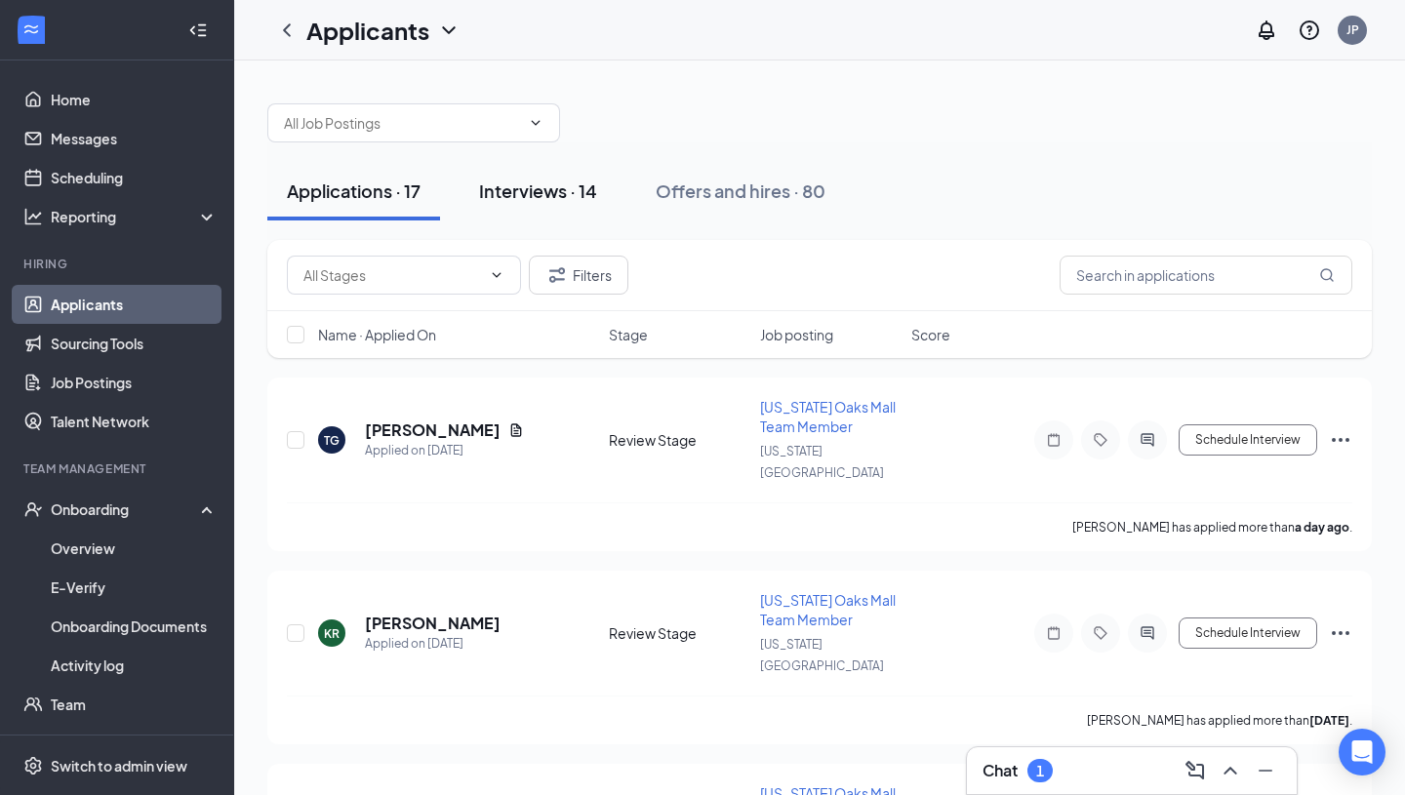
click at [513, 188] on div "Interviews · 14" at bounding box center [538, 191] width 118 height 24
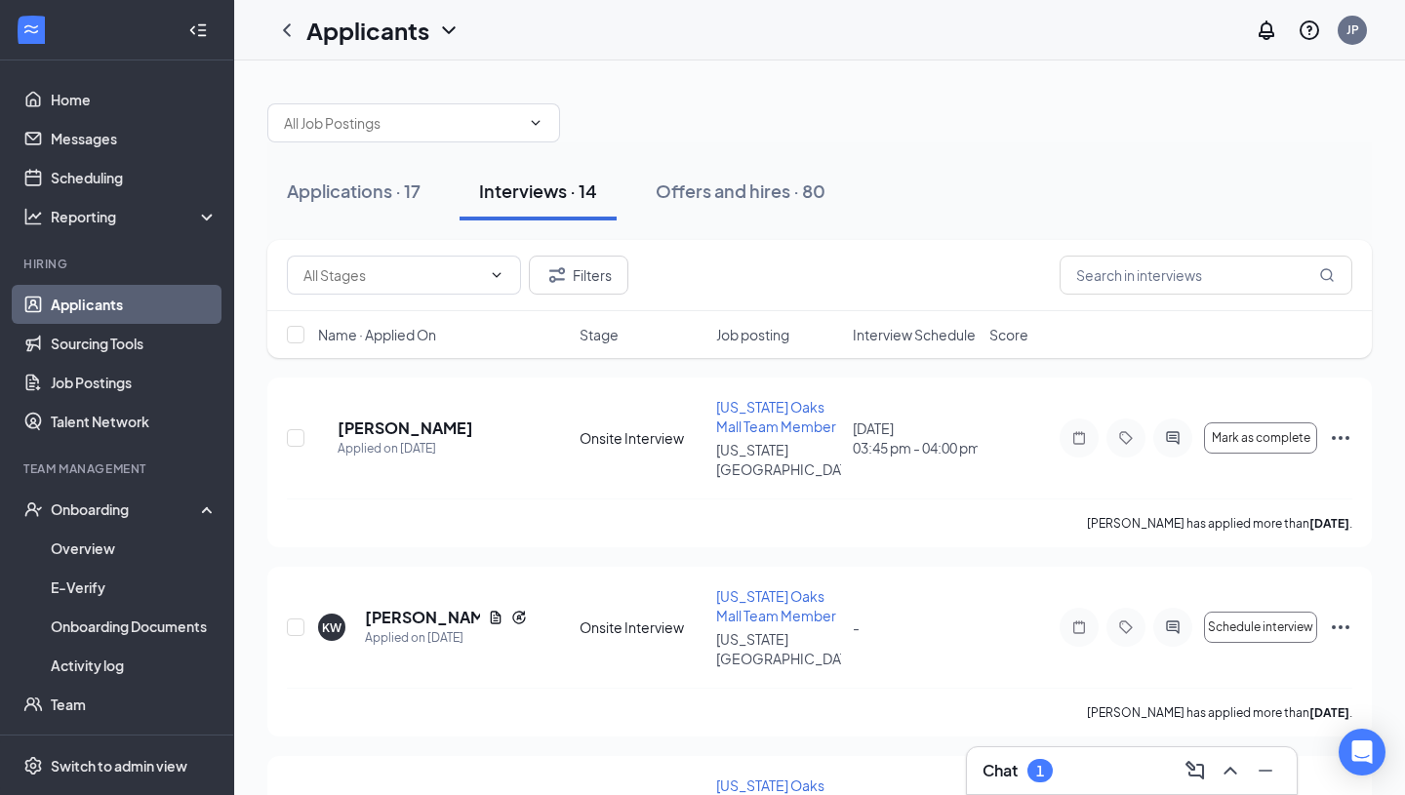
click at [901, 336] on span "Interview Schedule" at bounding box center [914, 335] width 123 height 20
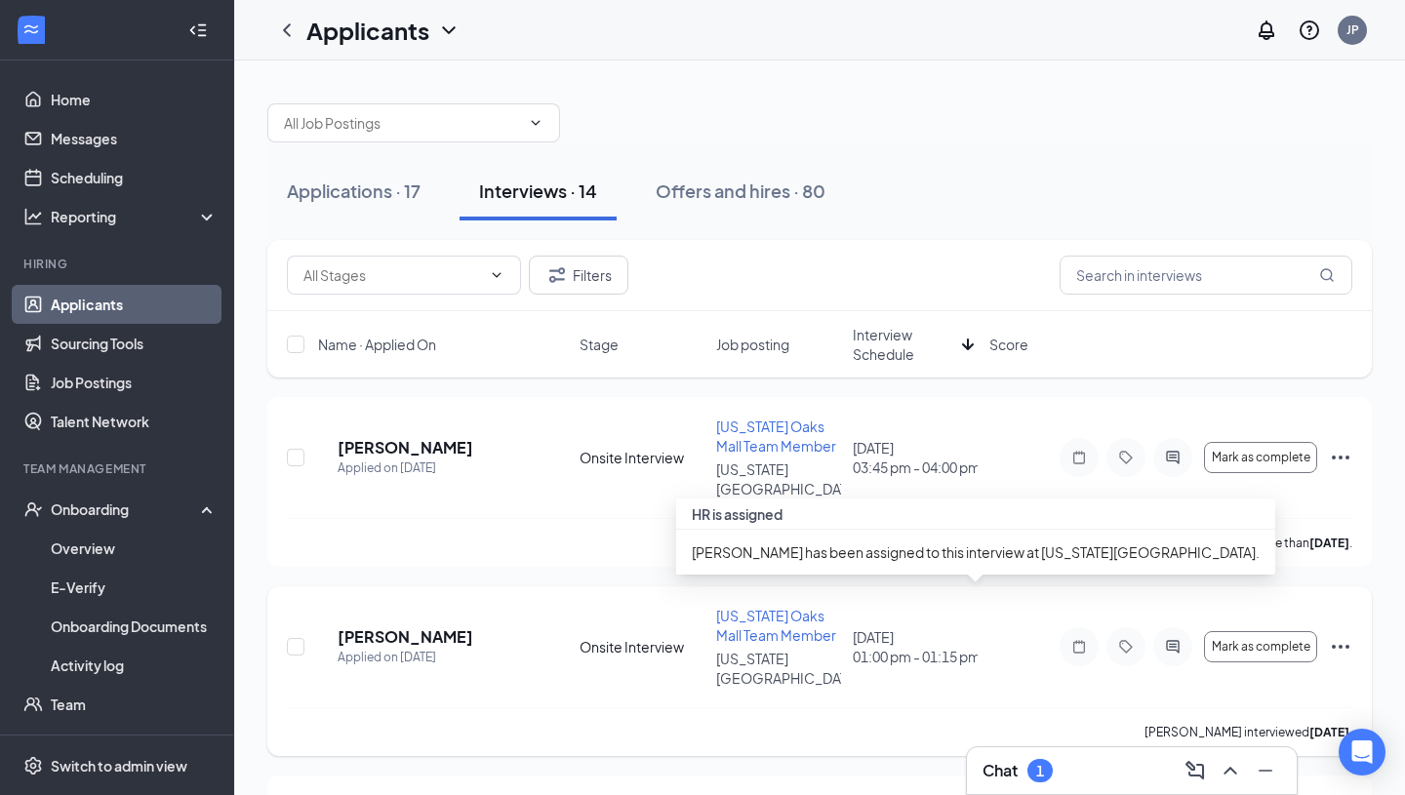
scroll to position [119, 0]
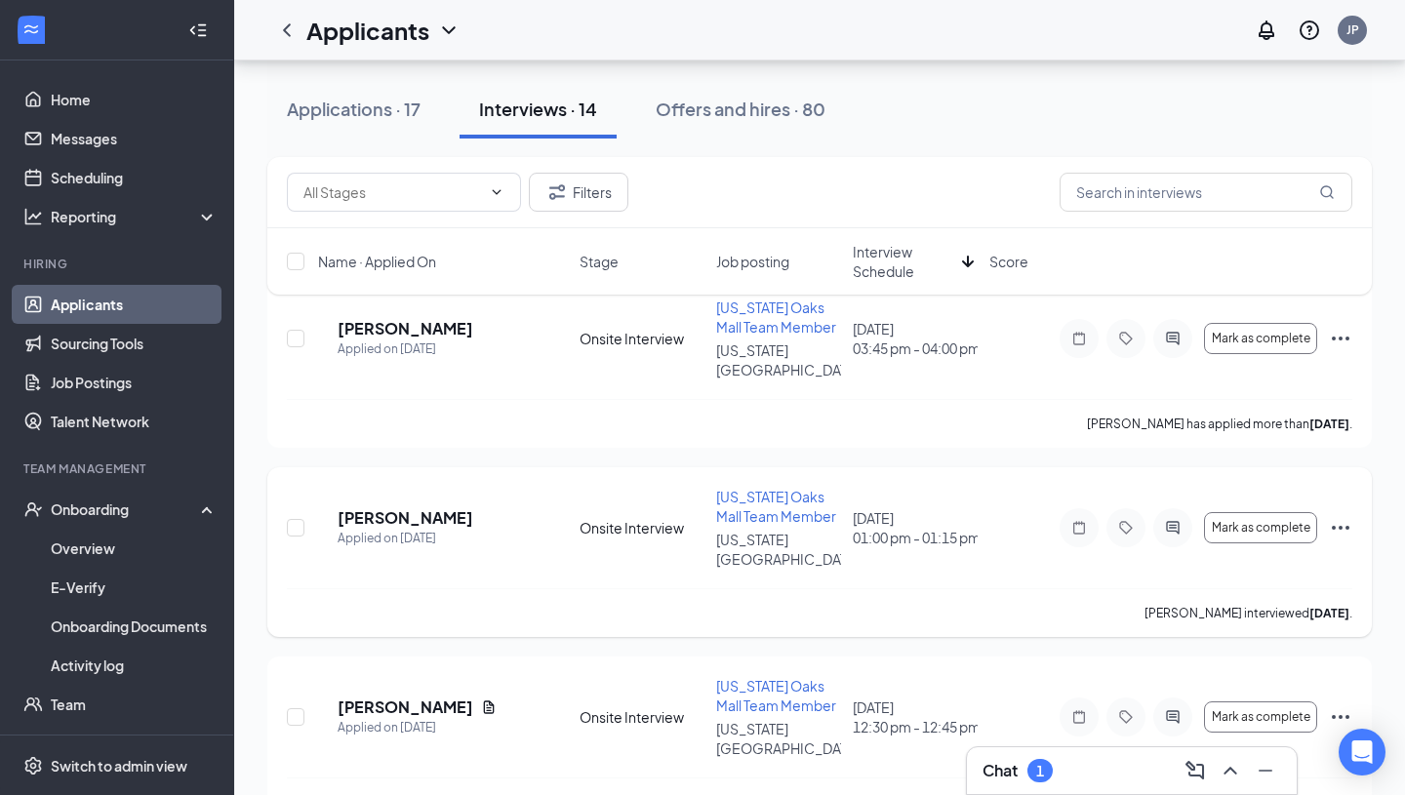
click at [1336, 516] on icon "Ellipses" at bounding box center [1340, 527] width 23 height 23
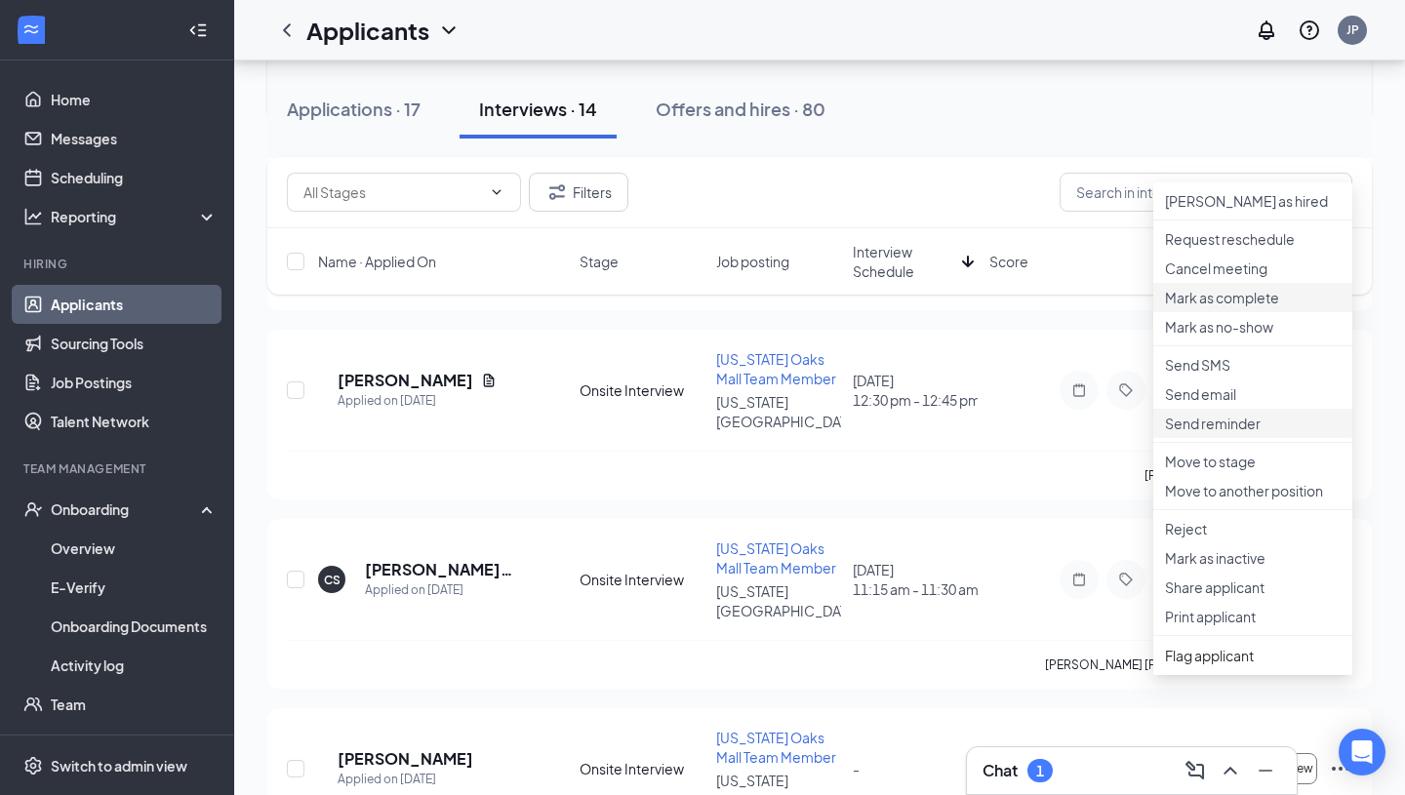
scroll to position [444, 0]
click at [1219, 540] on p "Reject" at bounding box center [1253, 531] width 176 height 20
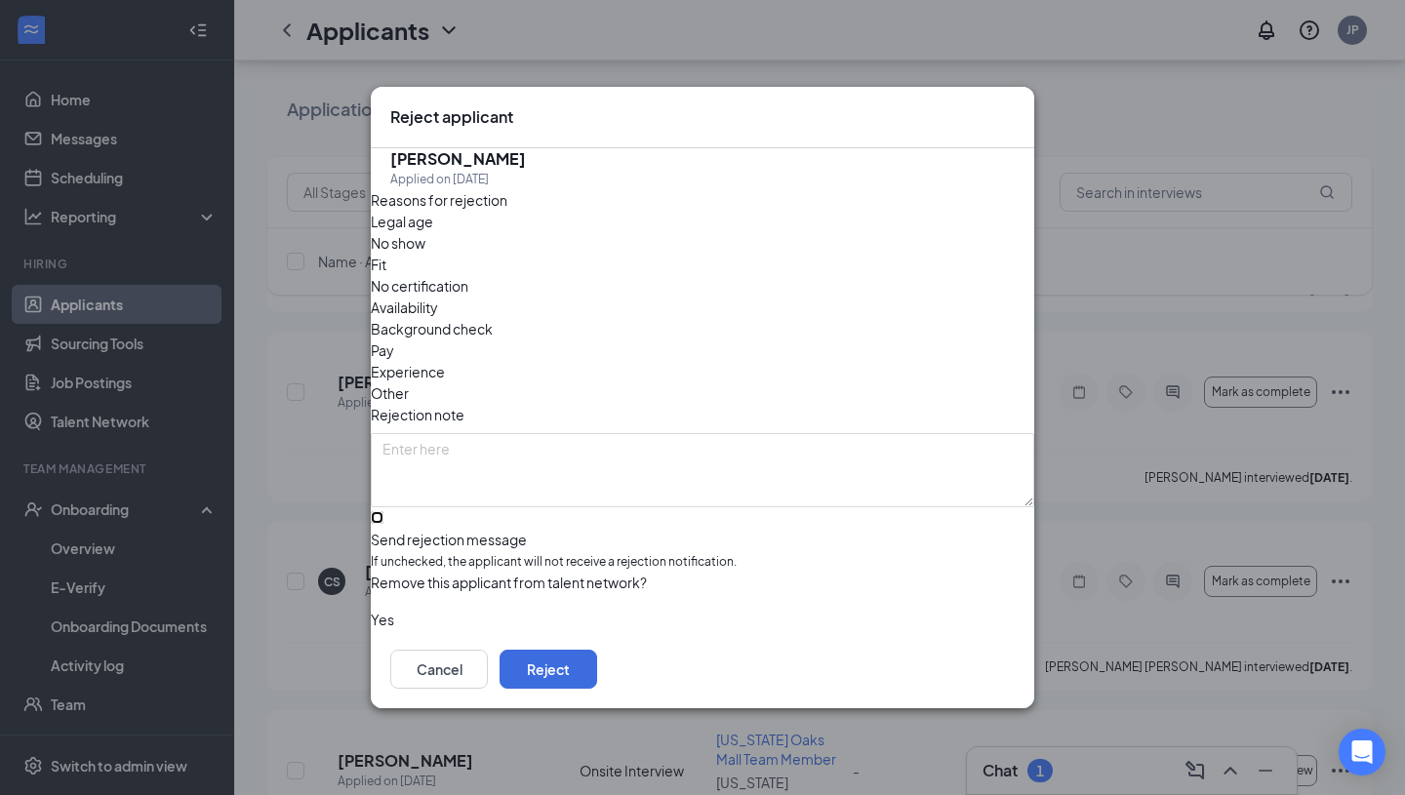
click at [383, 511] on input "Send rejection message If unchecked, the applicant will not receive a rejection…" at bounding box center [377, 517] width 13 height 13
checkbox input "true"
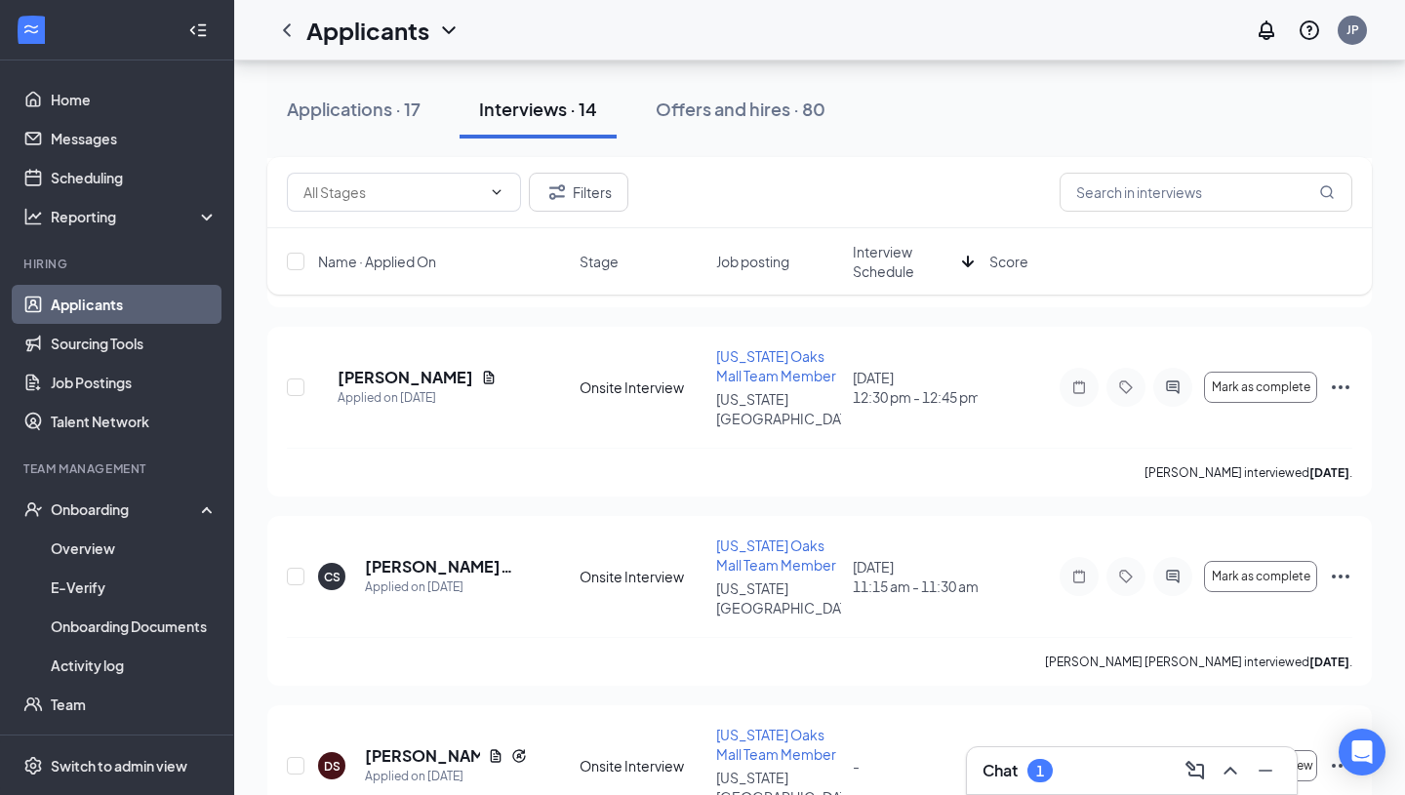
scroll to position [242, 0]
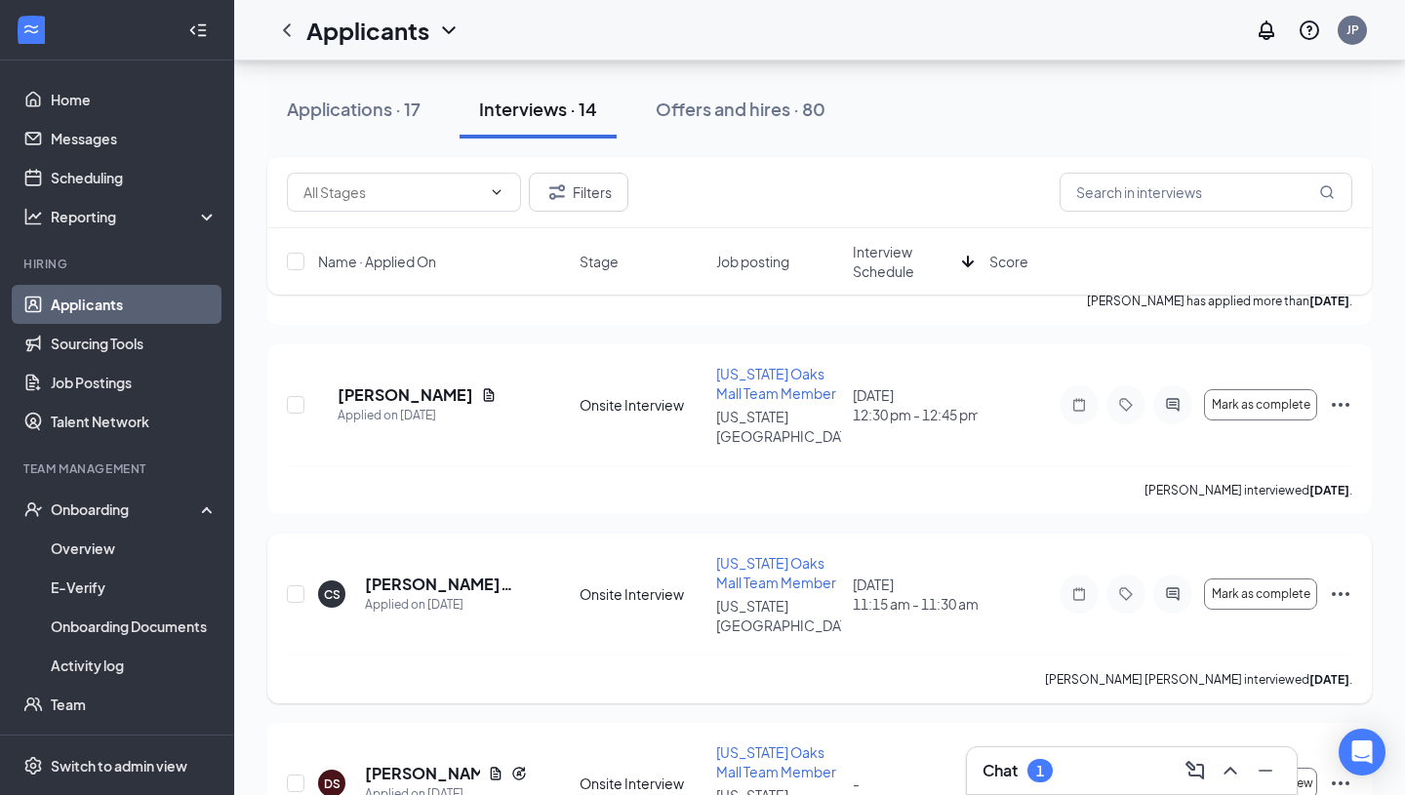
click at [1343, 582] on icon "Ellipses" at bounding box center [1340, 593] width 23 height 23
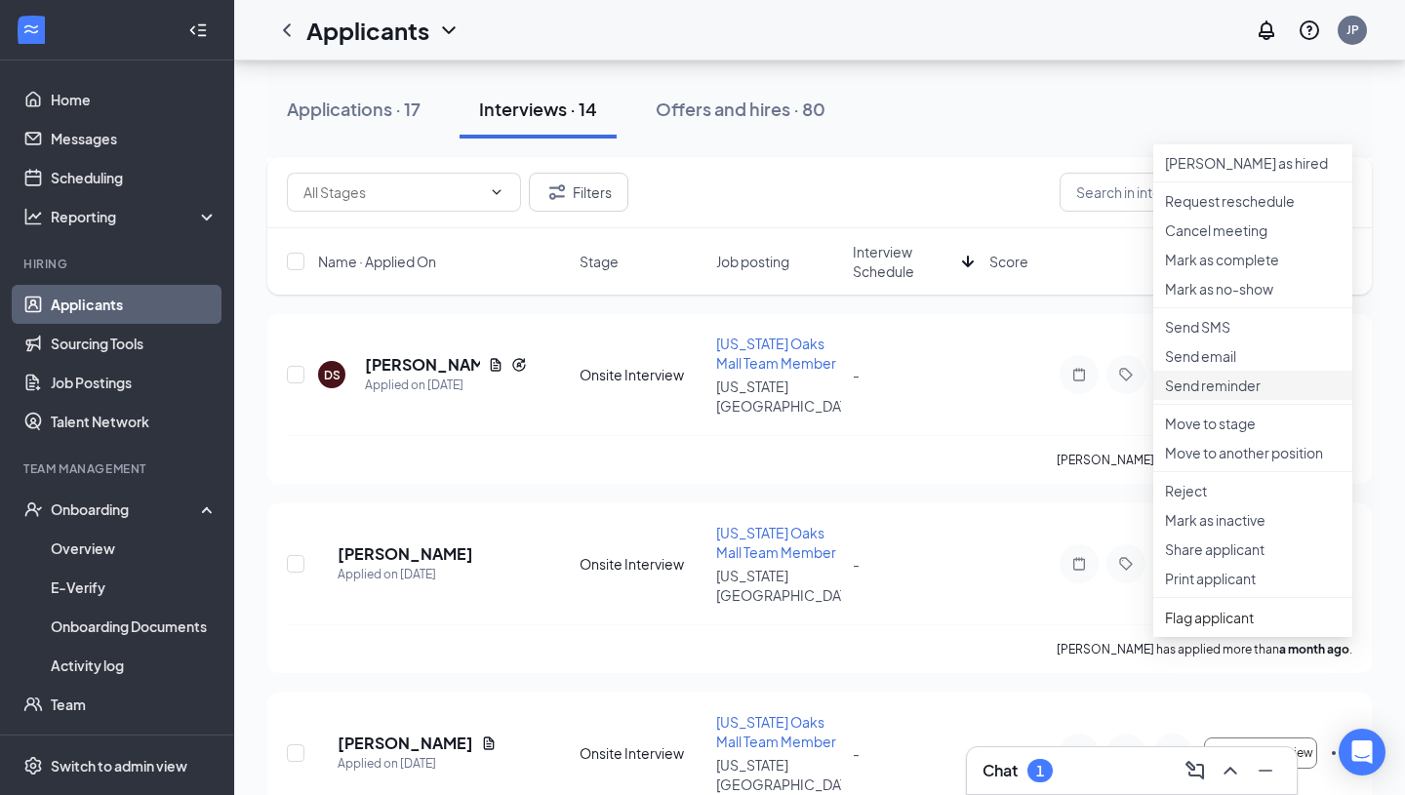
scroll to position [652, 0]
click at [1199, 499] on p "Reject" at bounding box center [1253, 490] width 176 height 20
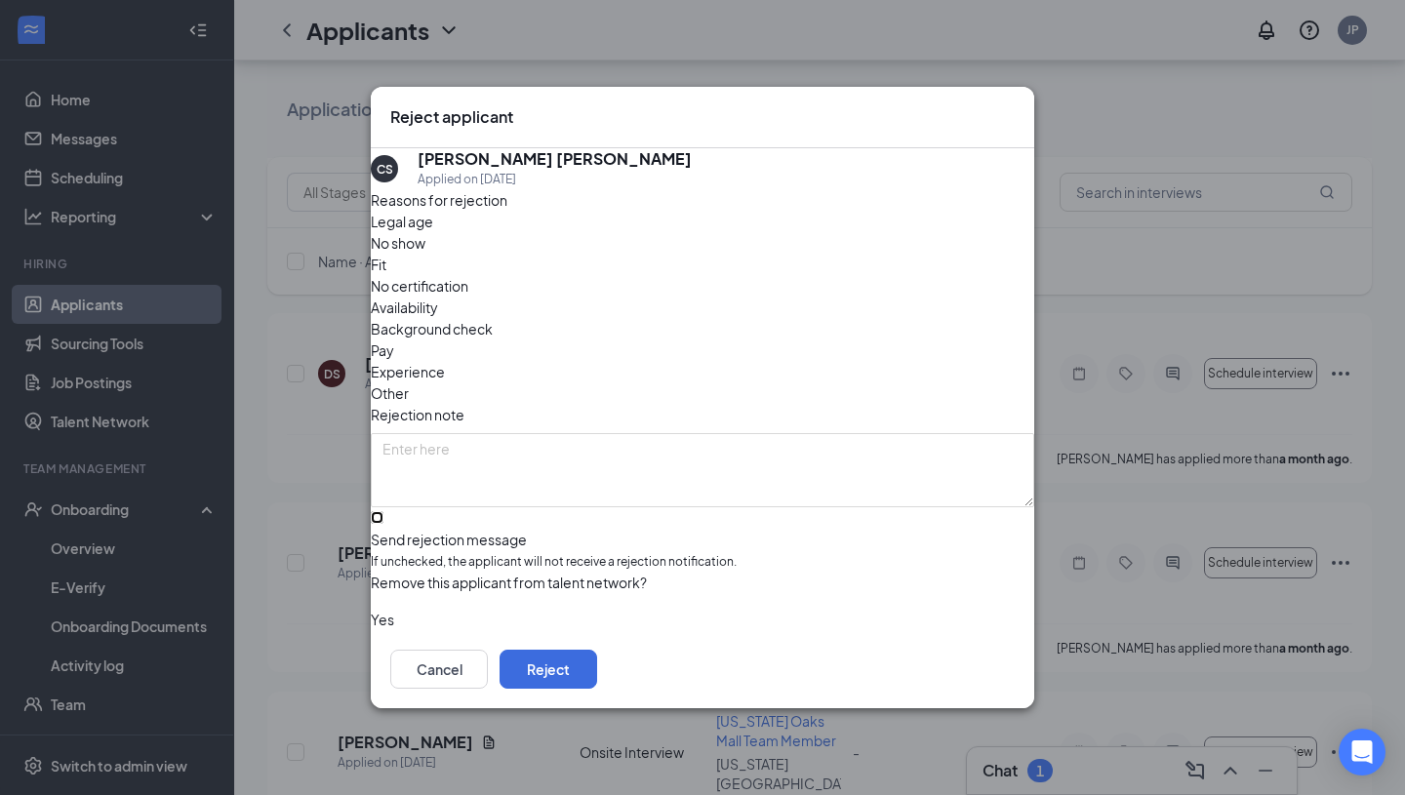
click at [383, 511] on input "Send rejection message If unchecked, the applicant will not receive a rejection…" at bounding box center [377, 517] width 13 height 13
checkbox input "true"
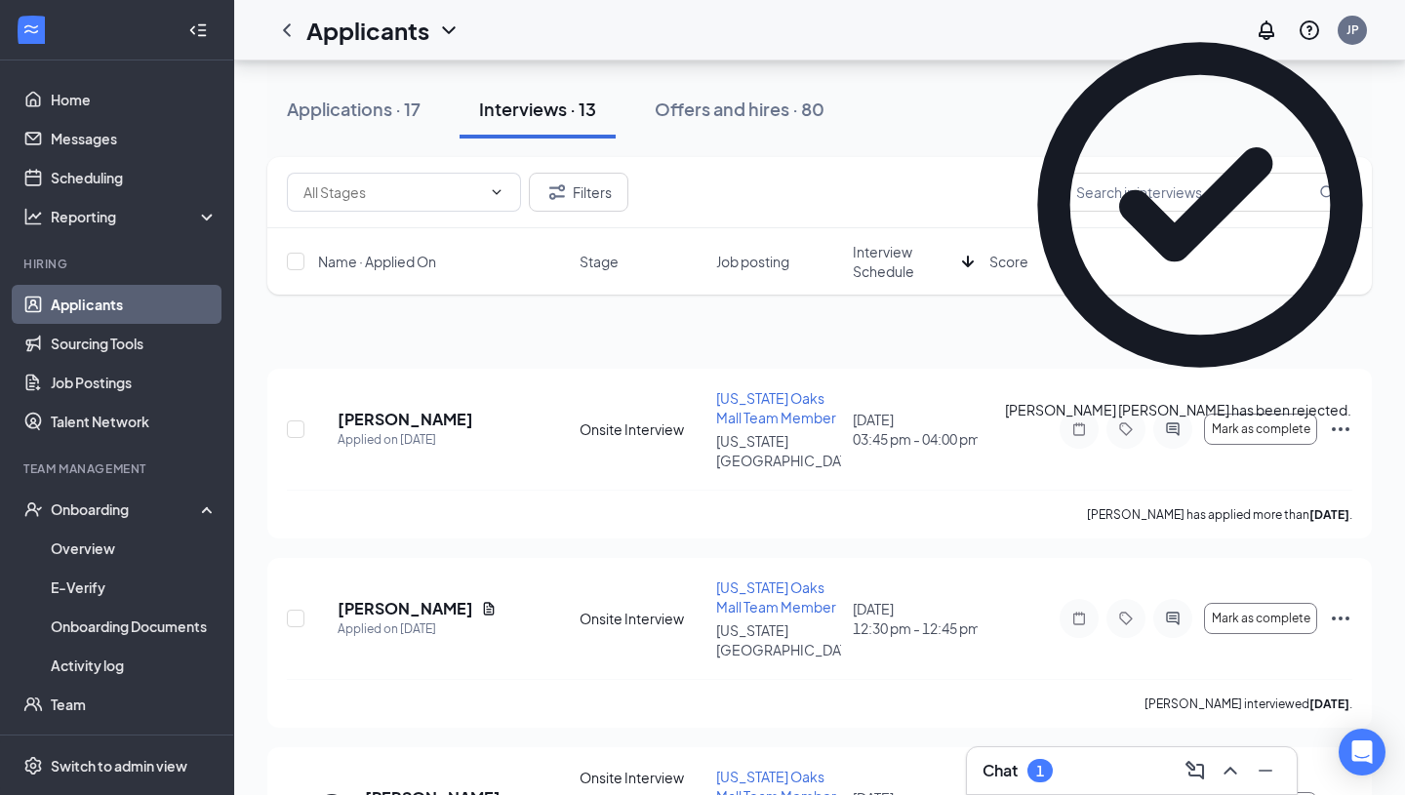
scroll to position [0, 0]
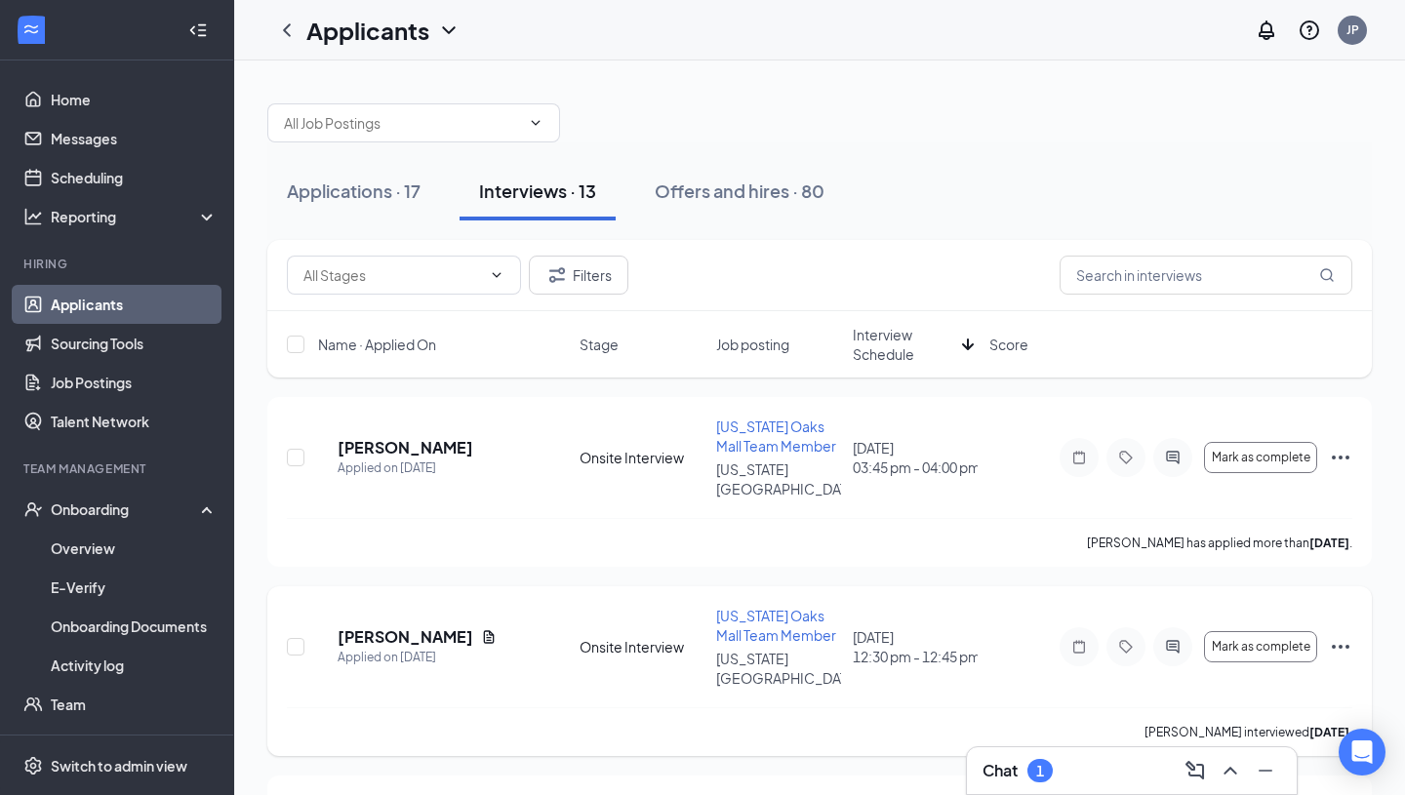
click at [1341, 635] on icon "Ellipses" at bounding box center [1340, 646] width 23 height 23
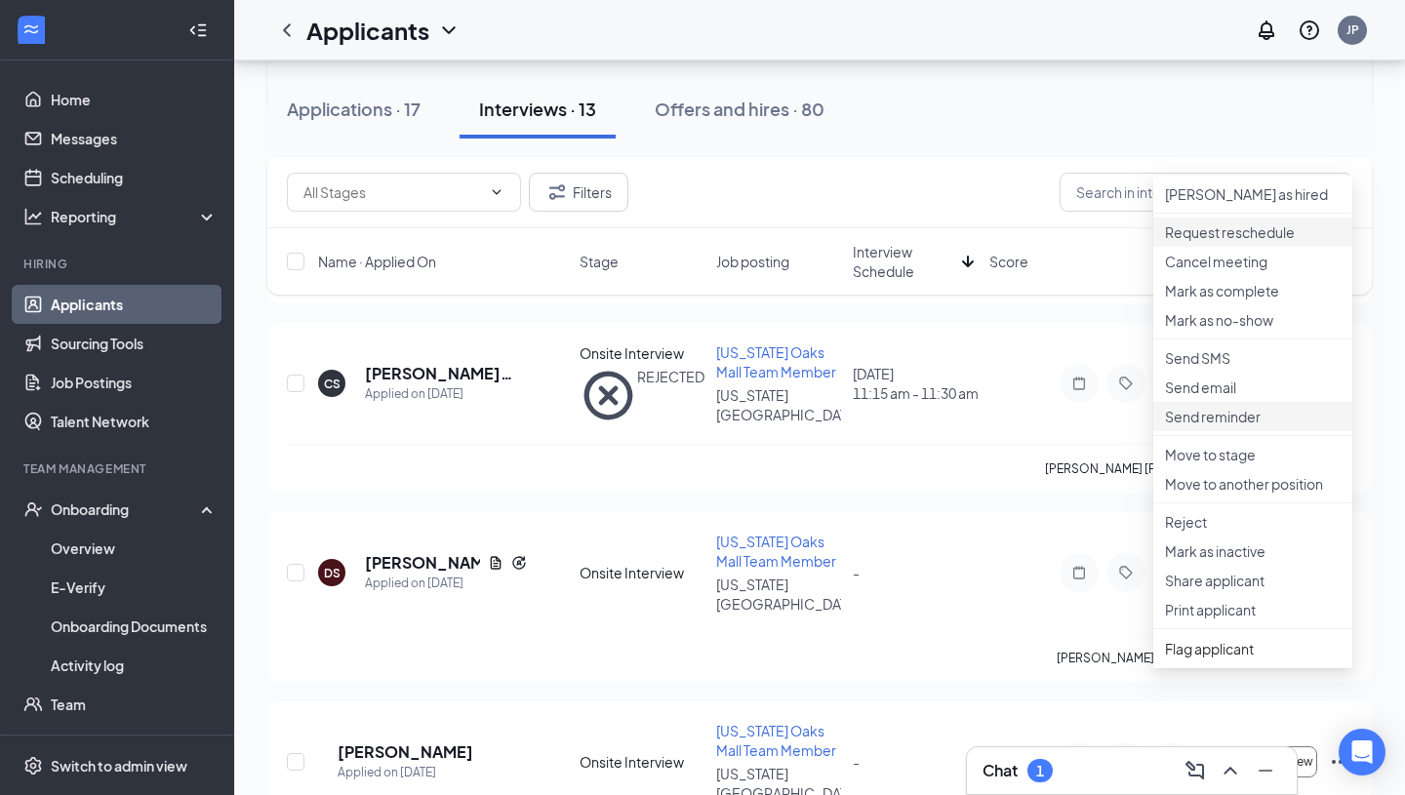
scroll to position [454, 0]
click at [1232, 531] on p "Reject" at bounding box center [1253, 521] width 176 height 20
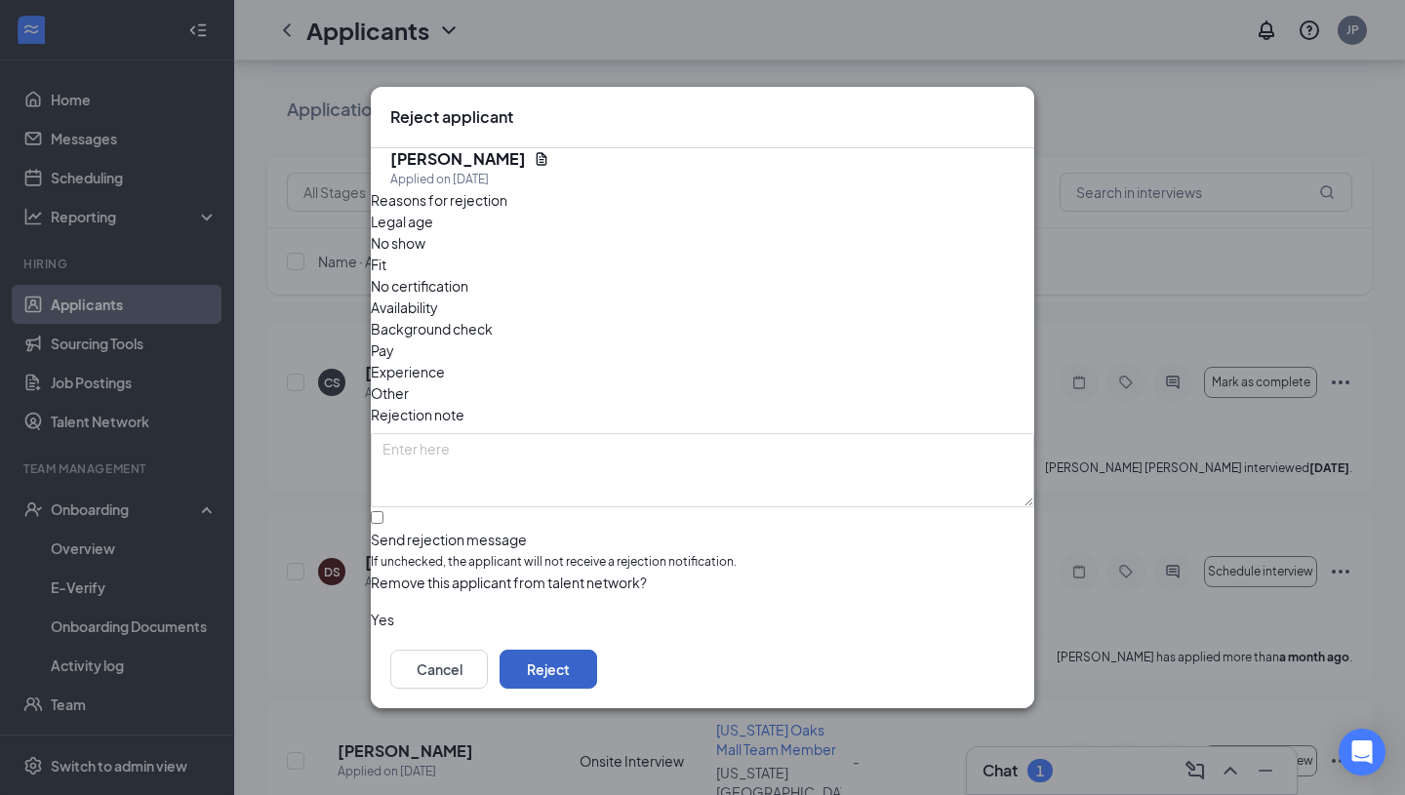
click at [597, 669] on button "Reject" at bounding box center [548, 669] width 98 height 39
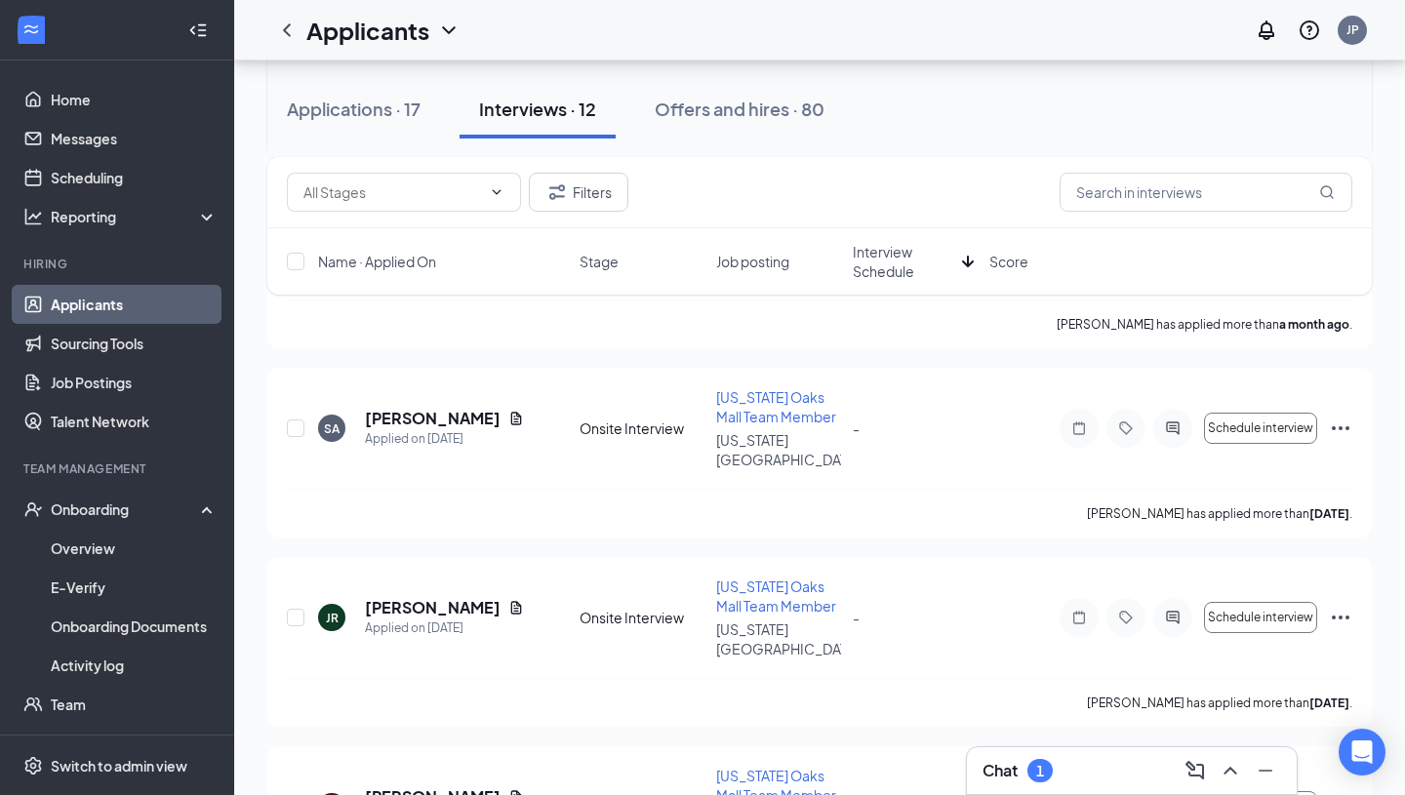
scroll to position [970, 0]
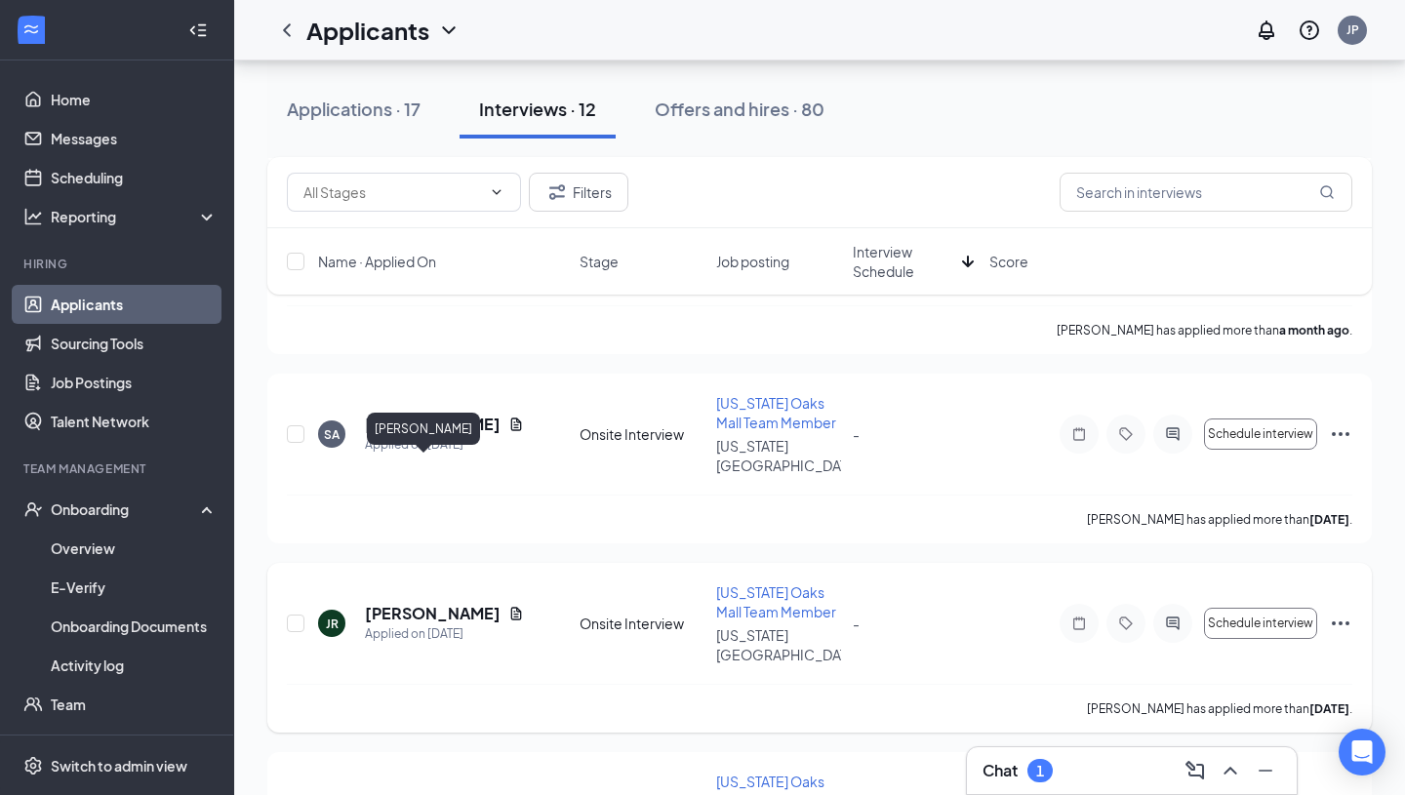
click at [385, 603] on h5 "[PERSON_NAME]" at bounding box center [433, 613] width 136 height 21
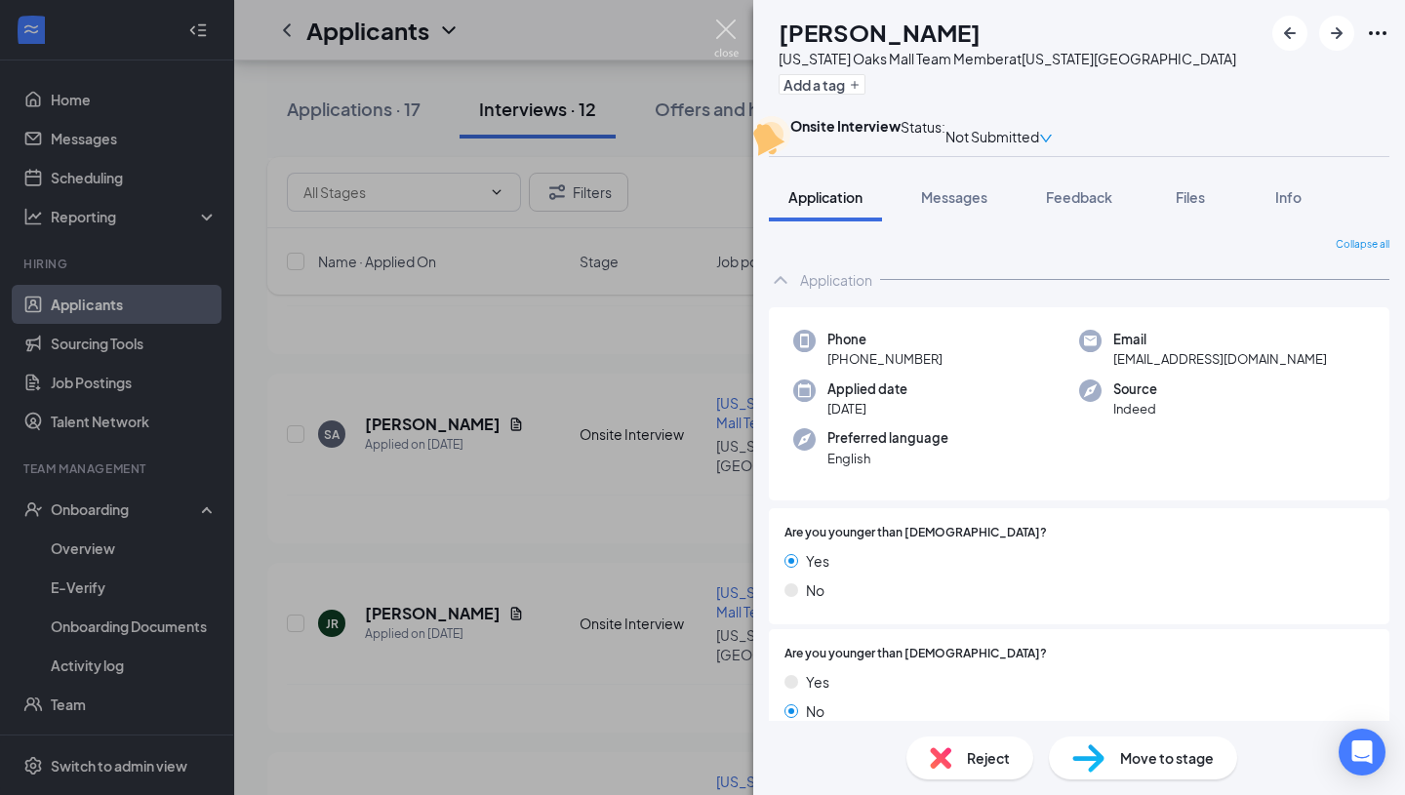
click at [731, 44] on img at bounding box center [726, 39] width 24 height 38
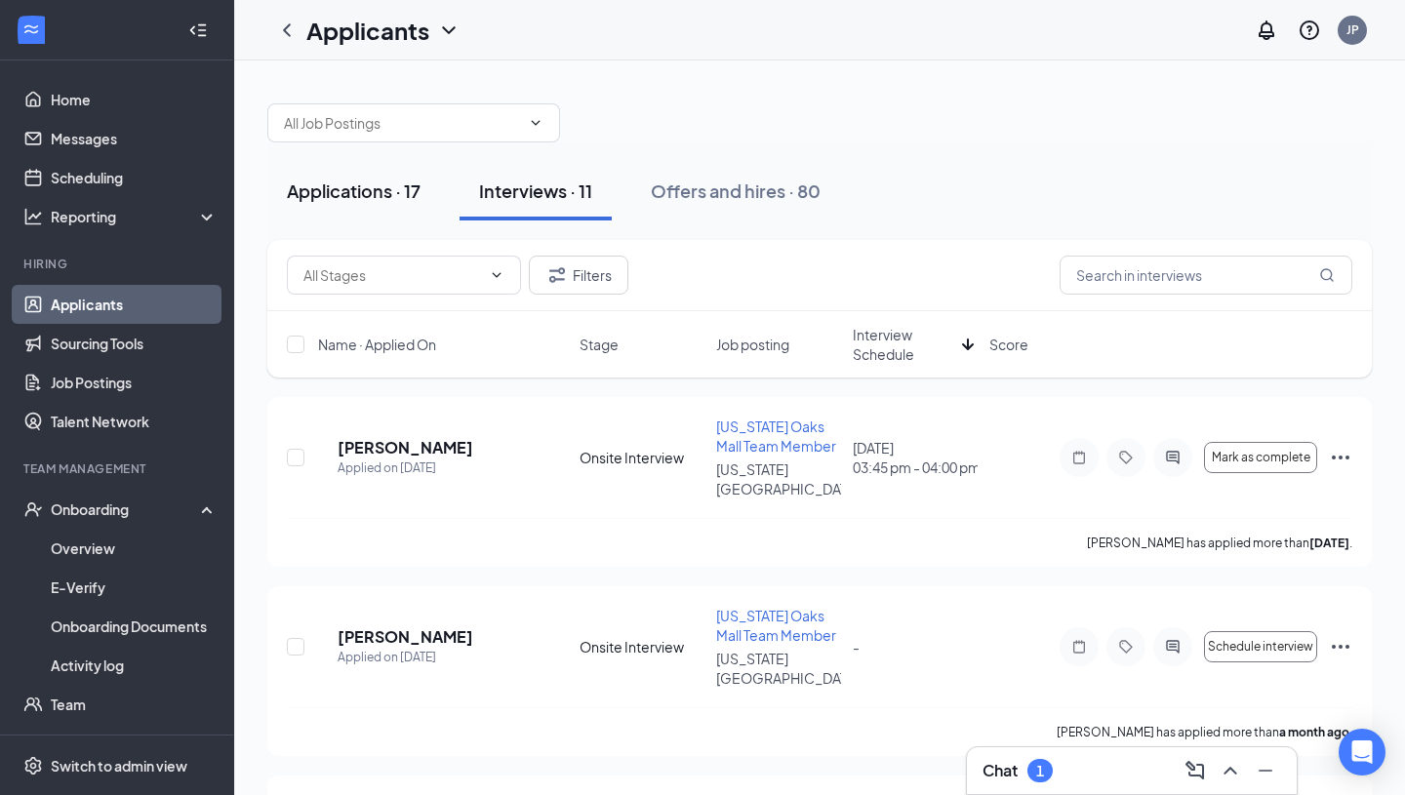
click at [314, 196] on div "Applications · 17" at bounding box center [354, 191] width 134 height 24
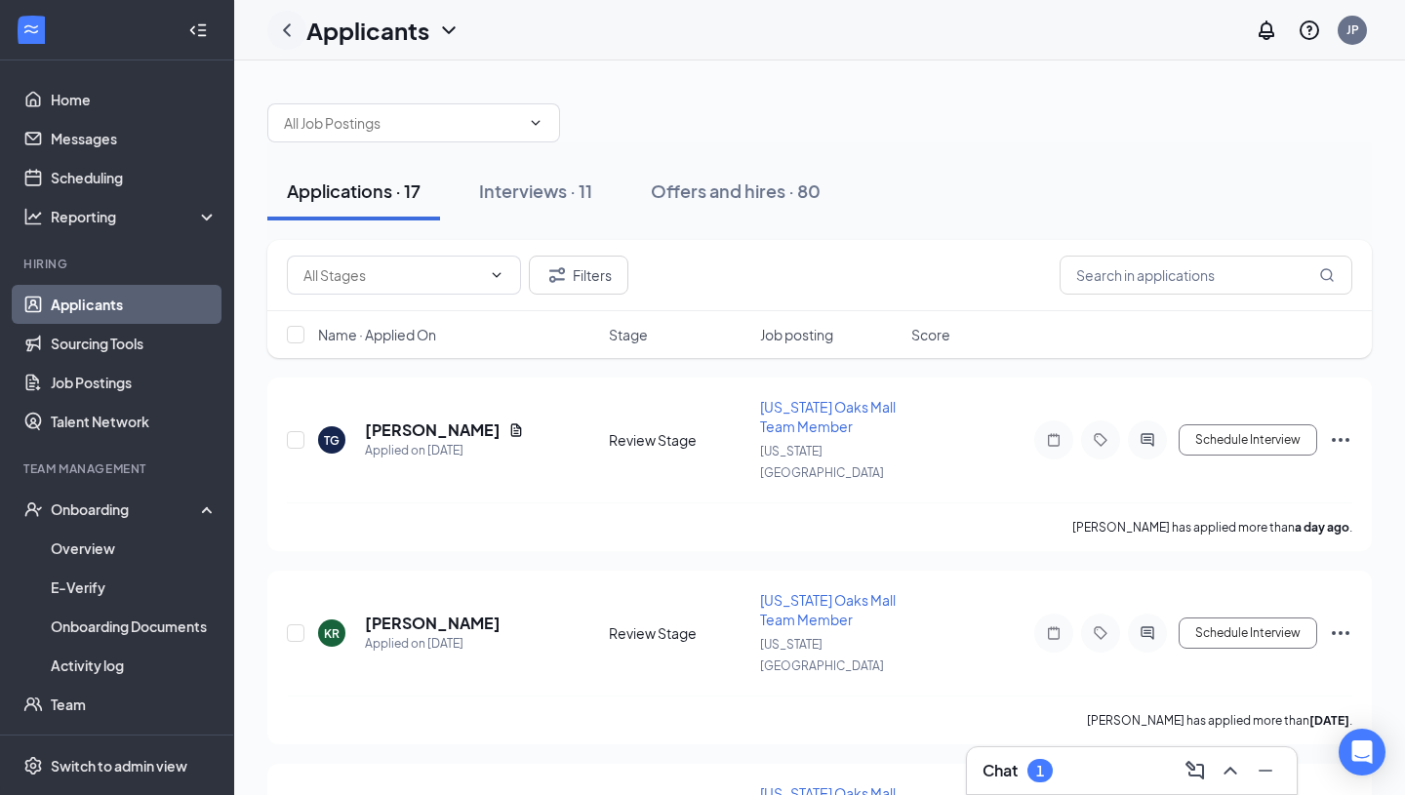
click at [286, 35] on icon "ChevronLeft" at bounding box center [286, 30] width 23 height 23
